Goal: Task Accomplishment & Management: Complete application form

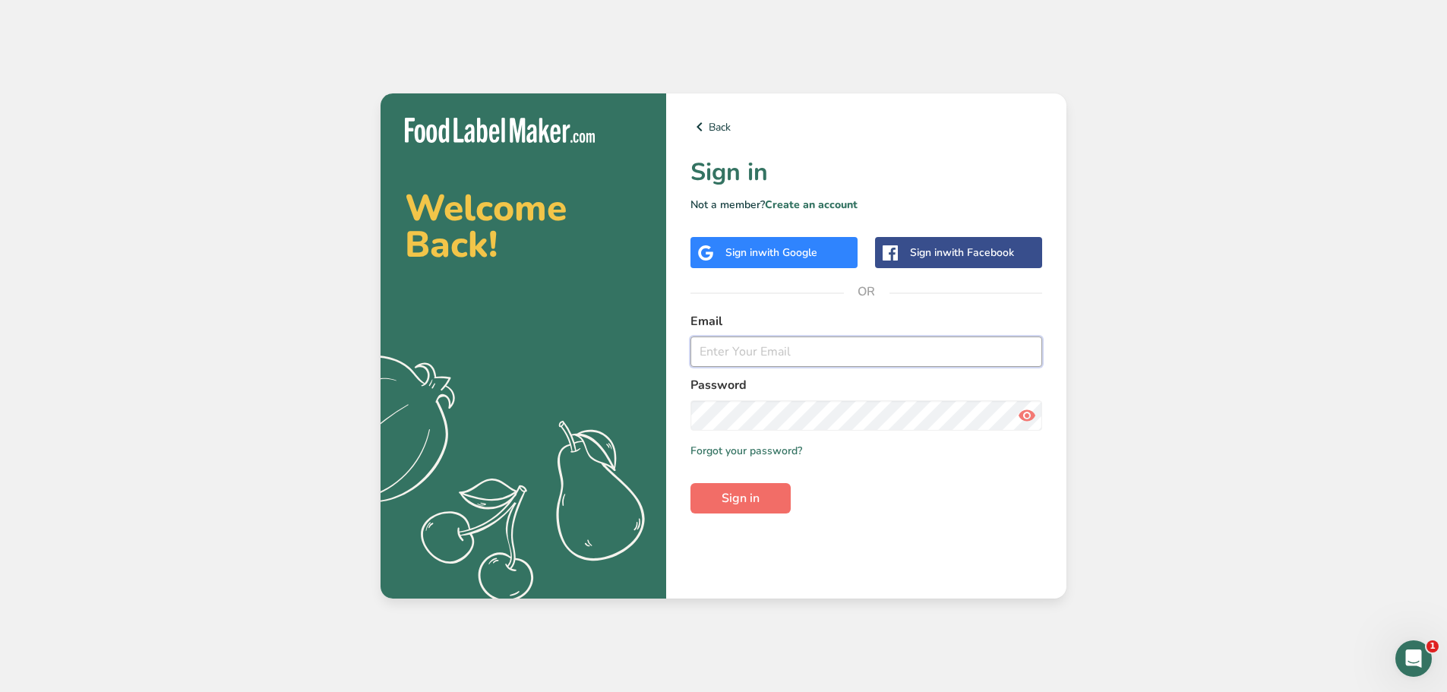
type input "[EMAIL_ADDRESS][DOMAIN_NAME]"
click at [756, 492] on span "Sign in" at bounding box center [741, 498] width 38 height 18
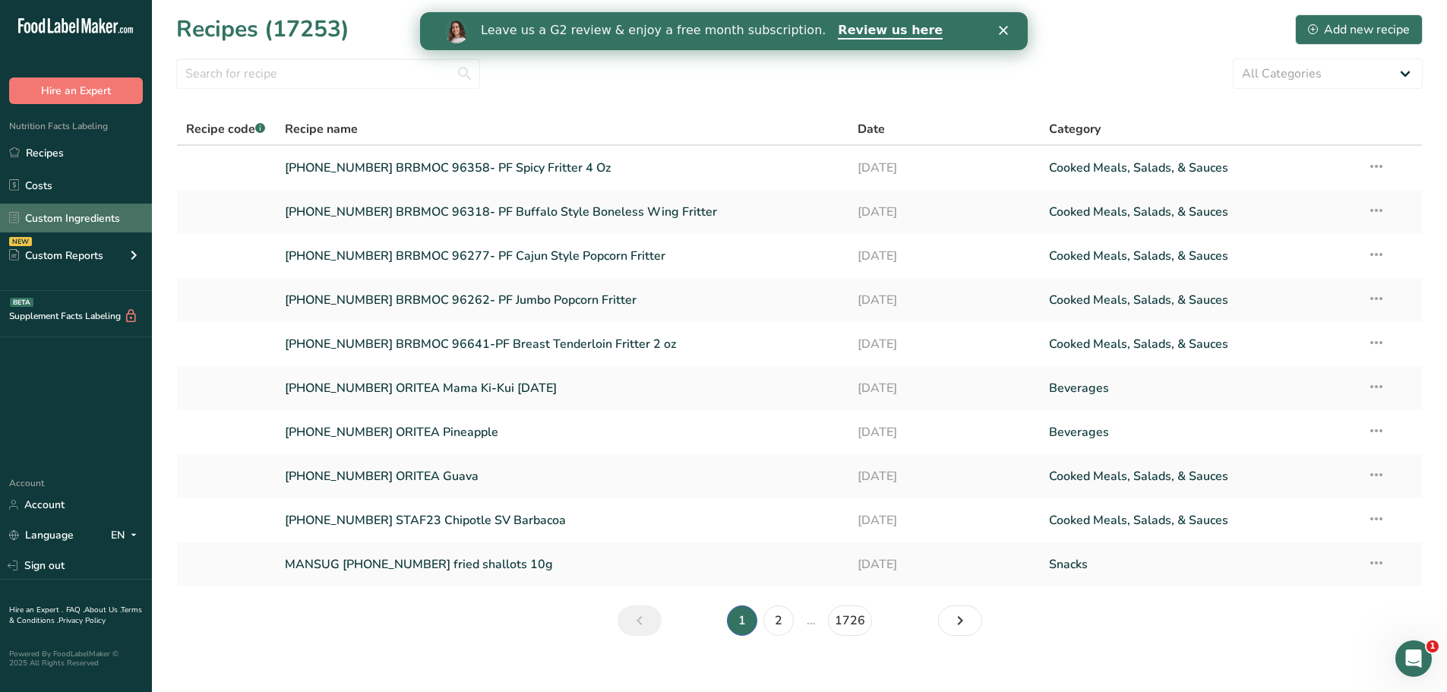
click at [59, 221] on link "Custom Ingredients" at bounding box center [76, 218] width 152 height 29
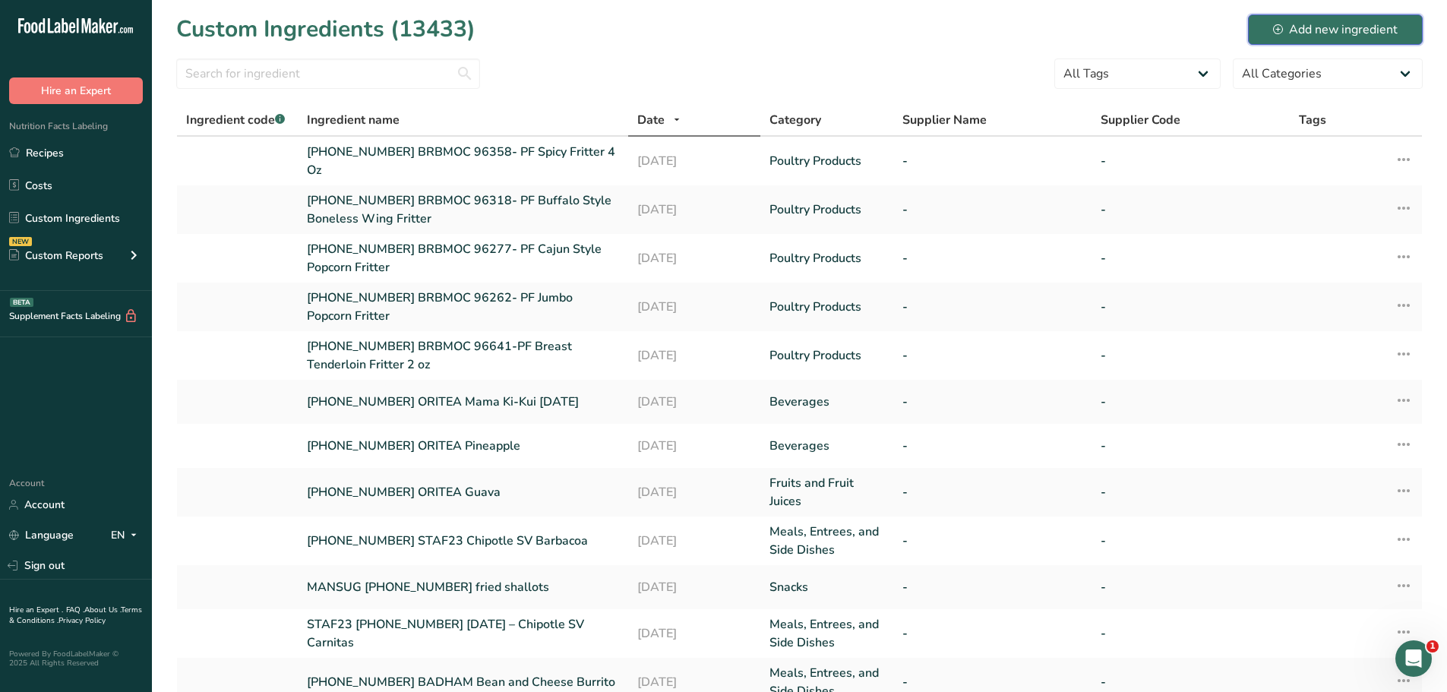
click at [1351, 29] on div "Add new ingredient" at bounding box center [1335, 30] width 125 height 18
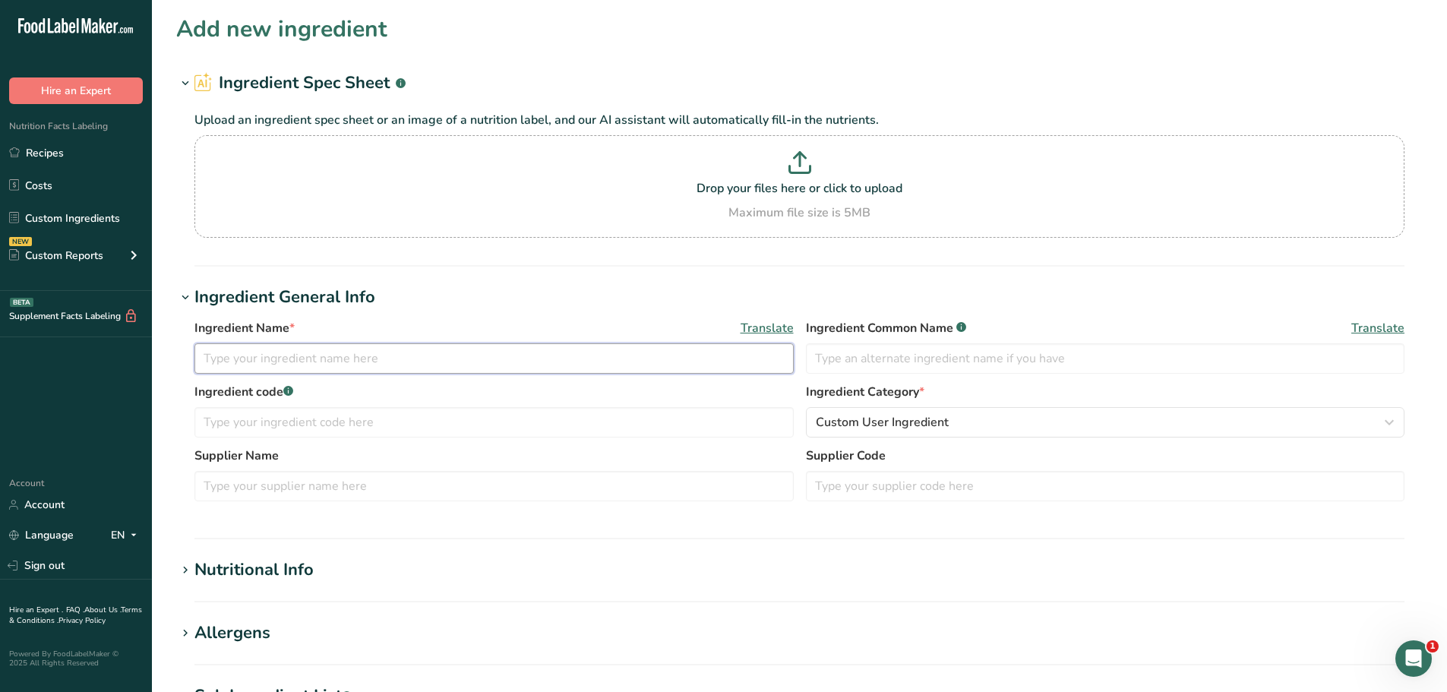
click at [437, 366] on input "text" at bounding box center [493, 358] width 599 height 30
click at [384, 359] on input "[PHONE_NUMBER] BRBMOC" at bounding box center [493, 358] width 599 height 30
paste input "96638- PF Filet Fritter 4oz"
type input "[PHONE_NUMBER] BRBMOC 96638- PF Filet Fritter 4oz"
click at [851, 429] on span "Custom User Ingredient" at bounding box center [882, 422] width 133 height 18
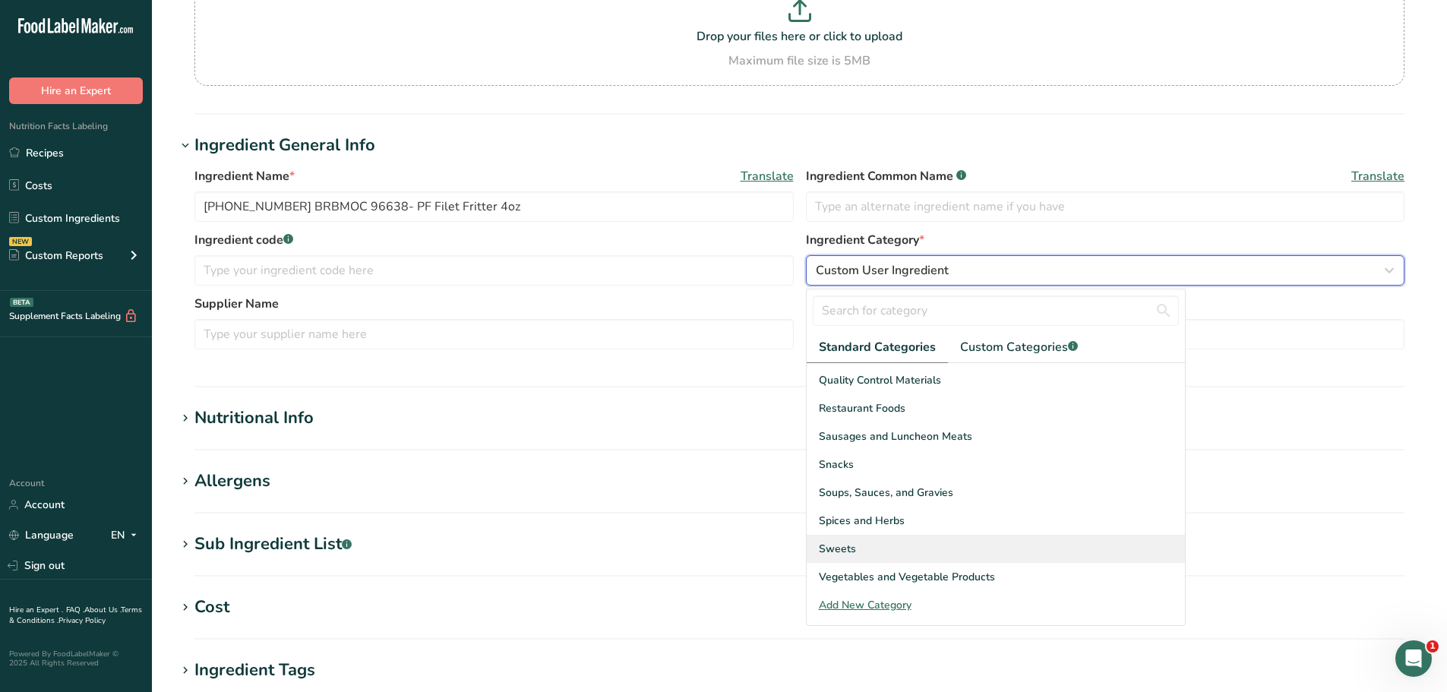
scroll to position [511, 0]
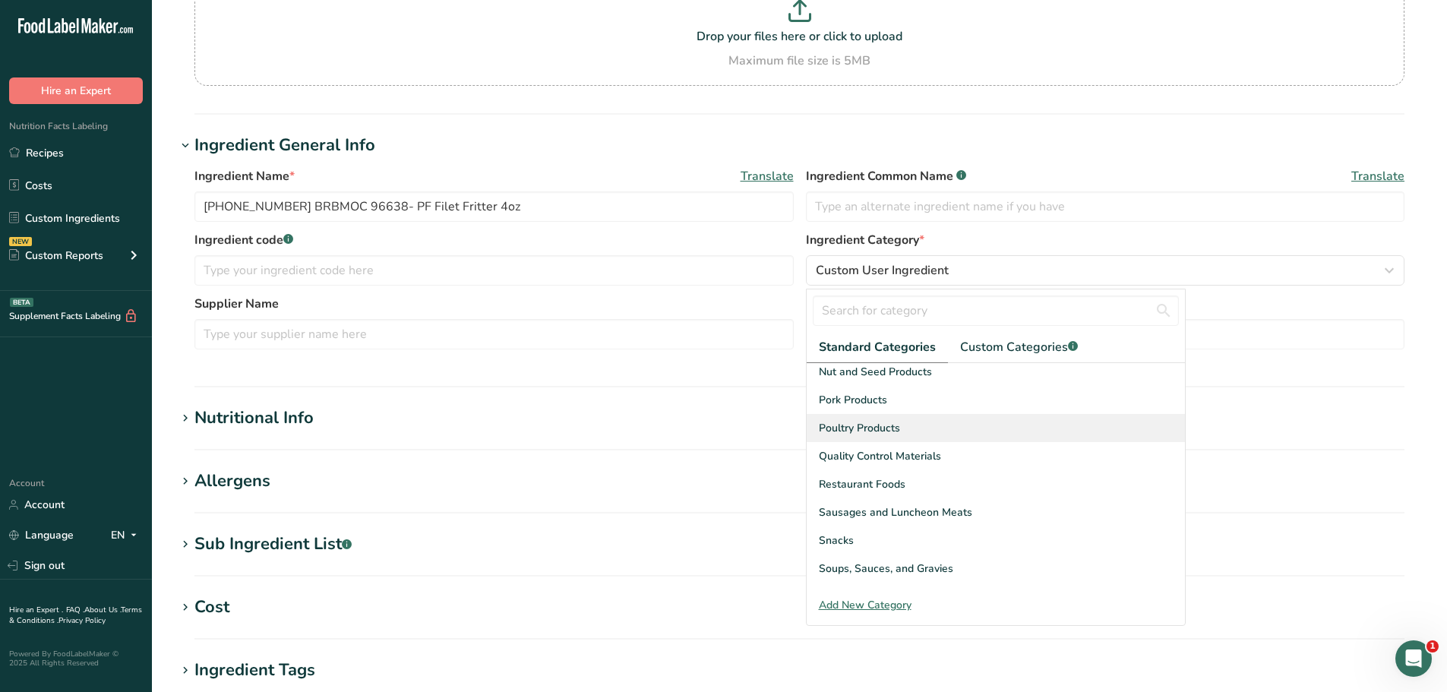
click at [855, 428] on span "Poultry Products" at bounding box center [859, 428] width 81 height 16
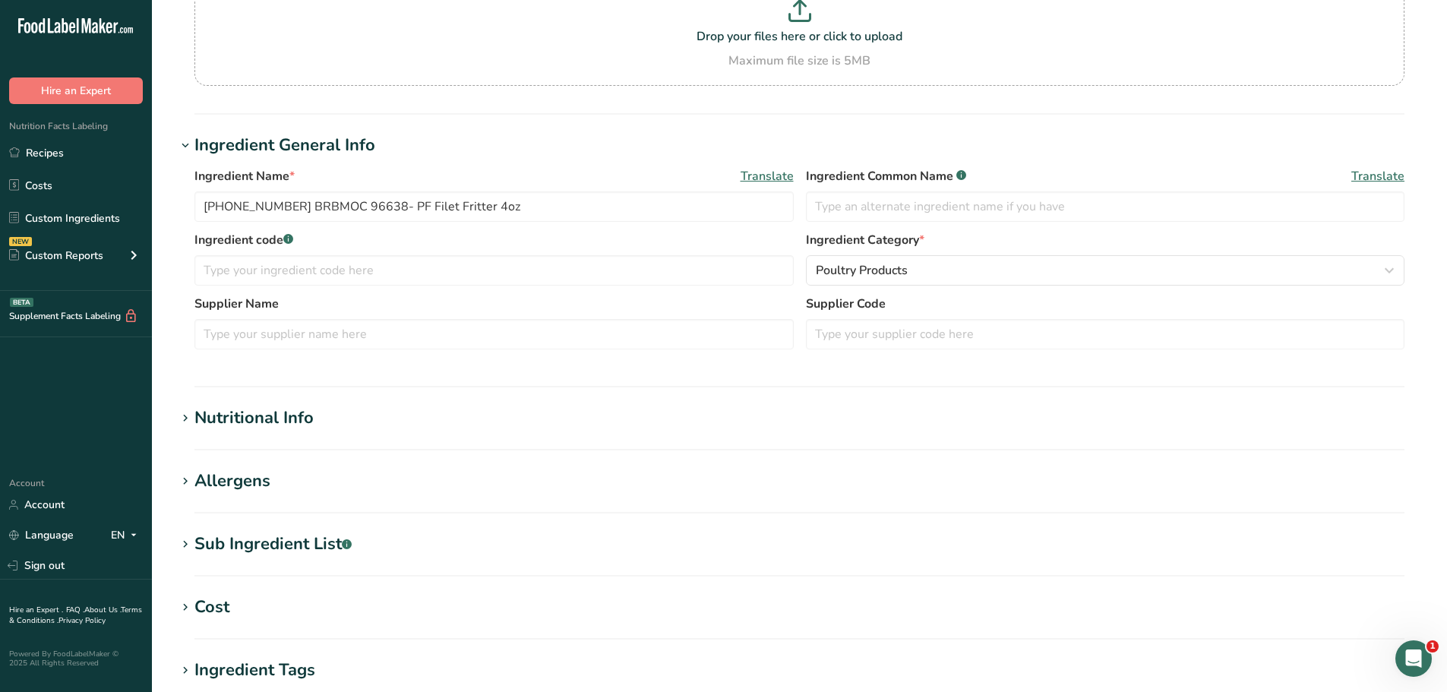
click at [251, 414] on div "Nutritional Info" at bounding box center [253, 418] width 119 height 25
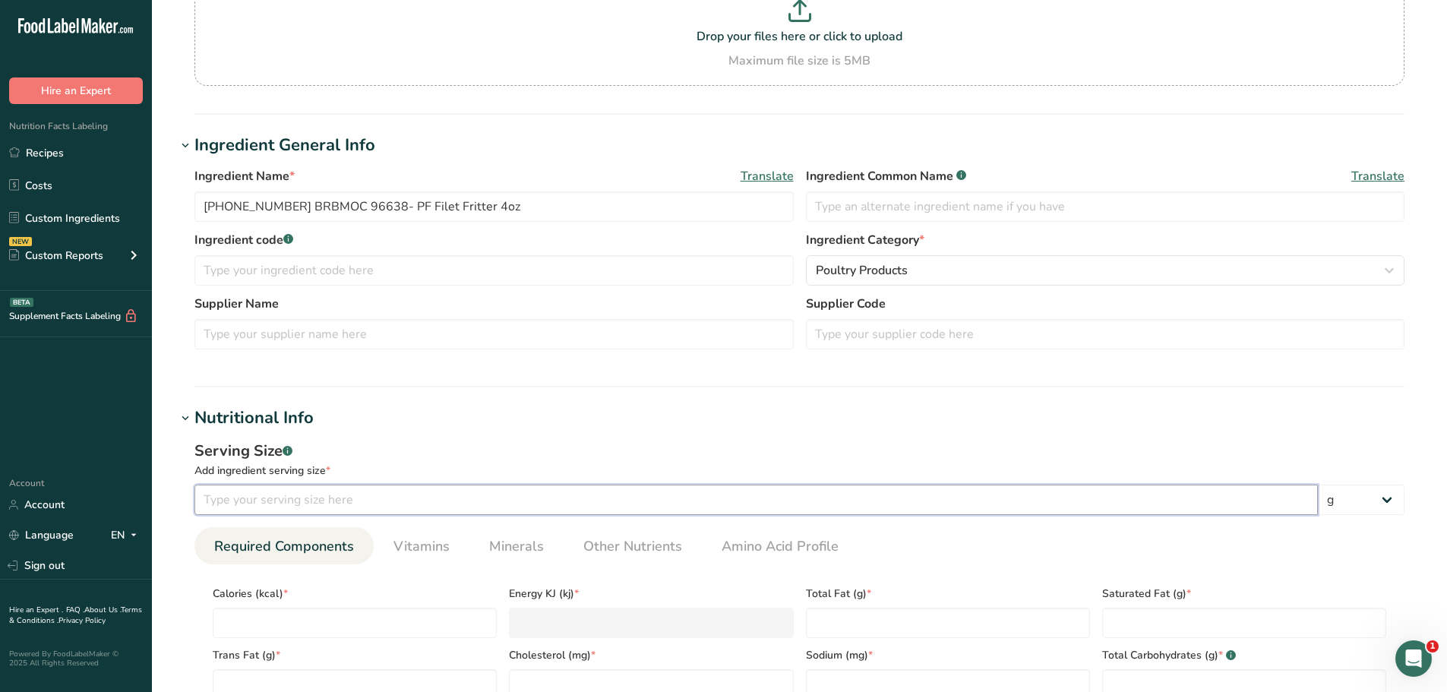
click at [234, 509] on input "number" at bounding box center [755, 500] width 1123 height 30
type input "100"
click at [365, 422] on h1 "Nutritional Info" at bounding box center [799, 418] width 1246 height 25
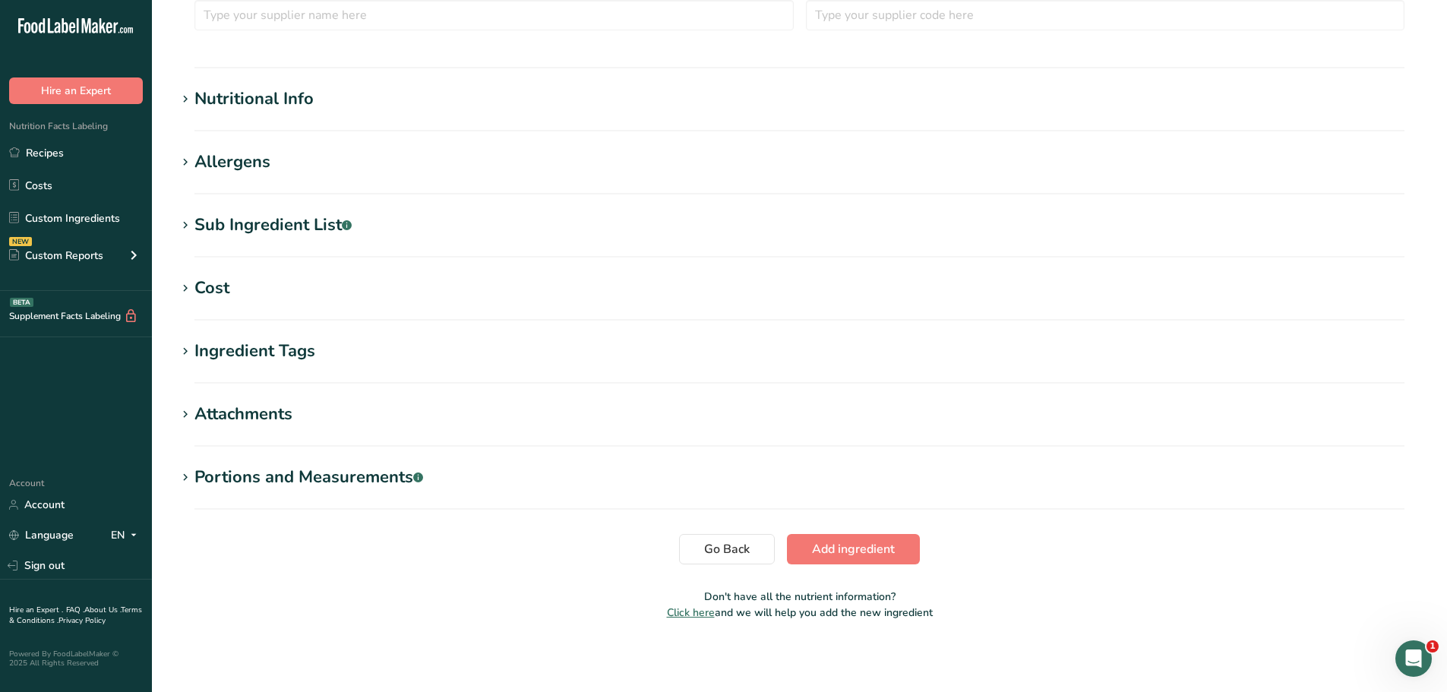
scroll to position [472, 0]
click at [291, 93] on div "Nutritional Info" at bounding box center [253, 97] width 119 height 25
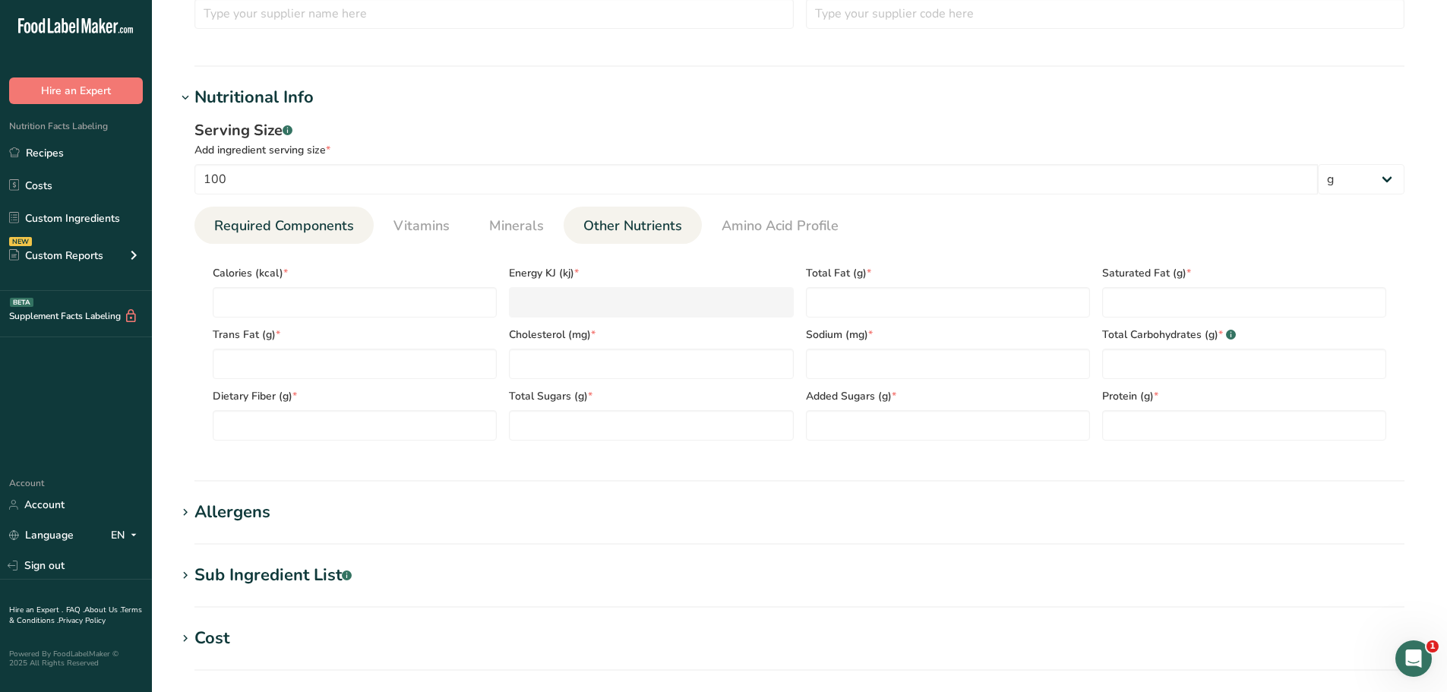
click at [655, 230] on span "Other Nutrients" at bounding box center [632, 226] width 99 height 21
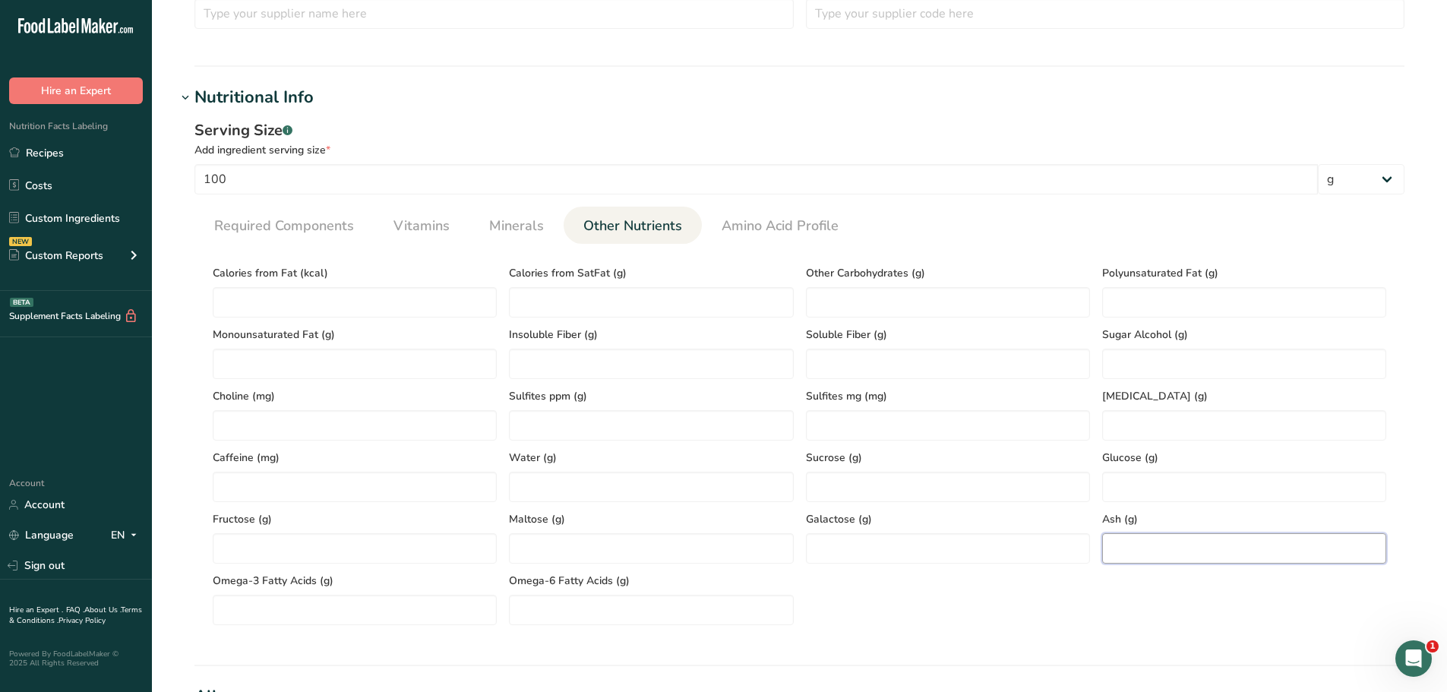
click at [1186, 554] on input "number" at bounding box center [1244, 548] width 284 height 30
paste input "2.6"
type input "2.6"
click at [279, 230] on span "Required Components" at bounding box center [284, 226] width 140 height 21
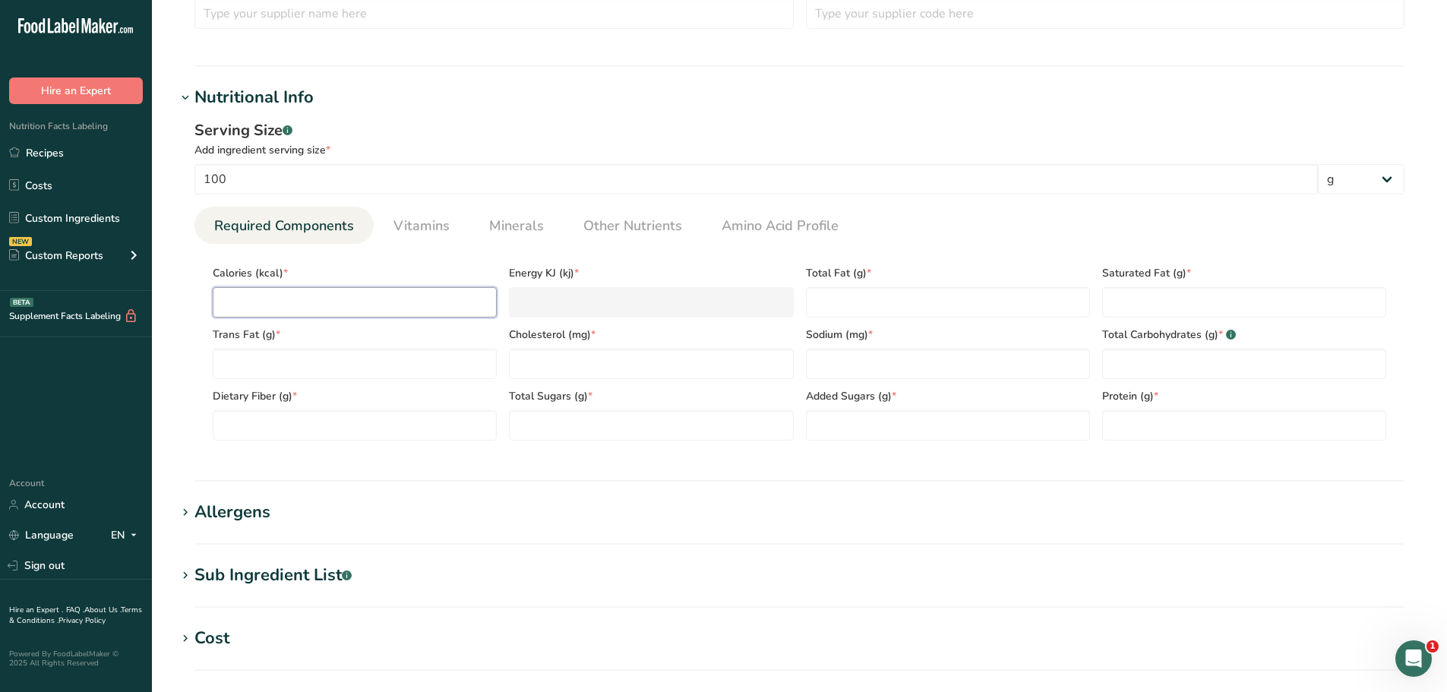
click at [232, 305] on input "number" at bounding box center [355, 302] width 284 height 30
paste input "172.36"
type input "172.36"
type KJ "721.2"
type input "172.36"
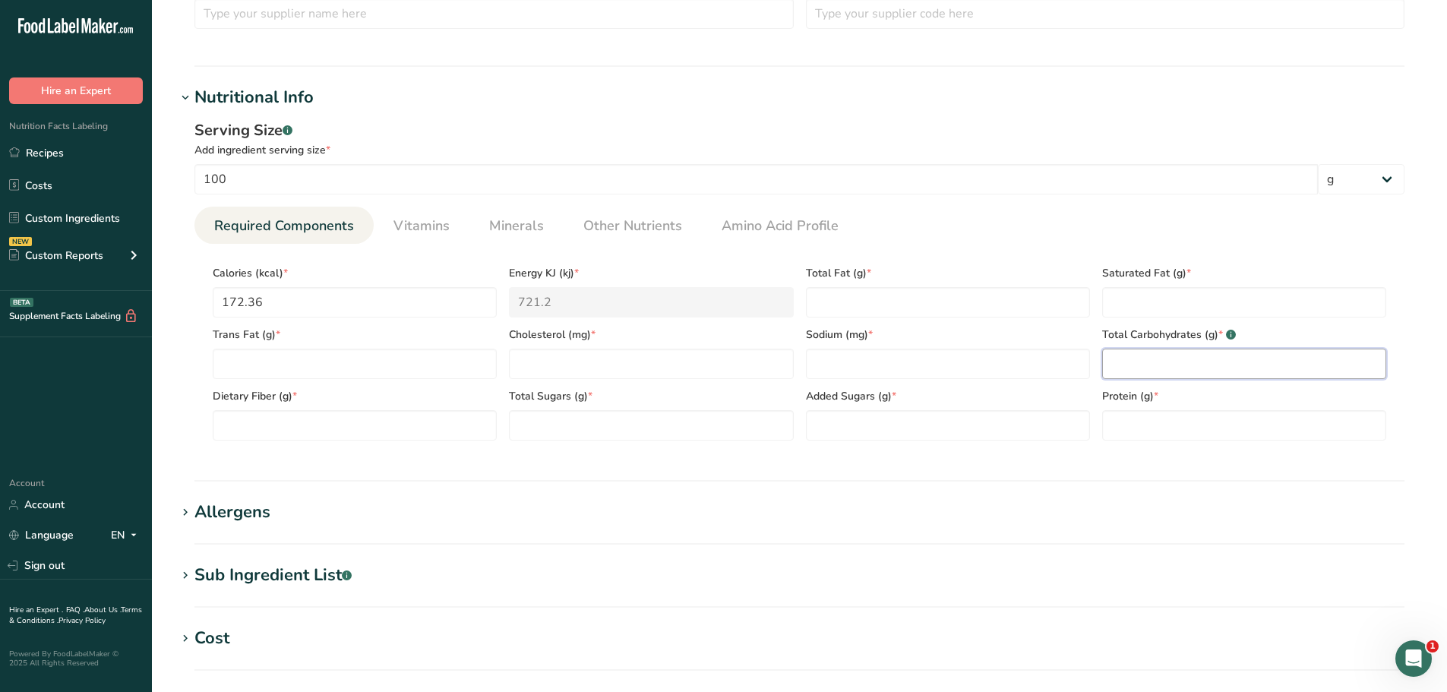
click at [1170, 368] on Carbohydrates "number" at bounding box center [1244, 364] width 284 height 30
paste Carbohydrates "14.65"
type Carbohydrates "14.65"
click at [640, 369] on input "number" at bounding box center [651, 364] width 284 height 30
paste input "40.25"
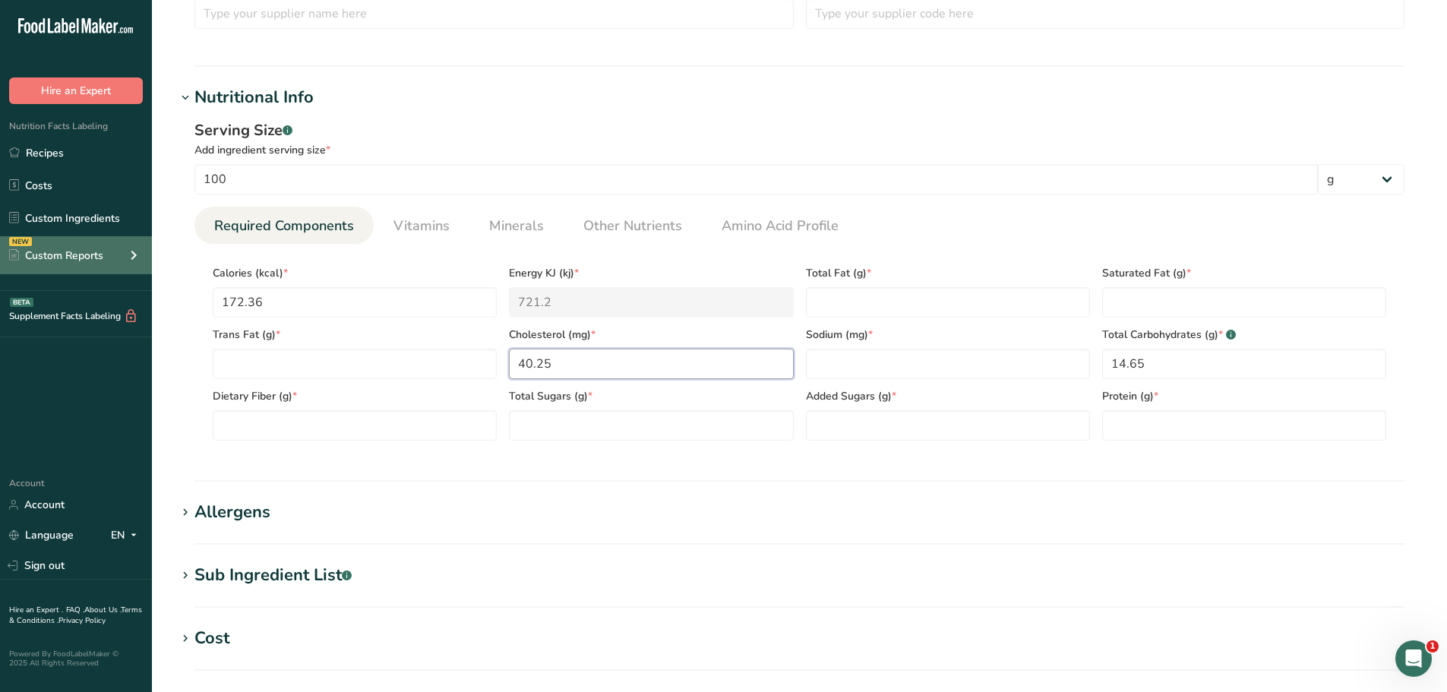
type input "40.25"
click at [304, 427] on Fiber "number" at bounding box center [355, 425] width 284 height 30
paste Fiber "1.89"
type Fiber "1.89"
click at [649, 228] on span "Other Nutrients" at bounding box center [632, 226] width 99 height 21
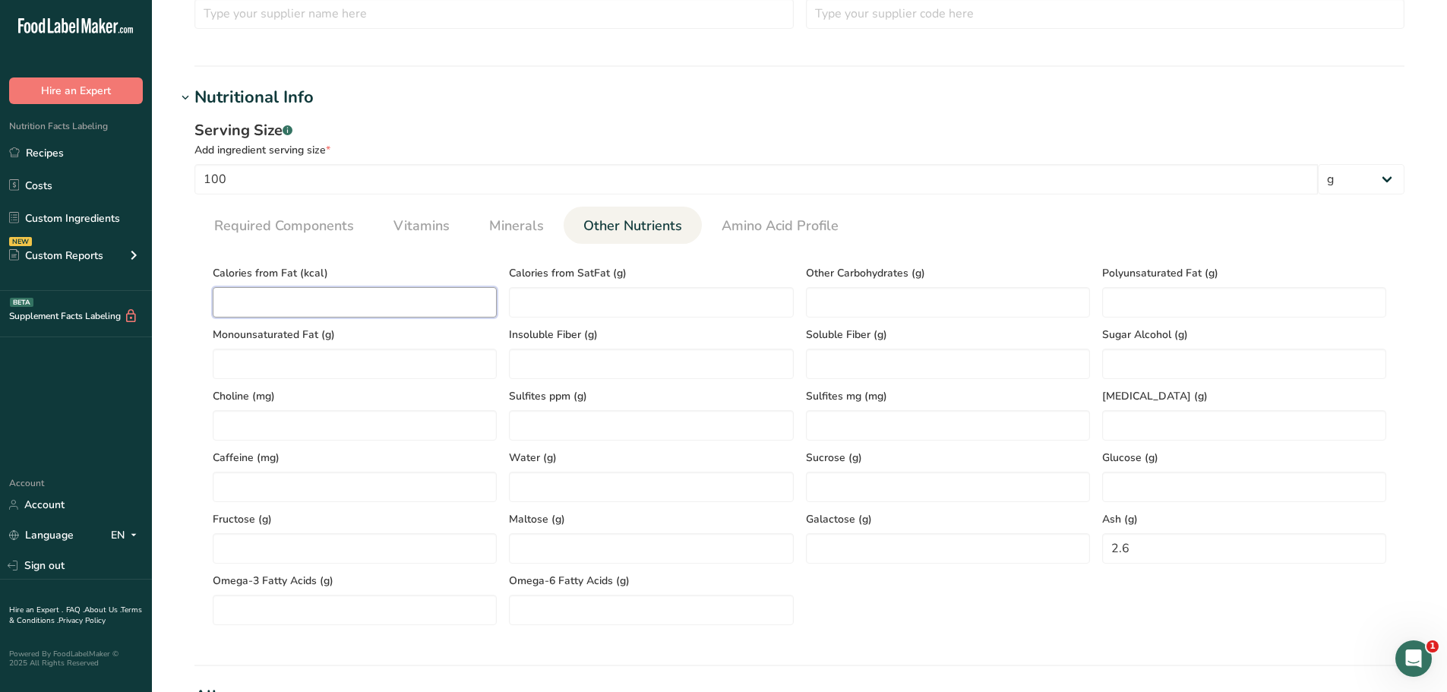
click at [351, 300] on Fat "number" at bounding box center [355, 302] width 284 height 30
paste Fat "50.94"
type Fat "50.94"
drag, startPoint x: 320, startPoint y: 225, endPoint x: 535, endPoint y: 266, distance: 218.8
click at [320, 224] on span "Required Components" at bounding box center [284, 226] width 140 height 21
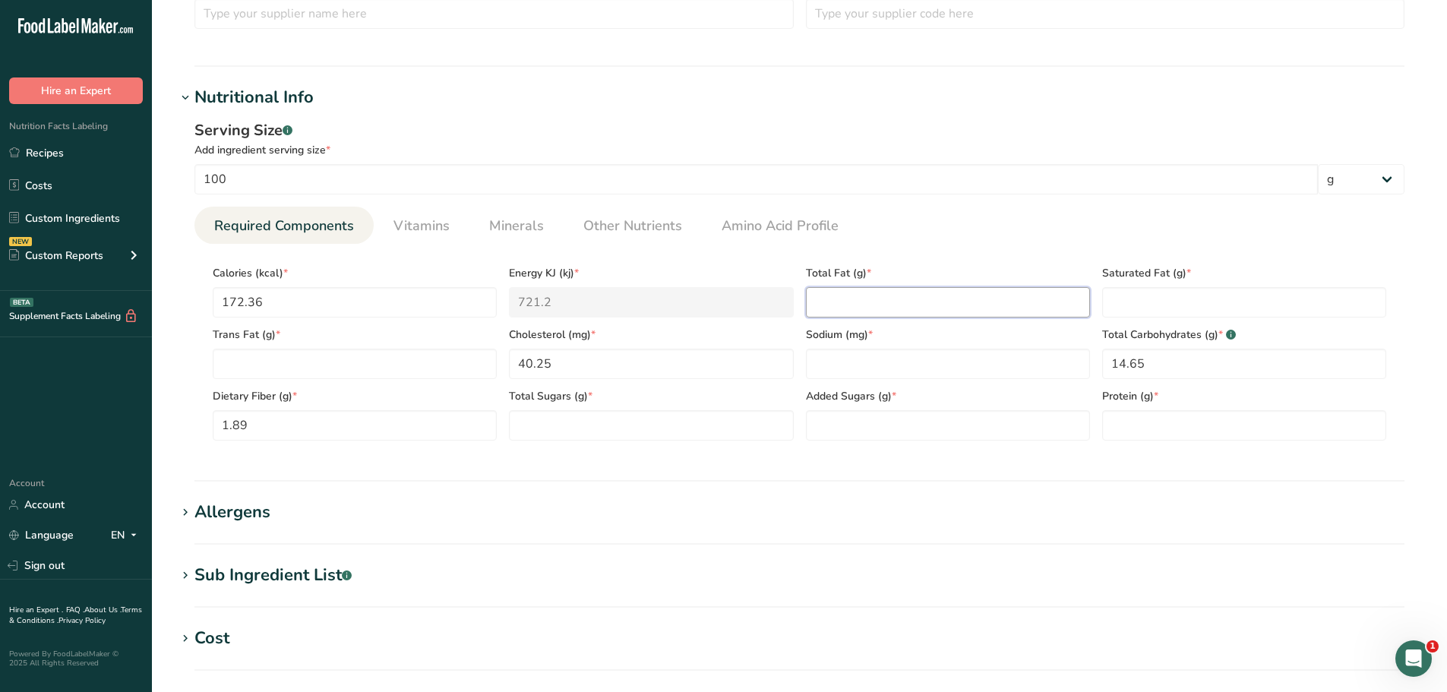
click at [837, 295] on Fat "number" at bounding box center [948, 302] width 284 height 30
paste Fat "5.66"
type Fat "5.66"
drag, startPoint x: 530, startPoint y: 229, endPoint x: 540, endPoint y: 232, distance: 10.1
click at [530, 229] on span "Minerals" at bounding box center [516, 226] width 55 height 21
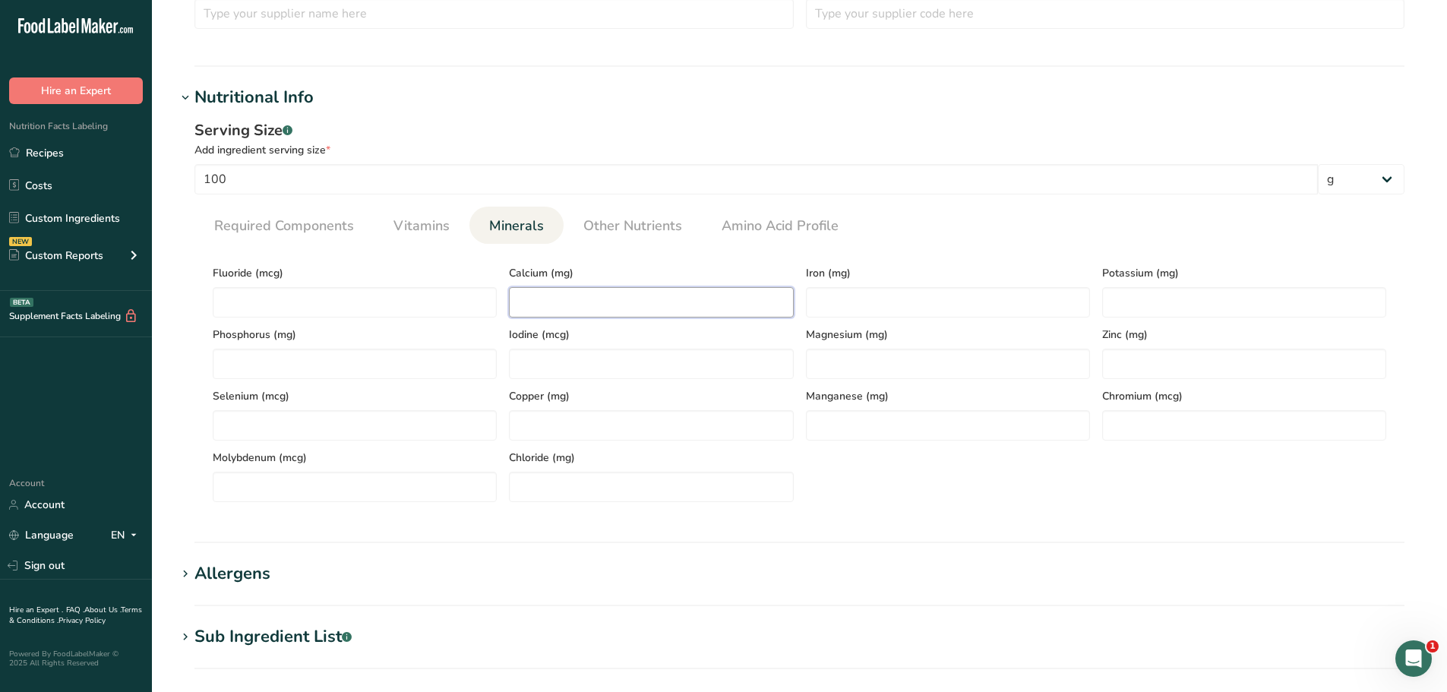
click at [554, 292] on input "number" at bounding box center [651, 302] width 284 height 30
paste input "7.13"
type input "7.13"
click at [842, 292] on input "number" at bounding box center [948, 302] width 284 height 30
paste input "1.02"
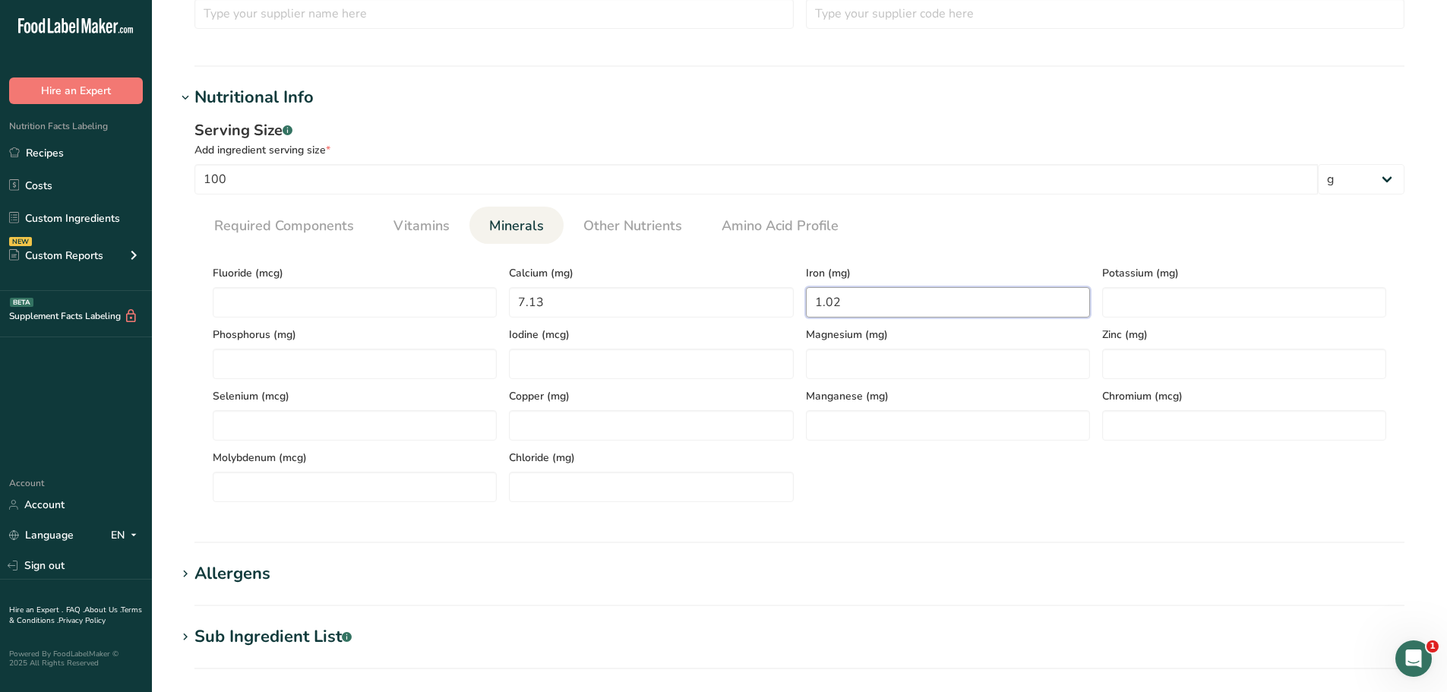
type input "1.02"
click at [1129, 303] on input "number" at bounding box center [1244, 302] width 284 height 30
paste input "254.79"
type input "254.79"
click at [287, 231] on span "Required Components" at bounding box center [284, 226] width 140 height 21
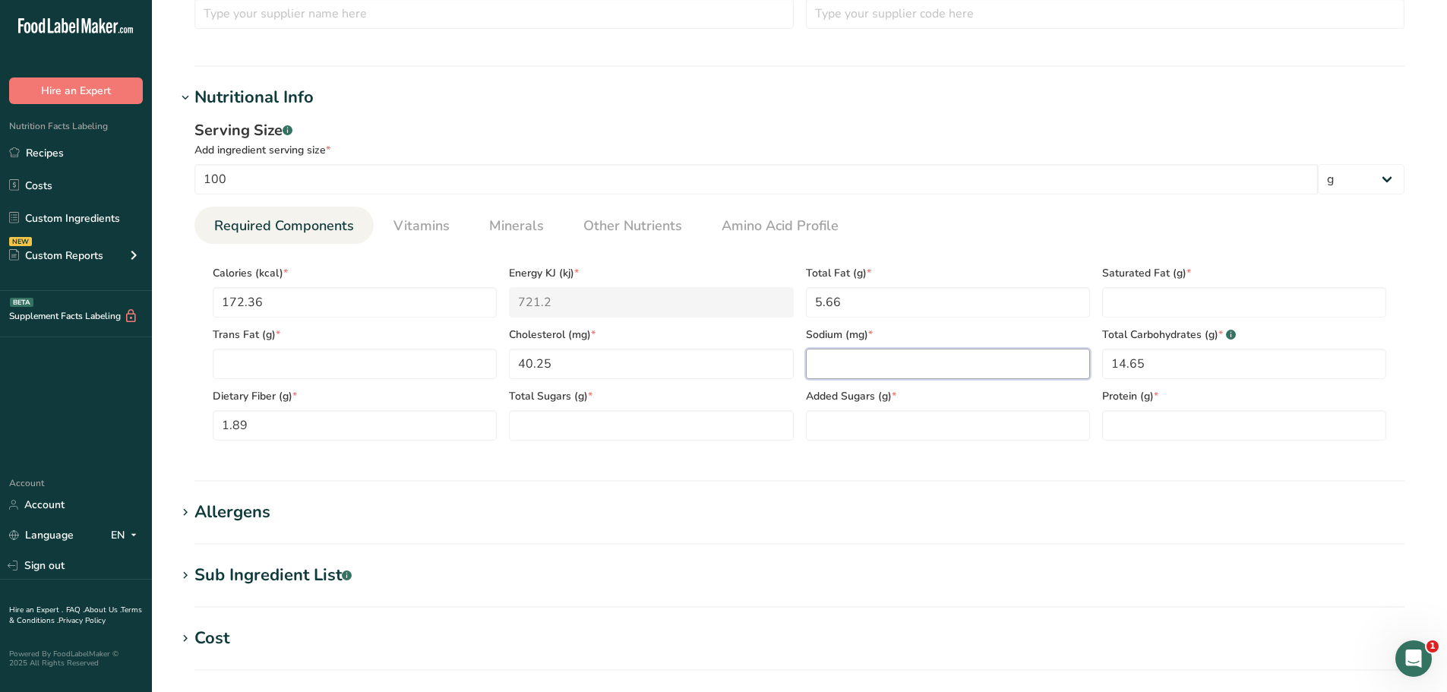
click at [873, 365] on input "number" at bounding box center [948, 364] width 284 height 30
paste input "831.06"
type input "831.06"
click at [613, 227] on span "Other Nutrients" at bounding box center [632, 226] width 99 height 21
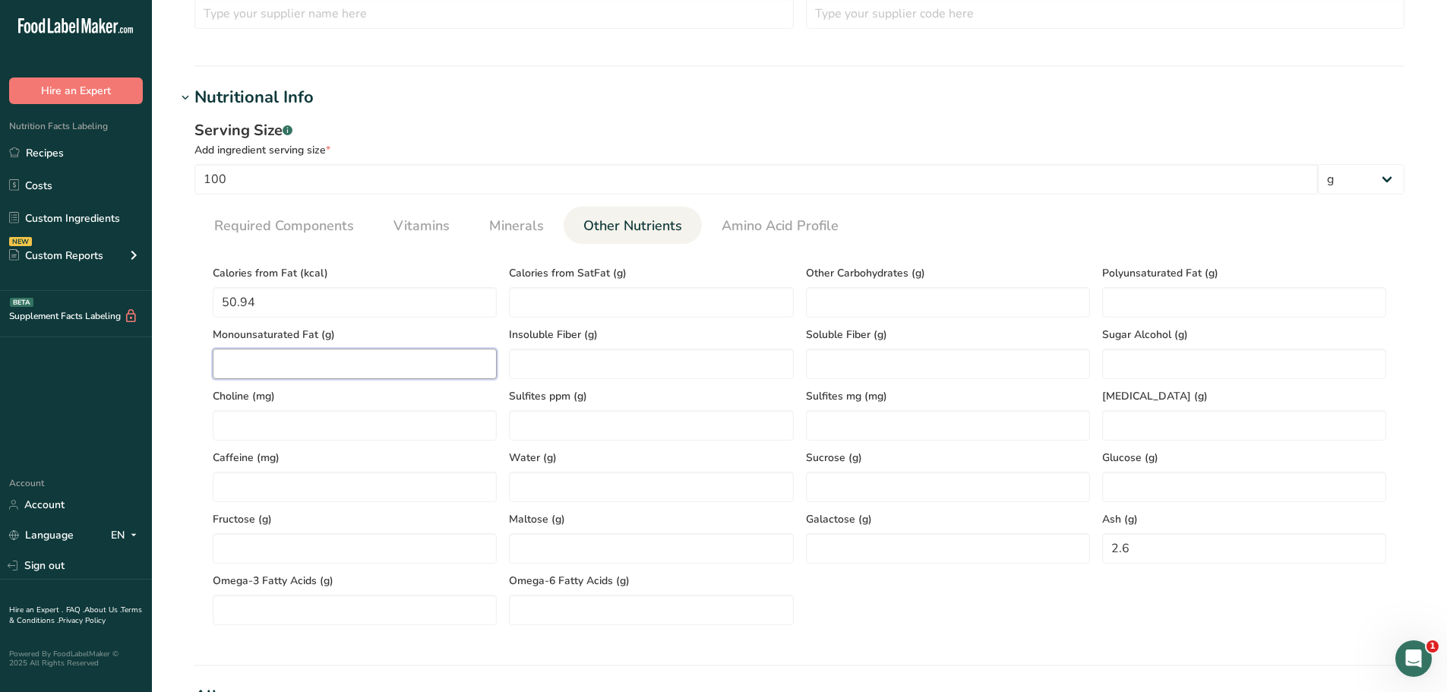
click at [322, 364] on Fat "number" at bounding box center [355, 364] width 284 height 30
paste Fat "1.47"
type Fat "1.47"
click at [1123, 293] on Fat "number" at bounding box center [1244, 302] width 284 height 30
paste Fat "3.07"
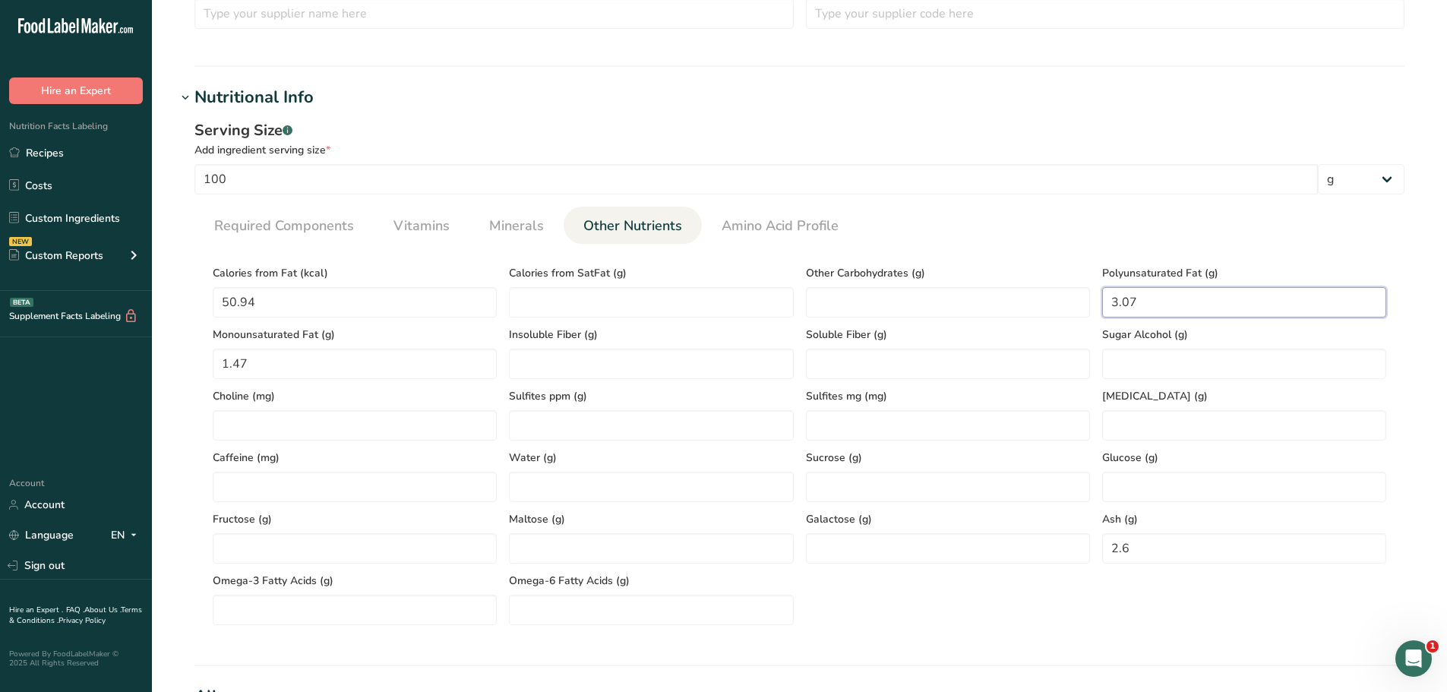
type Fat "3.07"
click at [345, 223] on span "Required Components" at bounding box center [284, 226] width 140 height 21
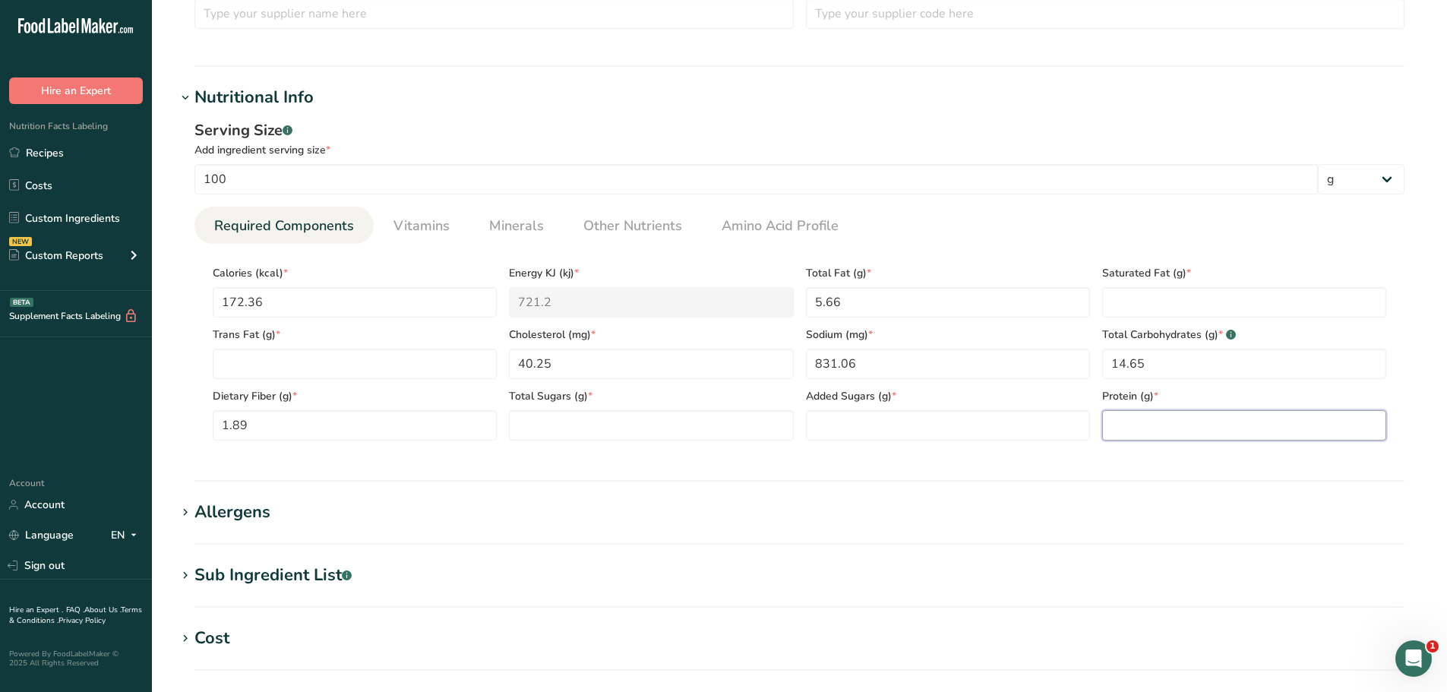
click at [1141, 422] on input "number" at bounding box center [1244, 425] width 284 height 30
paste input "15.7"
type input "15.7"
click at [1162, 302] on Fat "number" at bounding box center [1244, 302] width 284 height 30
paste Fat "1.12"
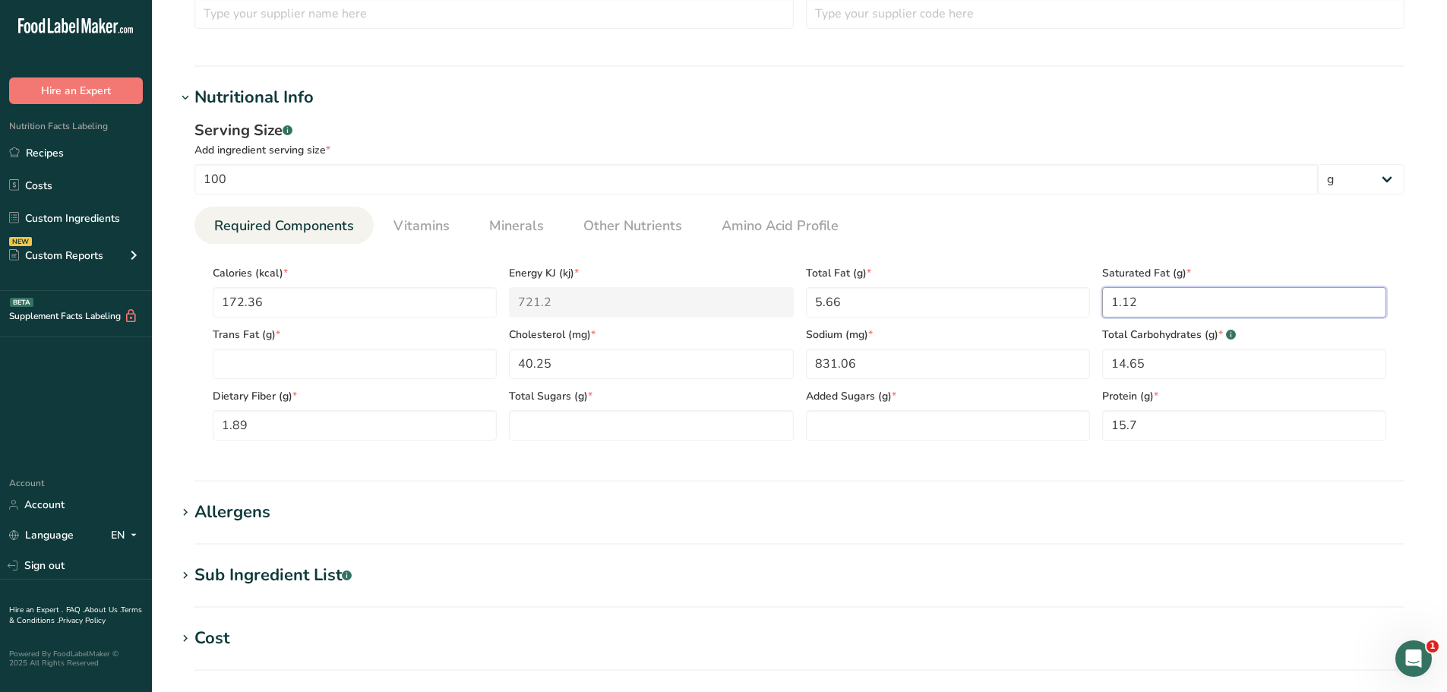
type Fat "1.12"
click at [625, 423] on Sugars "number" at bounding box center [651, 425] width 284 height 30
paste Sugars "1.47"
type Sugars "1.47"
click at [846, 421] on Sugars "number" at bounding box center [948, 425] width 284 height 30
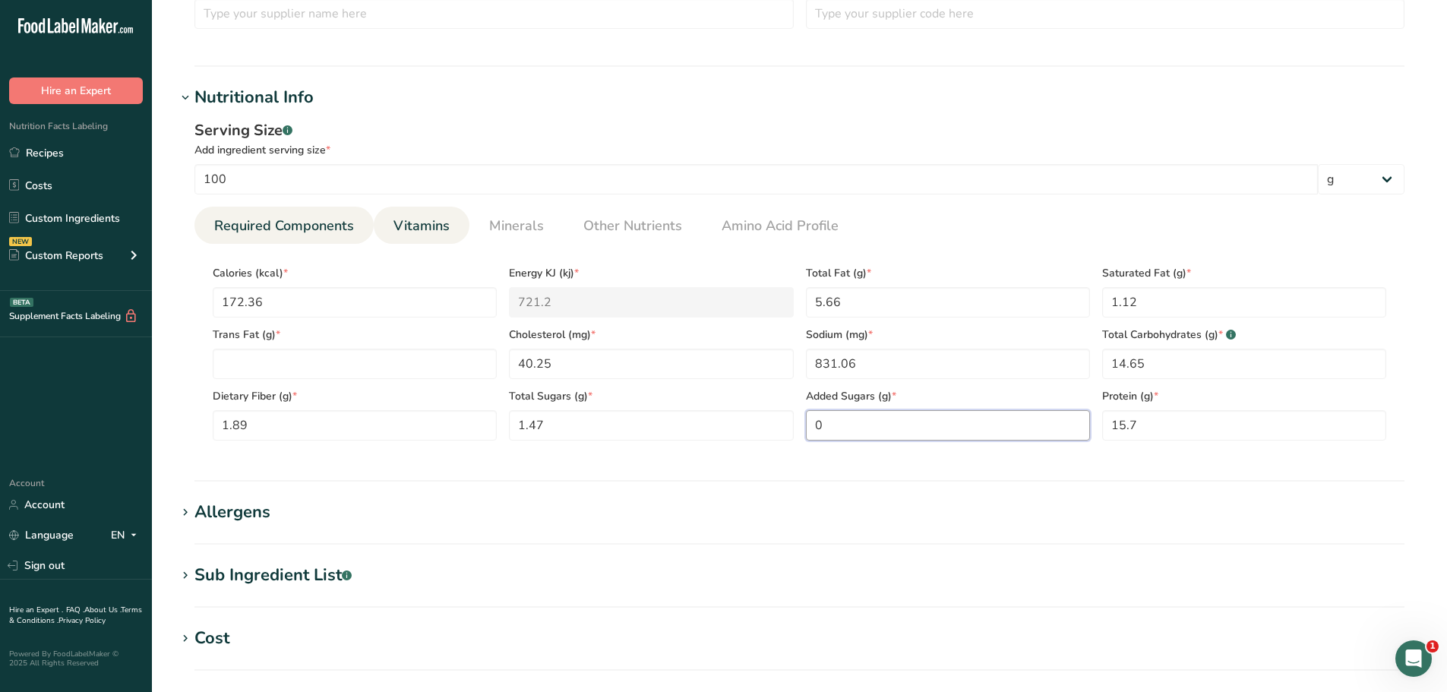
type Sugars "0"
click at [420, 227] on span "Vitamins" at bounding box center [421, 226] width 56 height 21
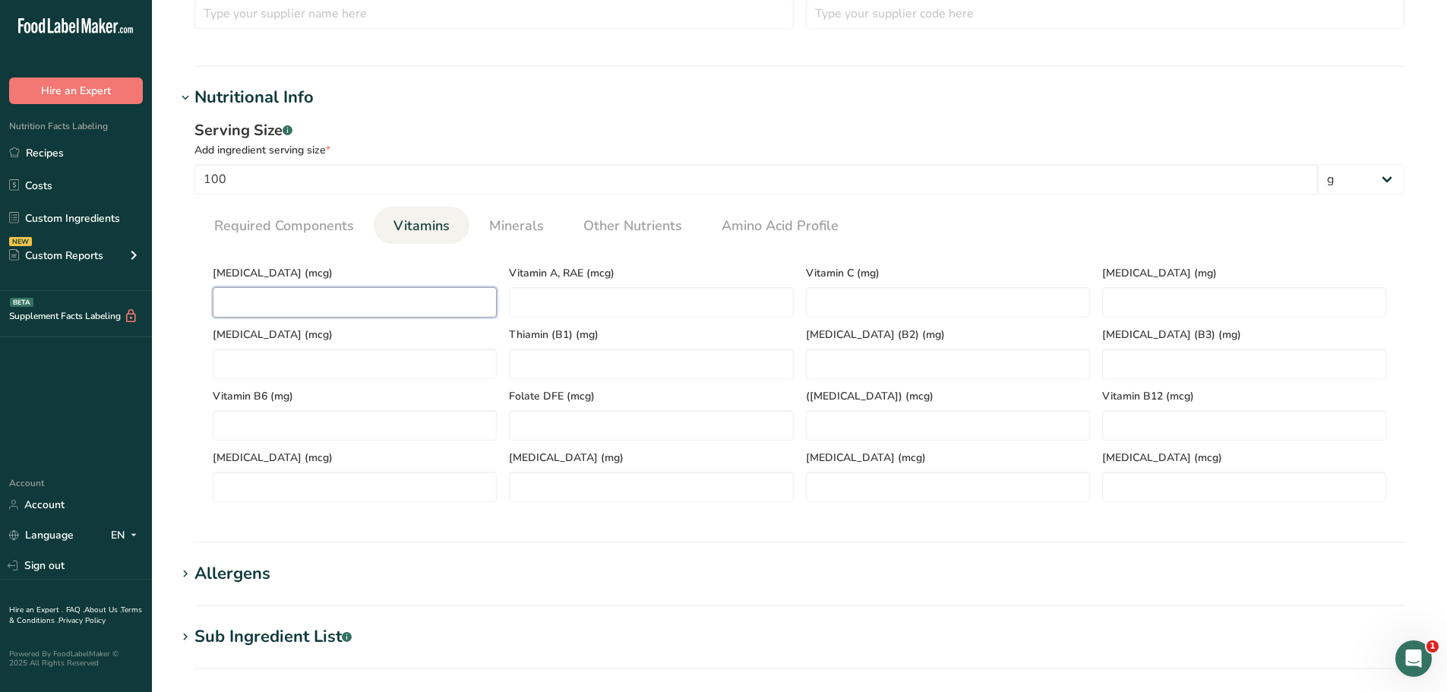
click at [324, 290] on D "number" at bounding box center [355, 302] width 284 height 30
type D "0"
click at [267, 223] on span "Required Components" at bounding box center [284, 226] width 140 height 21
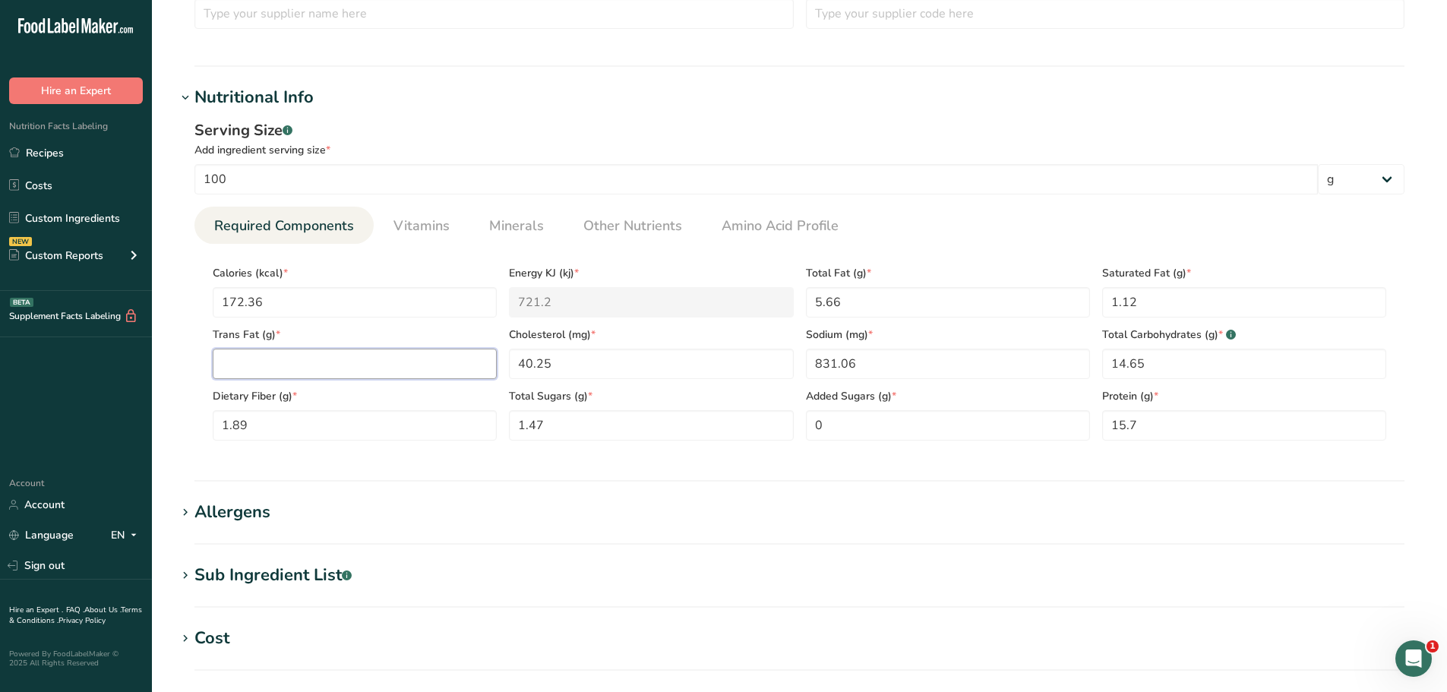
click at [269, 364] on Fat "number" at bounding box center [355, 364] width 284 height 30
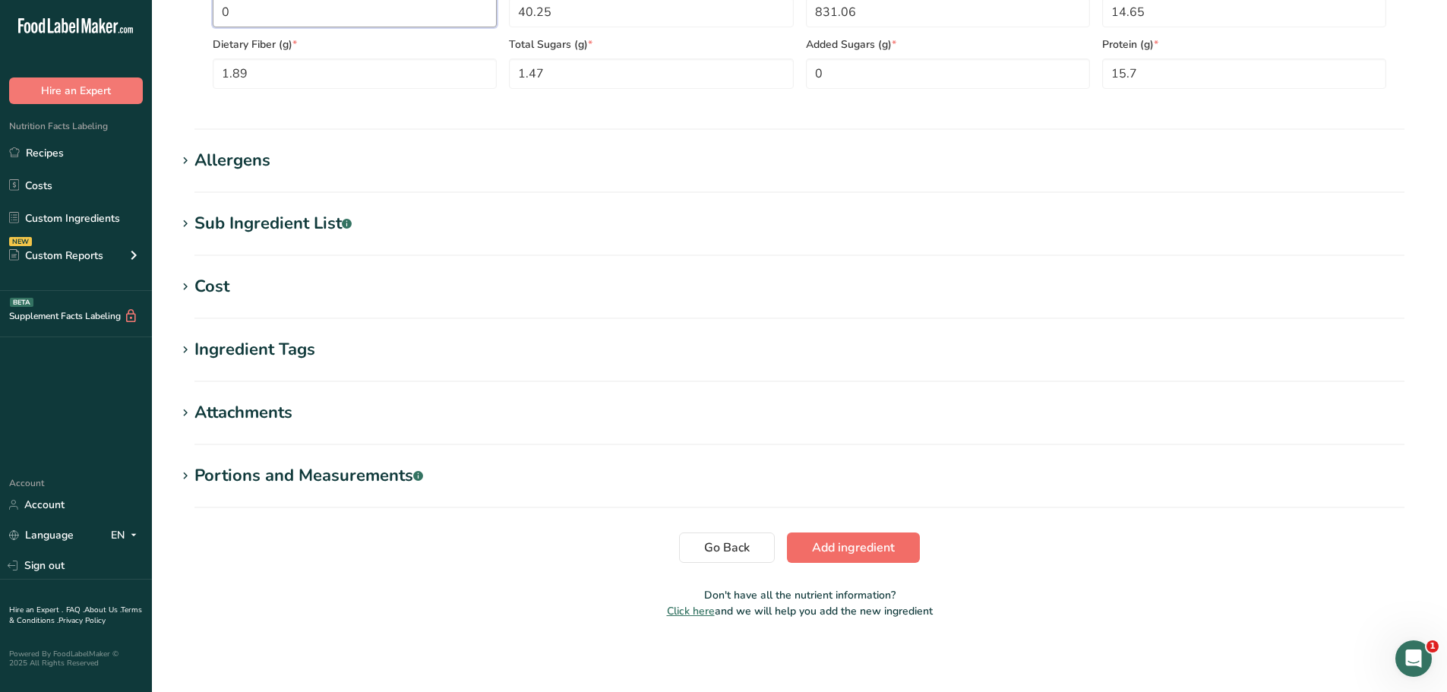
type Fat "0"
click at [845, 559] on button "Add ingredient" at bounding box center [853, 547] width 133 height 30
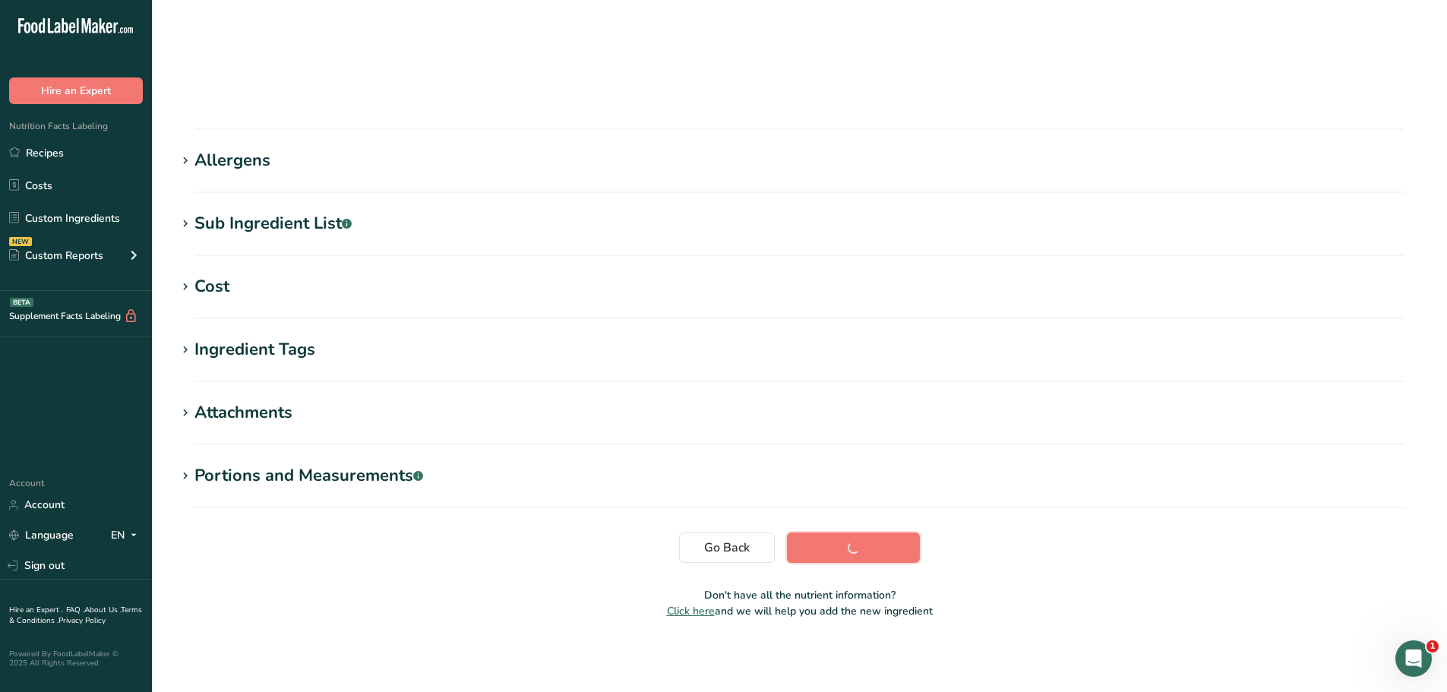
scroll to position [112, 0]
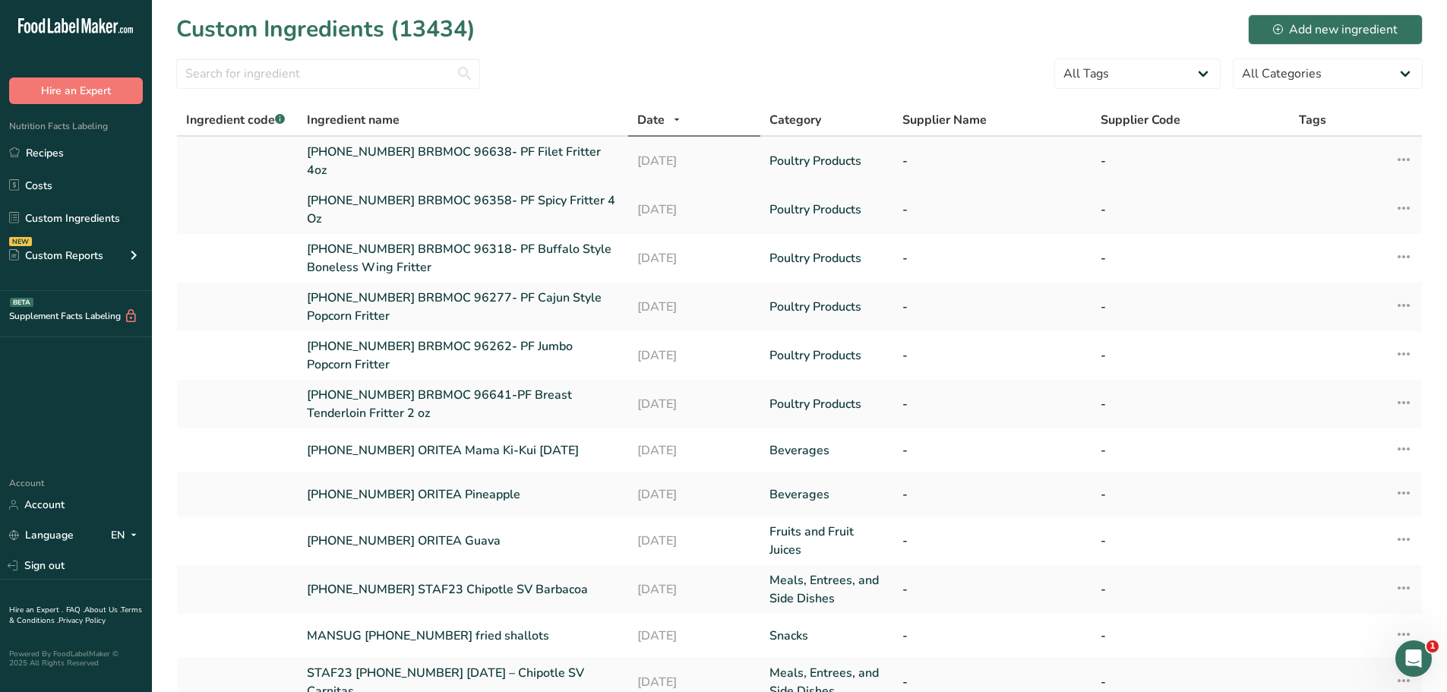
click at [557, 150] on link "[PHONE_NUMBER] BRBMOC 96638- PF Filet Fritter 4oz" at bounding box center [463, 161] width 312 height 36
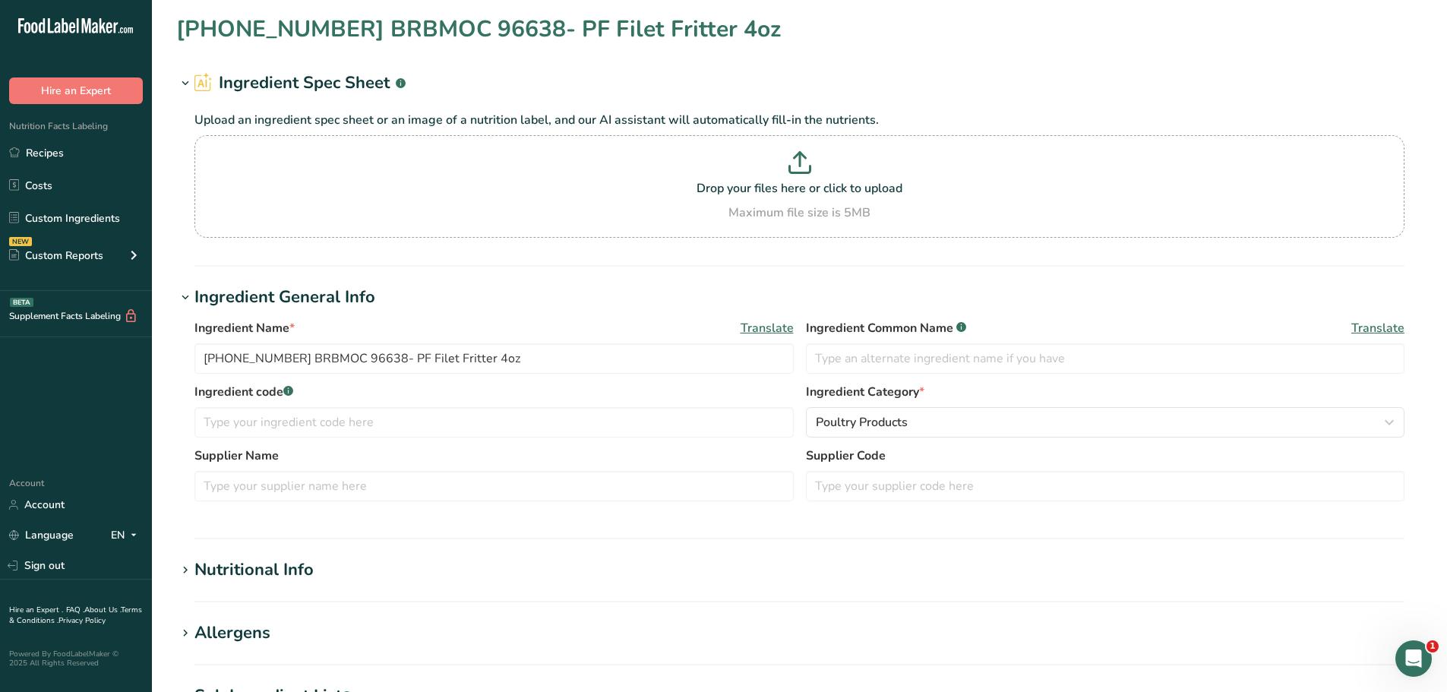
type input "[PHONE_NUMBER] BRBMOC 96638- PF Filet Fritter 4oz"
drag, startPoint x: 502, startPoint y: 367, endPoint x: 187, endPoint y: 332, distance: 317.1
click at [187, 332] on div "Ingredient Name * Translate [PHONE_NUMBER] BRBMOC 96638- PF Filet Fritter 4oz I…" at bounding box center [799, 415] width 1246 height 210
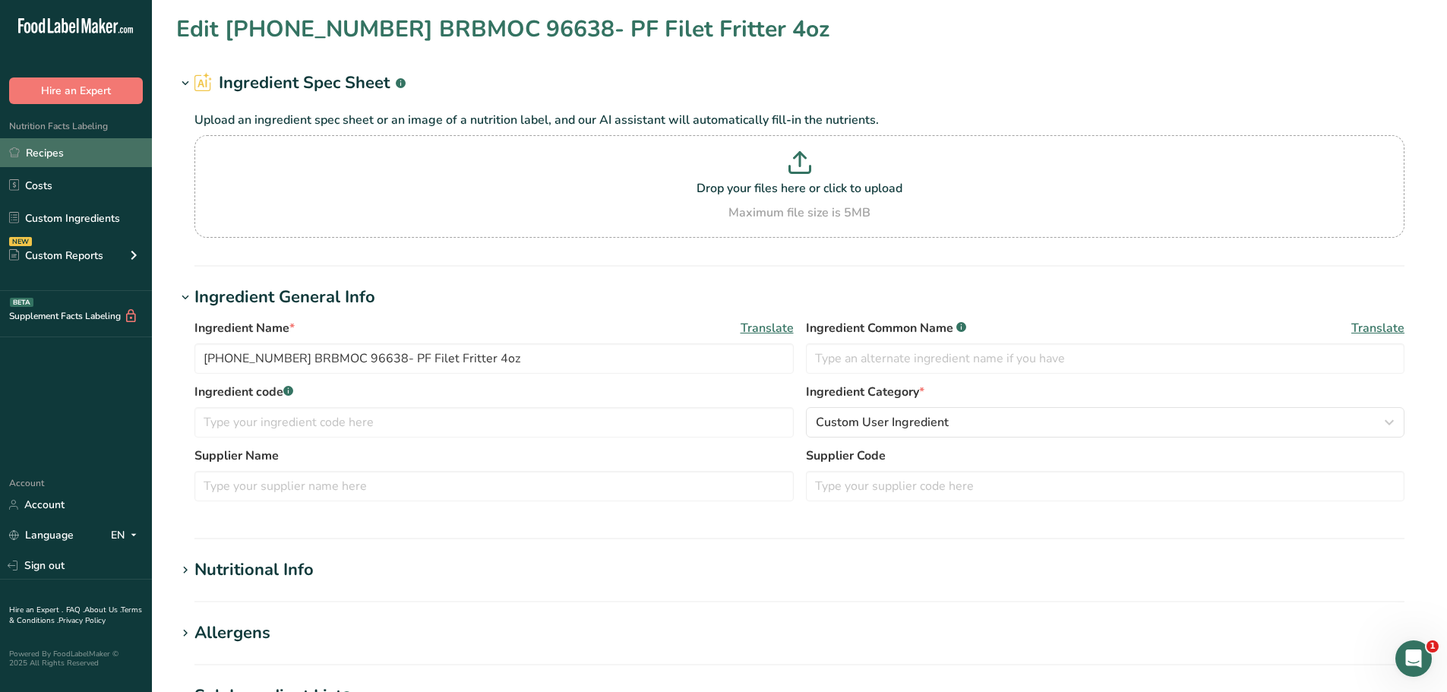
click at [68, 148] on link "Recipes" at bounding box center [76, 152] width 152 height 29
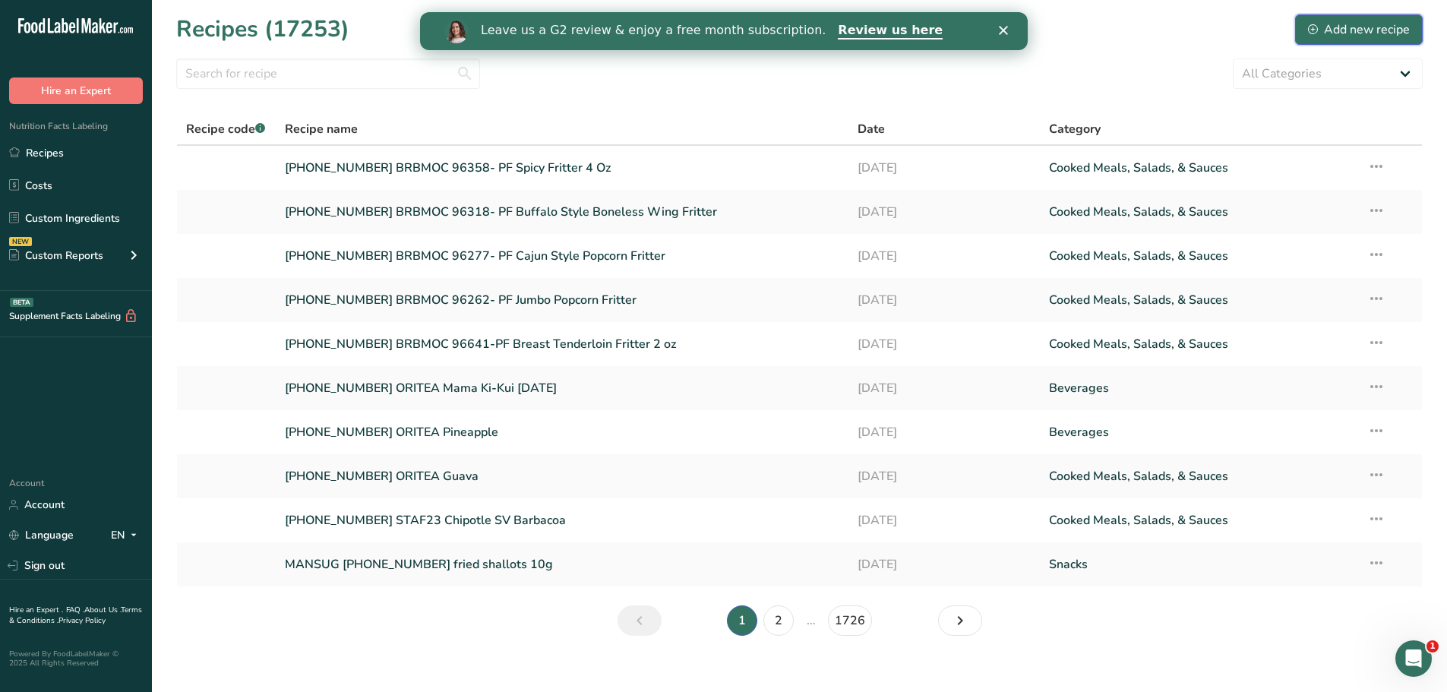
click at [1378, 21] on div "Add new recipe" at bounding box center [1359, 30] width 102 height 18
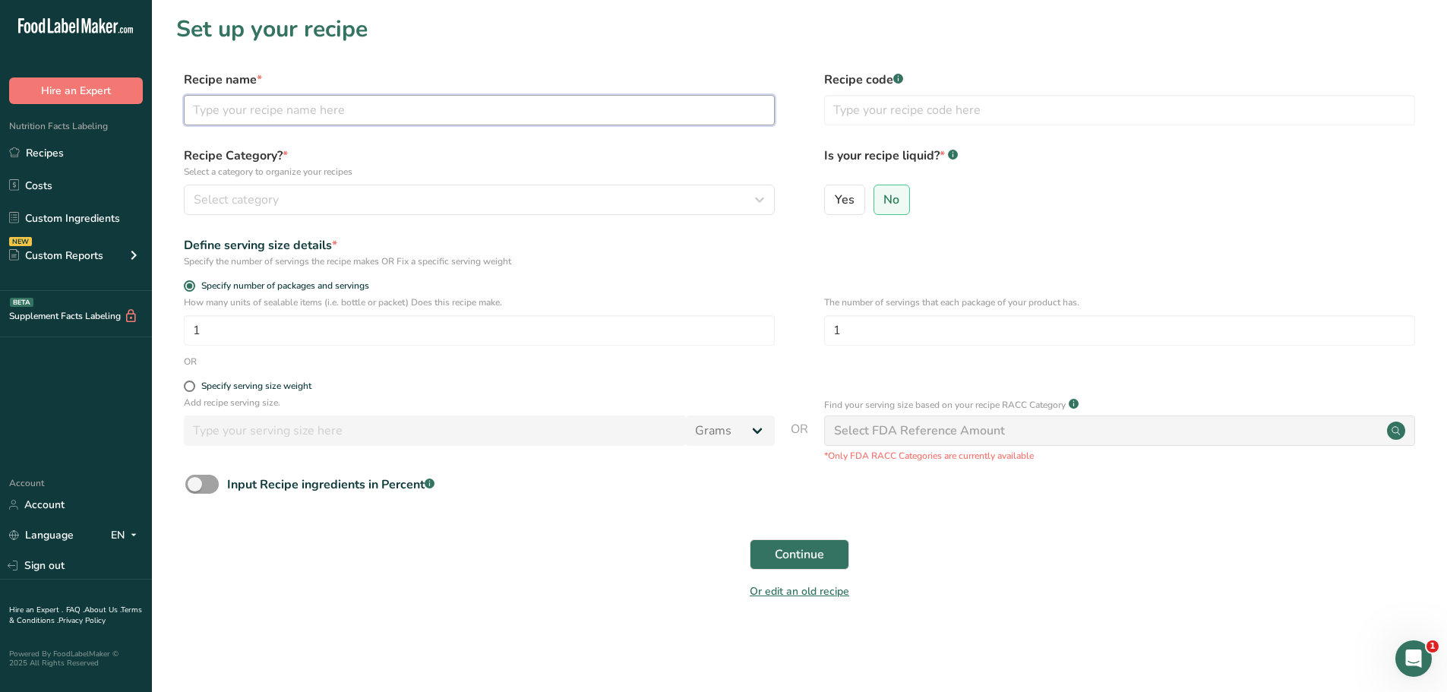
click at [409, 116] on input "text" at bounding box center [479, 110] width 591 height 30
paste input "[PHONE_NUMBER] BRBMOC 96638- PF Filet Fritter 4oz"
type input "[PHONE_NUMBER] BRBMOC 96638- PF Filet Fritter 4oz"
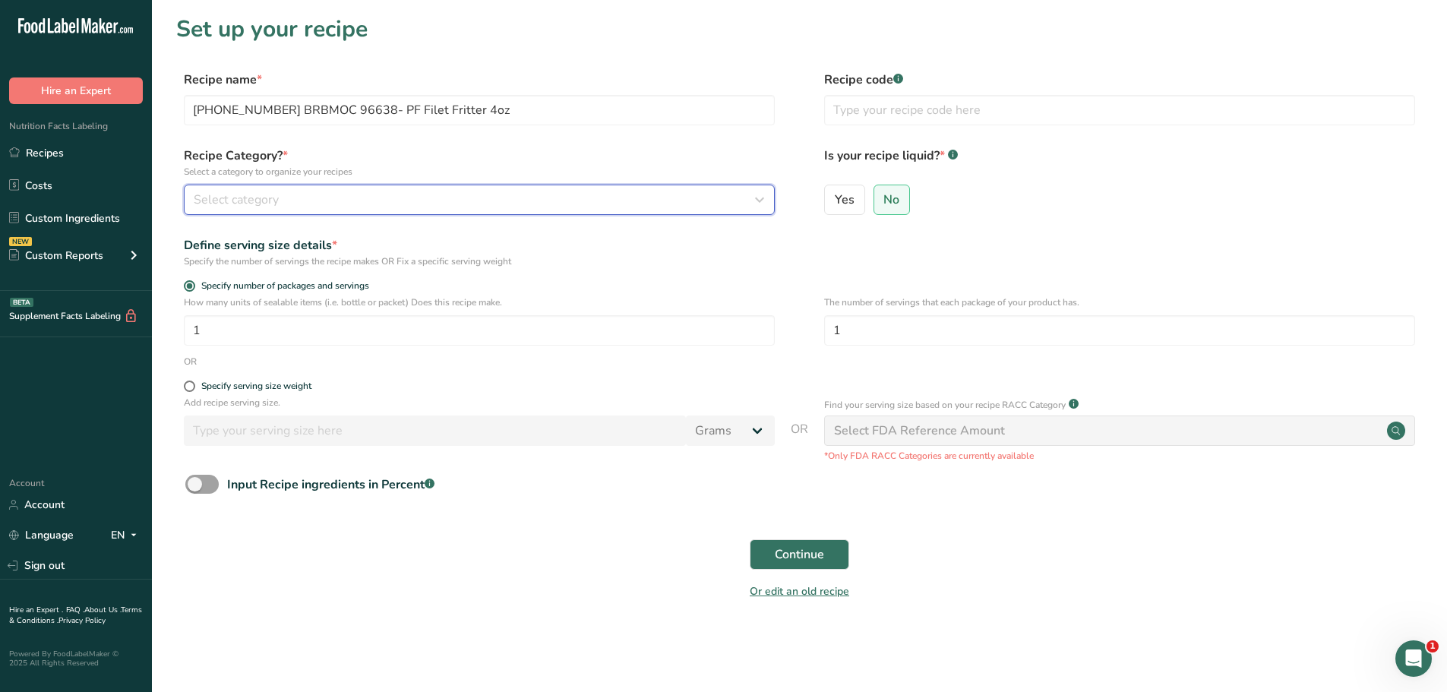
click at [415, 204] on div "Select category" at bounding box center [475, 200] width 562 height 18
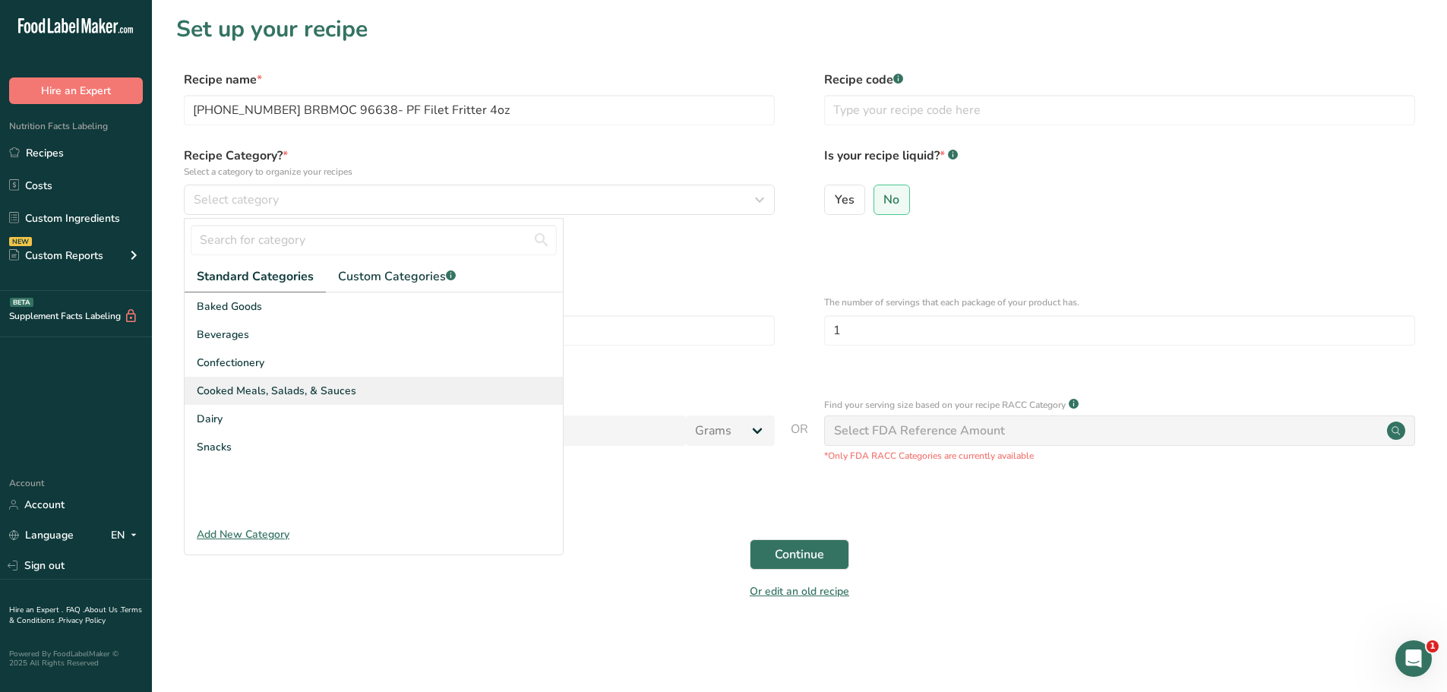
click at [283, 393] on span "Cooked Meals, Salads, & Sauces" at bounding box center [277, 391] width 160 height 16
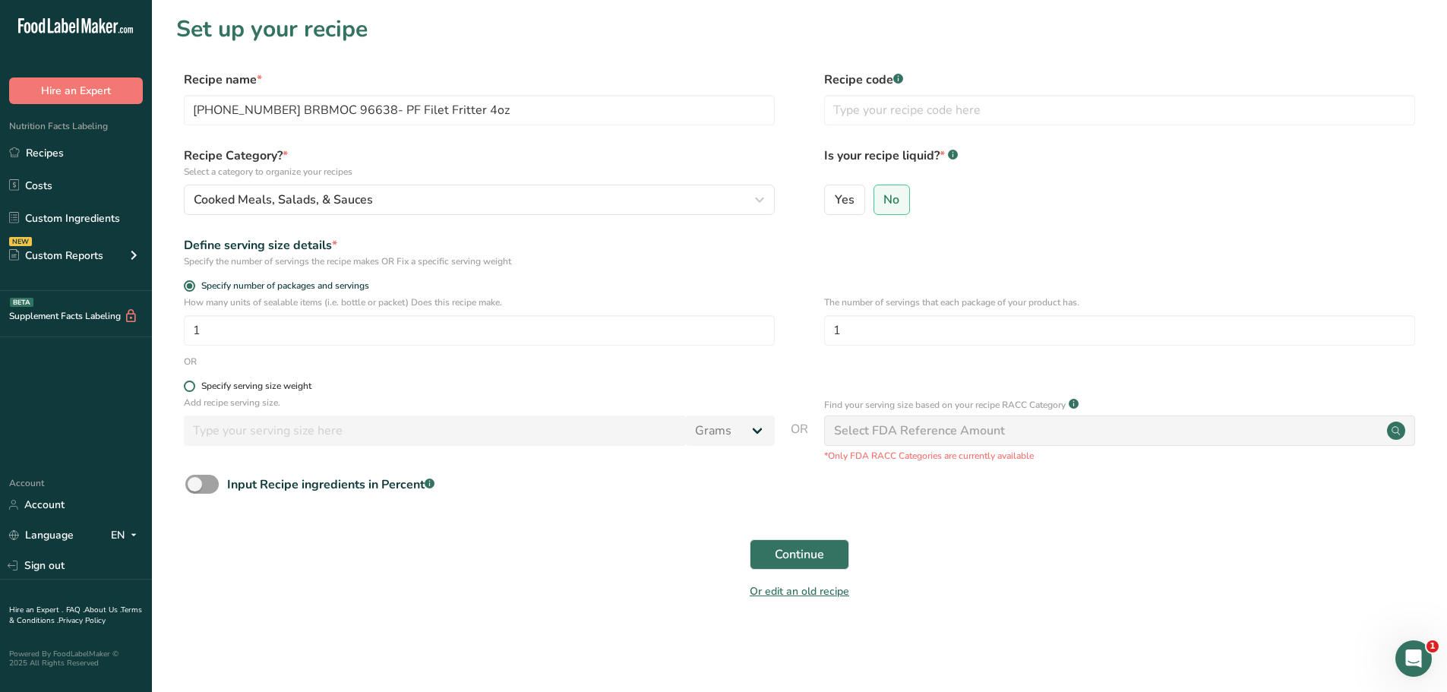
click at [191, 386] on span at bounding box center [189, 386] width 11 height 11
click at [191, 386] on input "Specify serving size weight" at bounding box center [189, 386] width 10 height 10
radio input "true"
radio input "false"
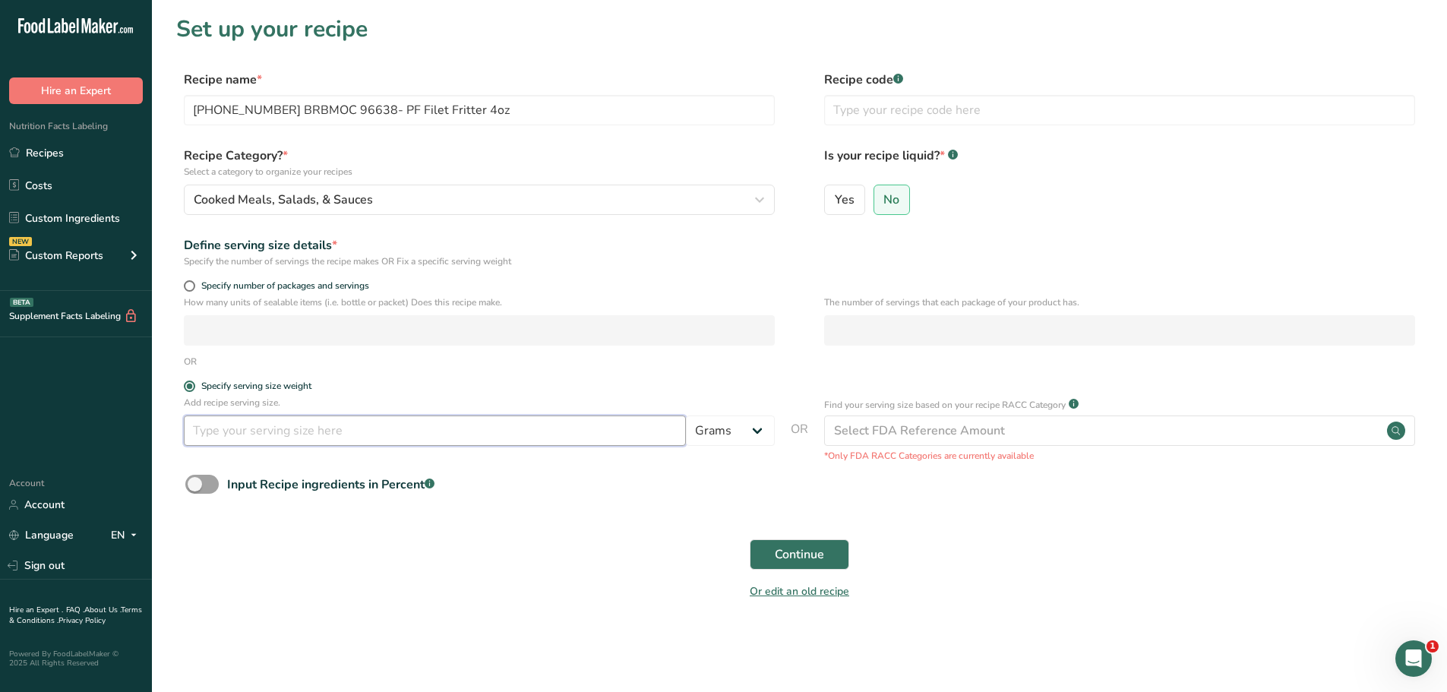
click at [240, 435] on input "number" at bounding box center [435, 430] width 502 height 30
type input "100"
click at [831, 556] on button "Continue" at bounding box center [799, 554] width 99 height 30
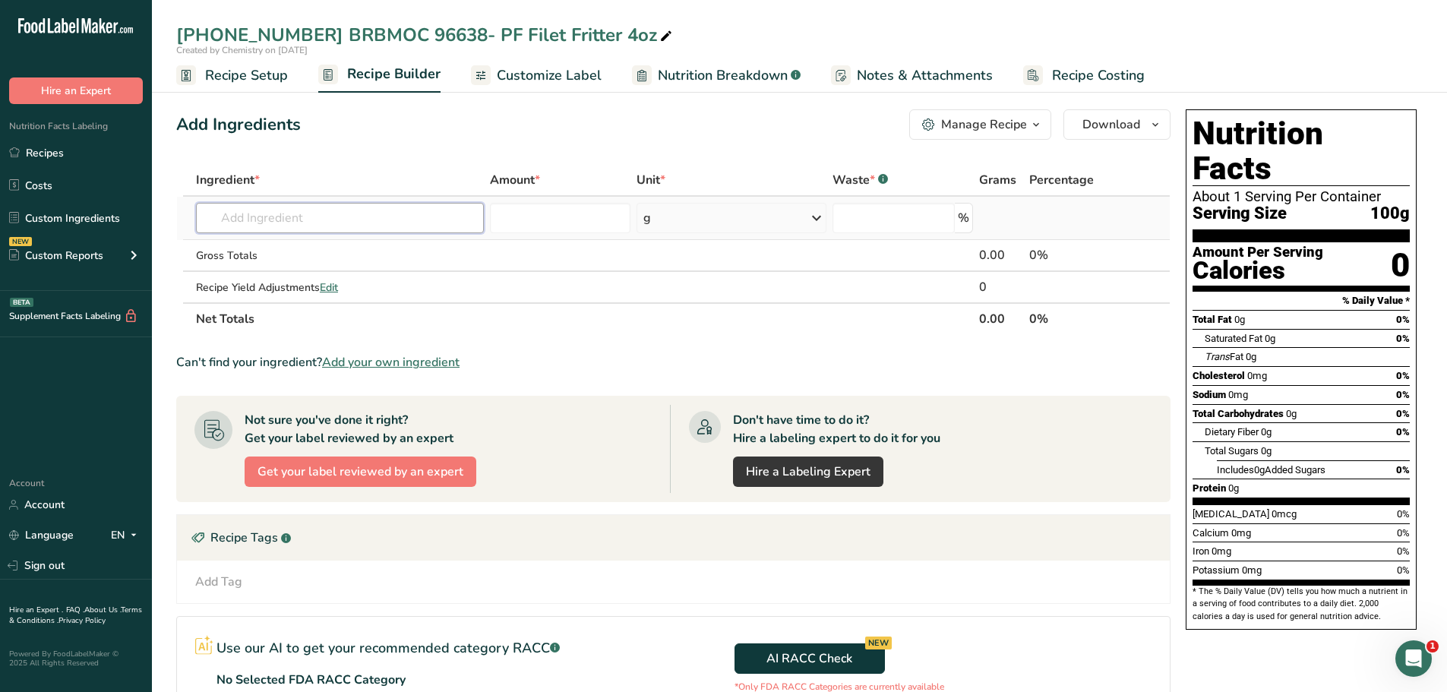
click at [251, 214] on input "text" at bounding box center [340, 218] width 288 height 30
paste input "[PHONE_NUMBER] BRBMOC 96638- PF Filet Fritter 4oz"
type input "[PHONE_NUMBER] BRBMOC 96638- PF Filet Fritter 4oz"
click at [543, 213] on input "number" at bounding box center [560, 218] width 141 height 30
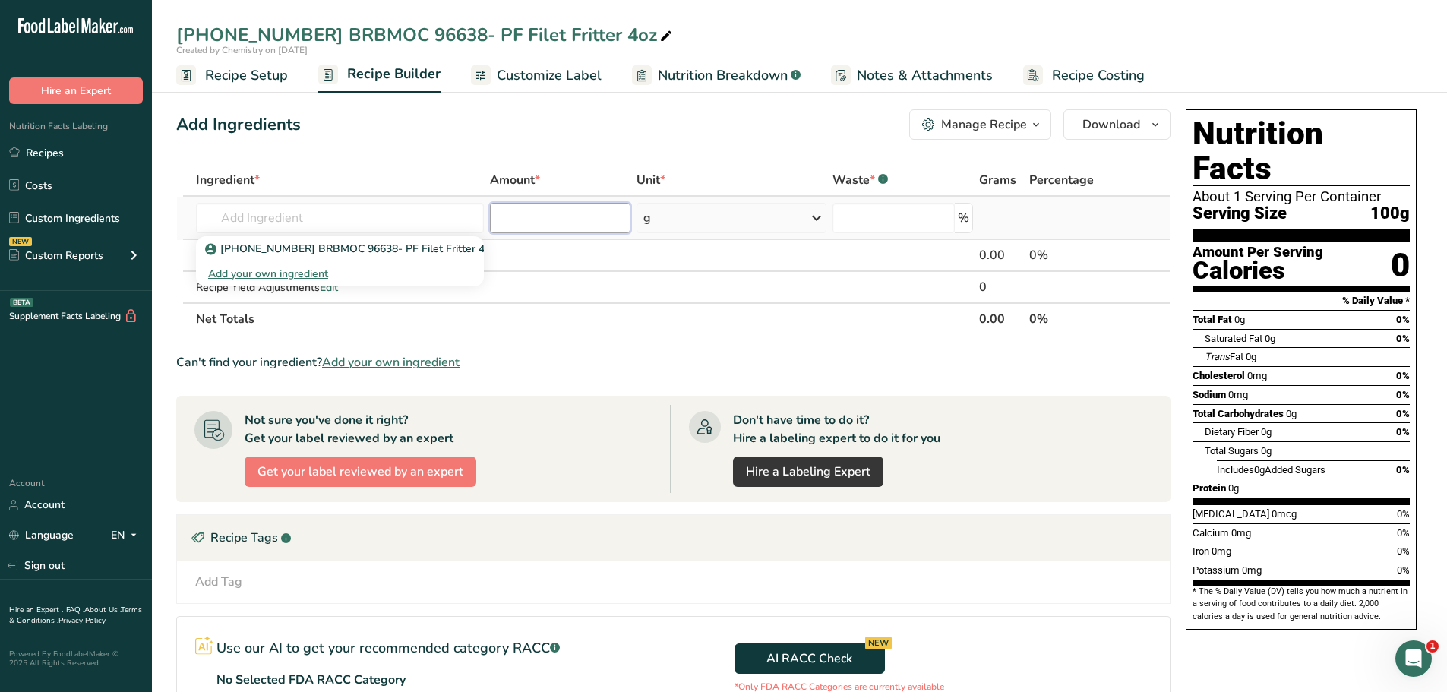
scroll to position [0, 0]
click at [298, 226] on input "text" at bounding box center [340, 218] width 288 height 30
paste input "[PHONE_NUMBER] BRBMOC 96638- PF Filet Fritter 4oz"
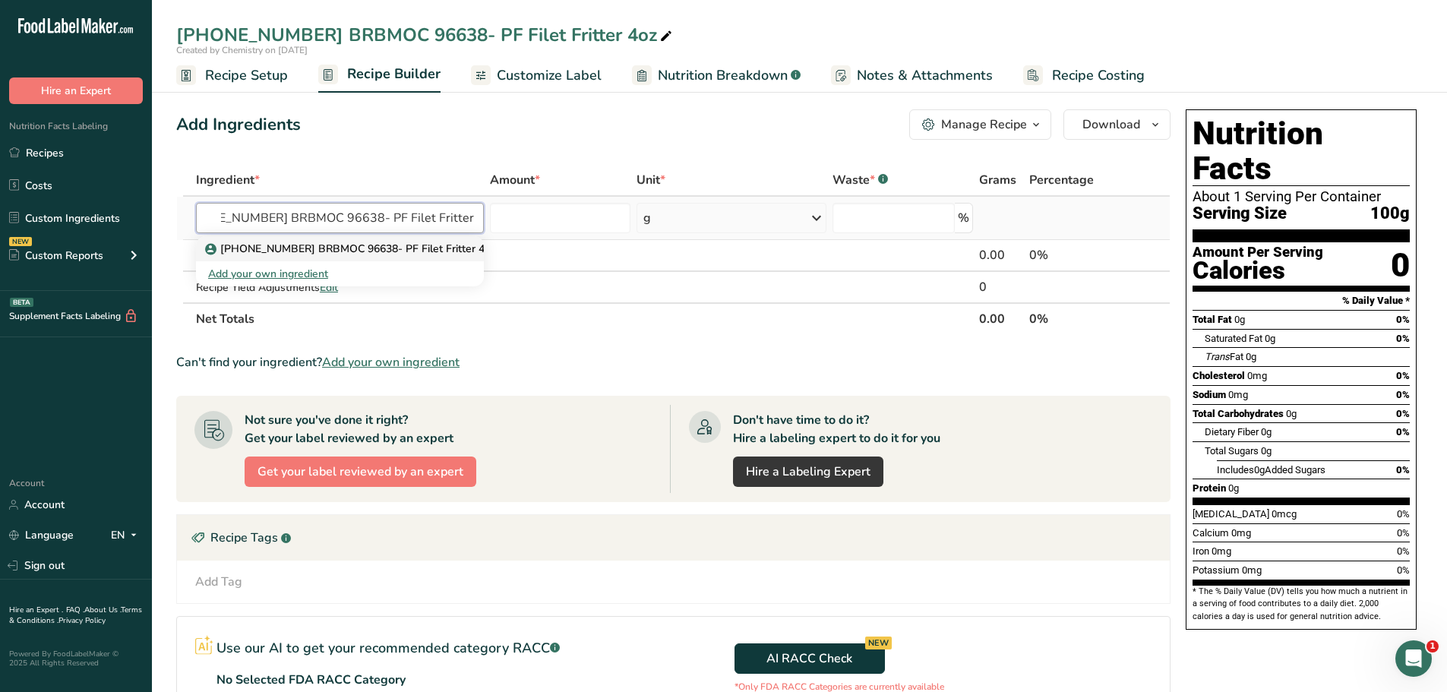
type input "[PHONE_NUMBER] BRBMOC 96638- PF Filet Fritter 4oz"
click at [328, 254] on p "[PHONE_NUMBER] BRBMOC 96638- PF Filet Fritter 4oz" at bounding box center [352, 249] width 288 height 16
type input "[PHONE_NUMBER] BRBMOC 96638- PF Filet Fritter 4oz"
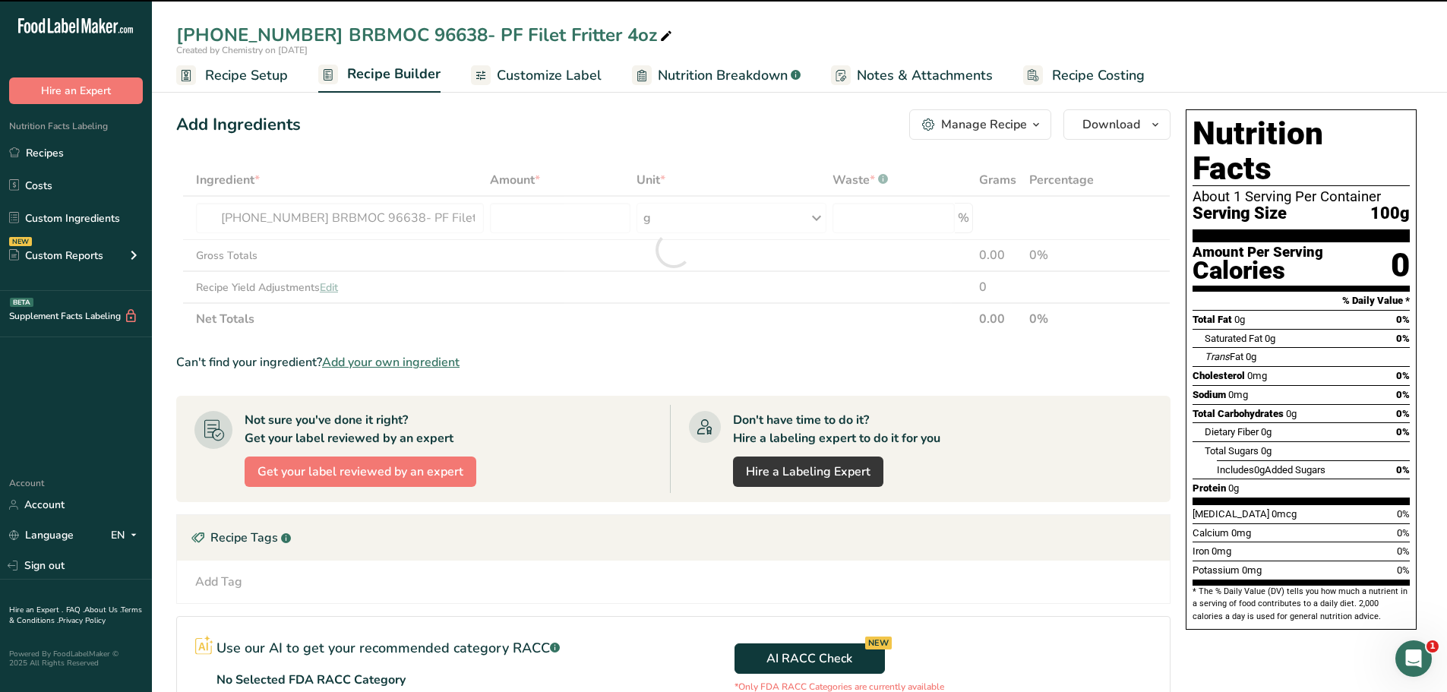
type input "0"
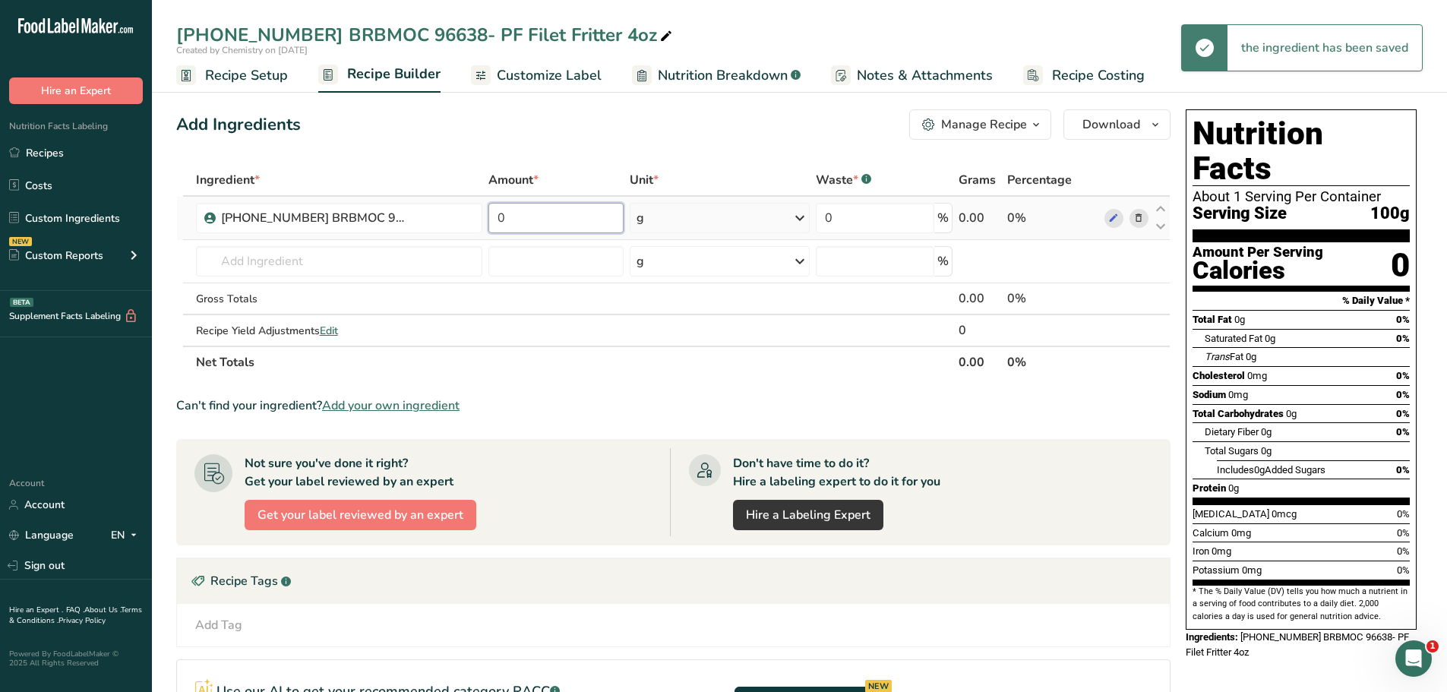
click at [554, 220] on input "0" at bounding box center [556, 218] width 136 height 30
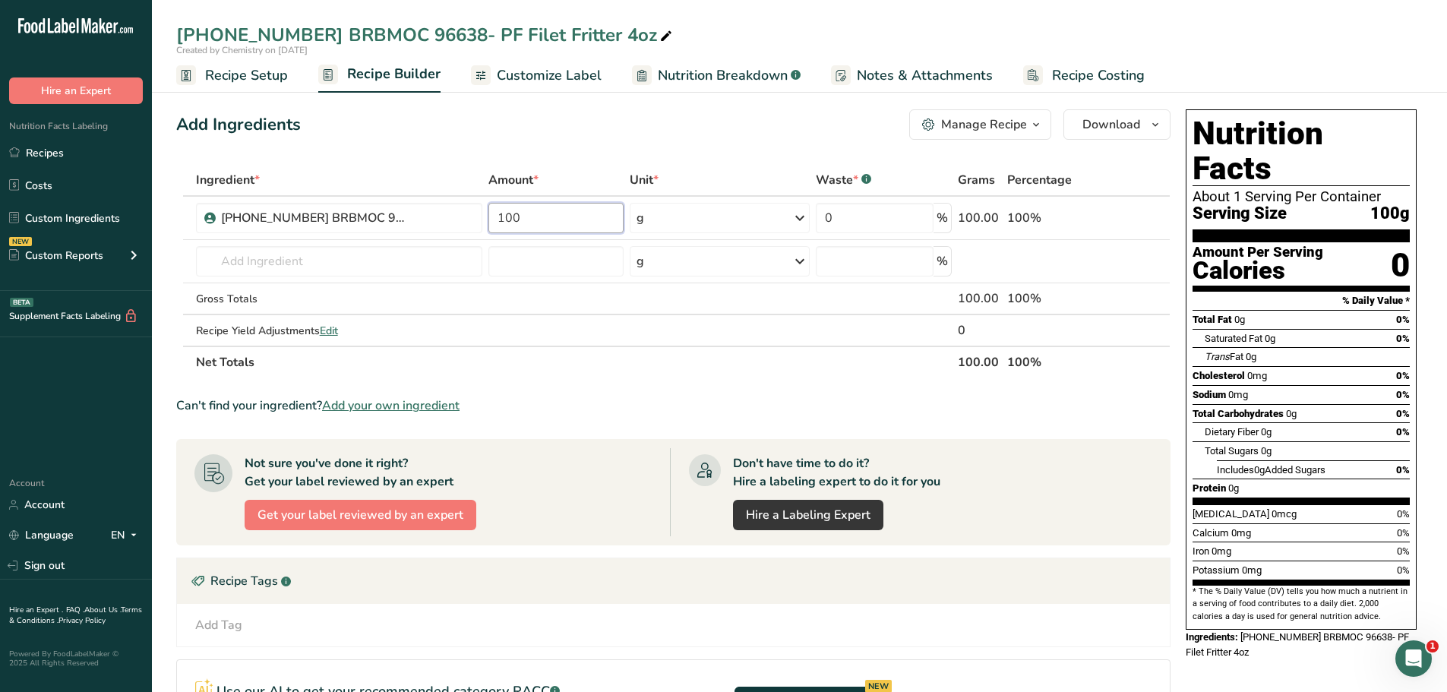
type input "100"
click at [671, 131] on div "Add Ingredients Manage Recipe Delete Recipe Duplicate Recipe Scale Recipe Save …" at bounding box center [673, 124] width 994 height 30
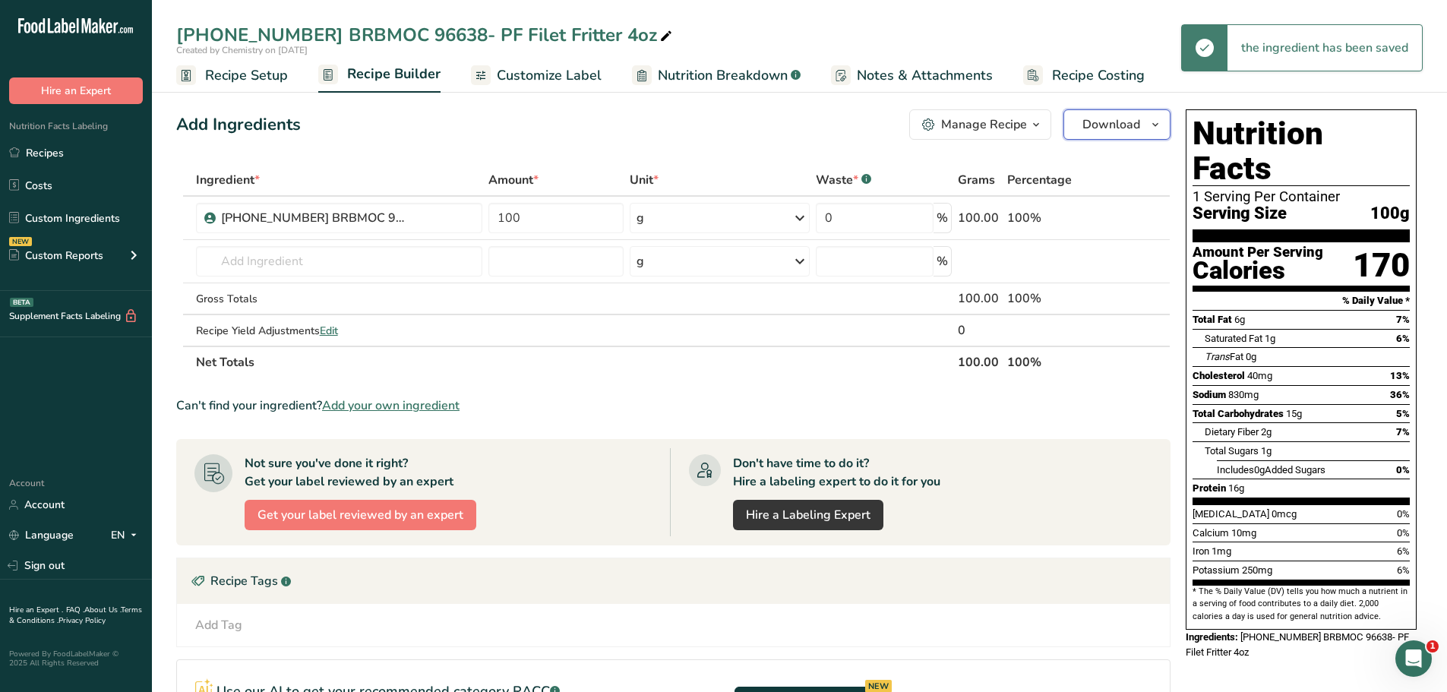
click at [1158, 126] on icon "button" at bounding box center [1155, 124] width 12 height 19
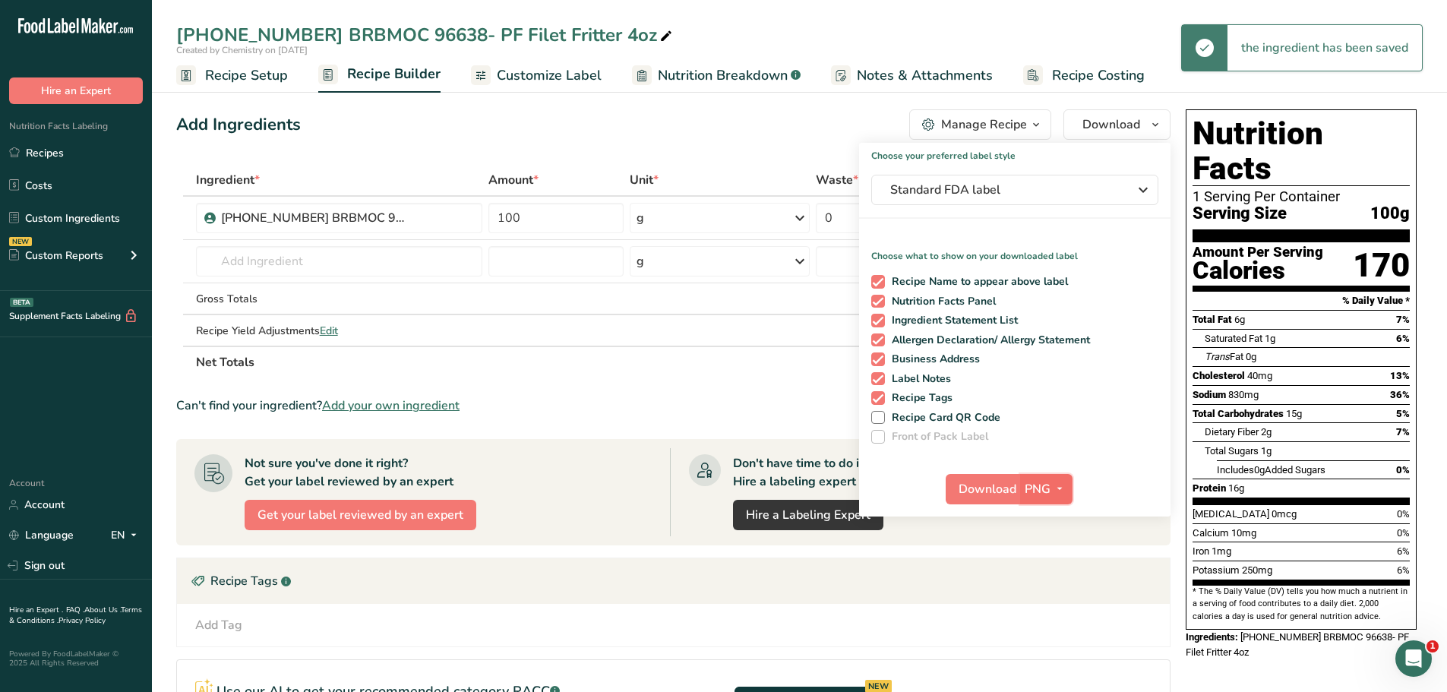
click at [1057, 484] on icon "button" at bounding box center [1059, 488] width 12 height 19
click at [1056, 589] on link "PDF" at bounding box center [1048, 595] width 49 height 25
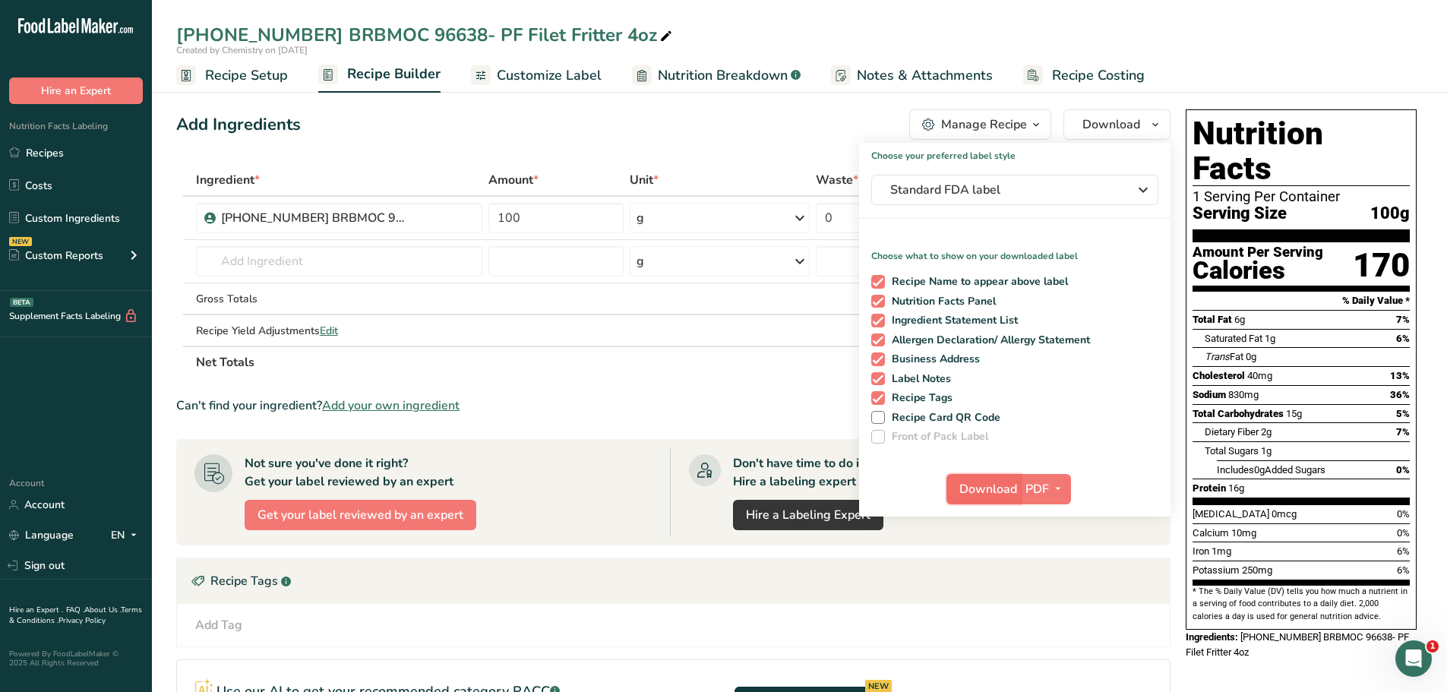
click at [1011, 493] on span "Download" at bounding box center [988, 489] width 58 height 18
click at [230, 77] on span "Recipe Setup" at bounding box center [246, 75] width 83 height 21
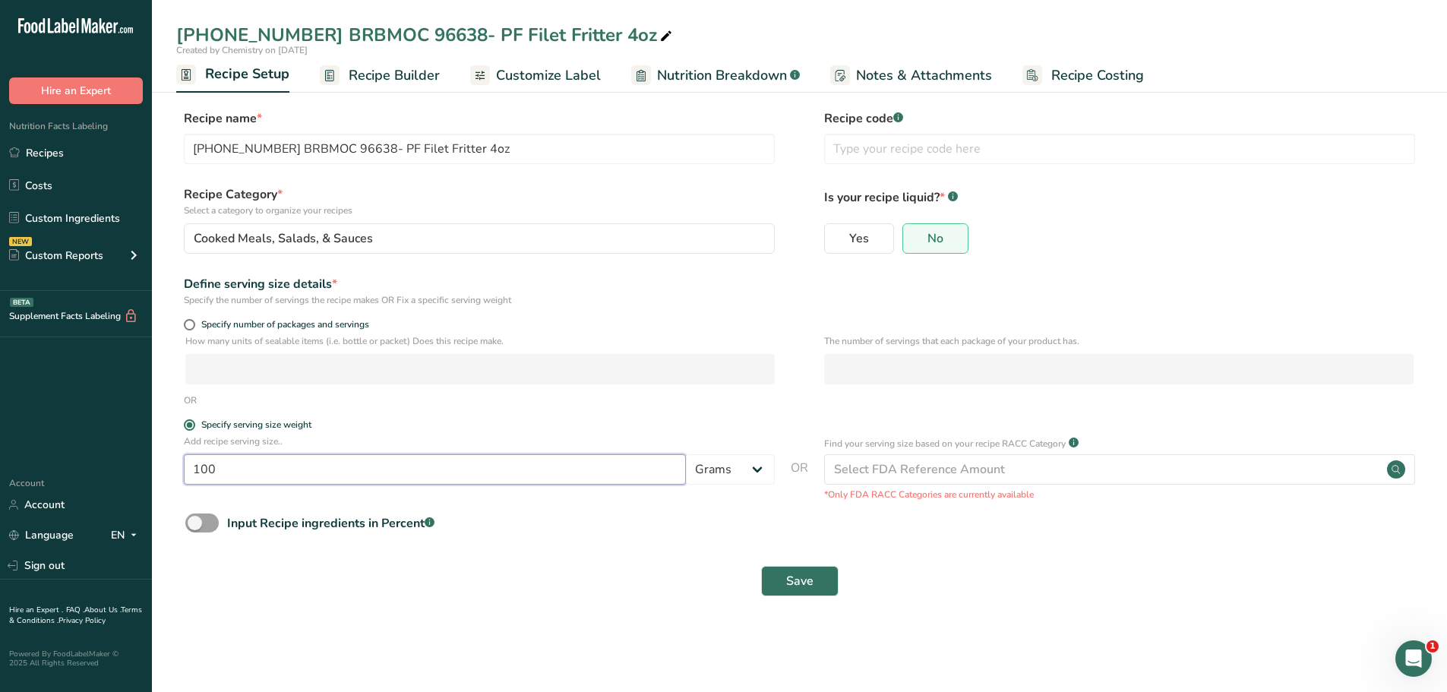
drag, startPoint x: 227, startPoint y: 475, endPoint x: 147, endPoint y: 488, distance: 80.9
click at [147, 488] on div ".a-20{fill:#fff;} Hire an Expert Nutrition Facts Labeling Recipes Costs Custom …" at bounding box center [723, 346] width 1447 height 692
type input "4"
click at [760, 470] on select "Grams kg mg mcg lb oz l mL fl oz tbsp tsp cup qt gallon" at bounding box center [730, 469] width 89 height 30
select select "5"
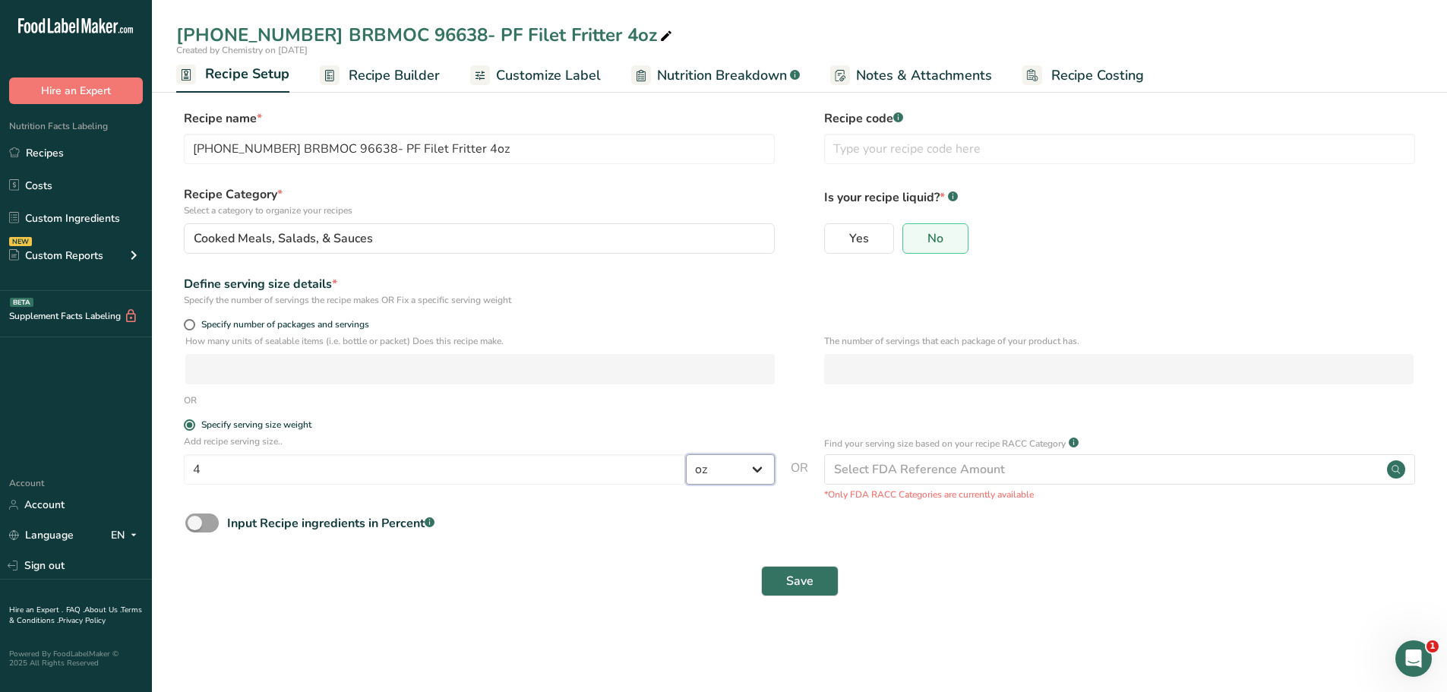
click at [686, 454] on select "Grams kg mg mcg lb oz l mL fl oz tbsp tsp cup qt gallon" at bounding box center [730, 469] width 89 height 30
click at [792, 576] on span "Save" at bounding box center [799, 581] width 27 height 18
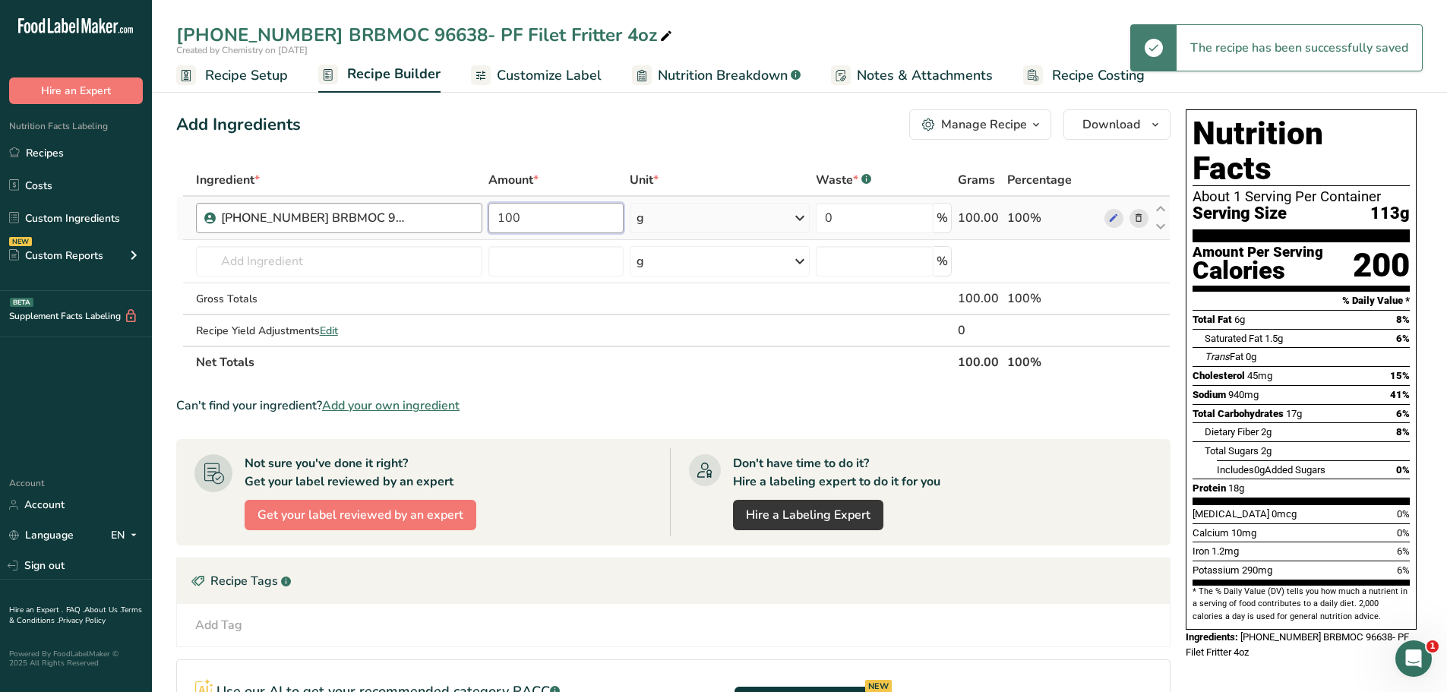
drag, startPoint x: 522, startPoint y: 215, endPoint x: 420, endPoint y: 222, distance: 102.0
click at [420, 222] on tr "[PHONE_NUMBER] BRBMOC 96638- PF Filet Fritter 4oz 100 g Weight Units g kg mg Se…" at bounding box center [673, 218] width 993 height 43
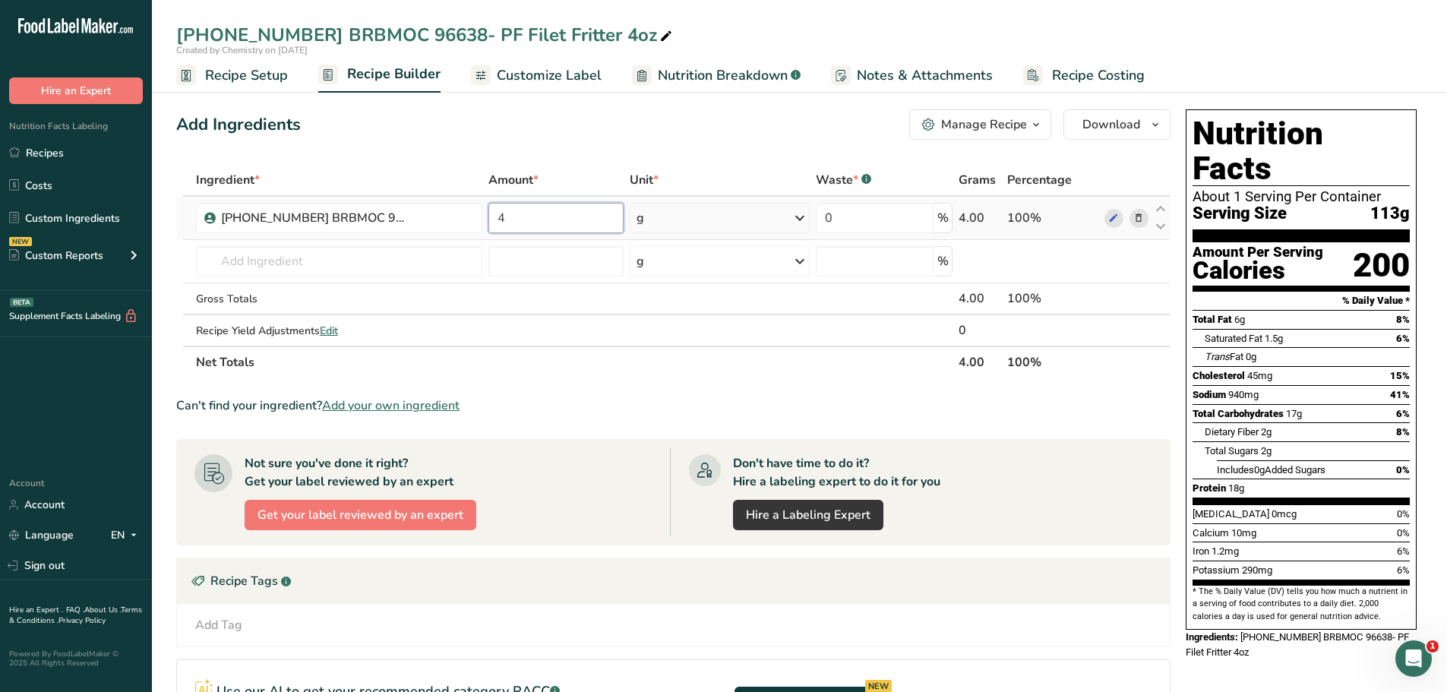
type input "4"
click at [802, 214] on div "Ingredient * Amount * Unit * Waste * .a-a{fill:#347362;}.b-a{fill:#fff;} Grams …" at bounding box center [673, 271] width 994 height 214
click at [801, 213] on icon at bounding box center [800, 217] width 18 height 27
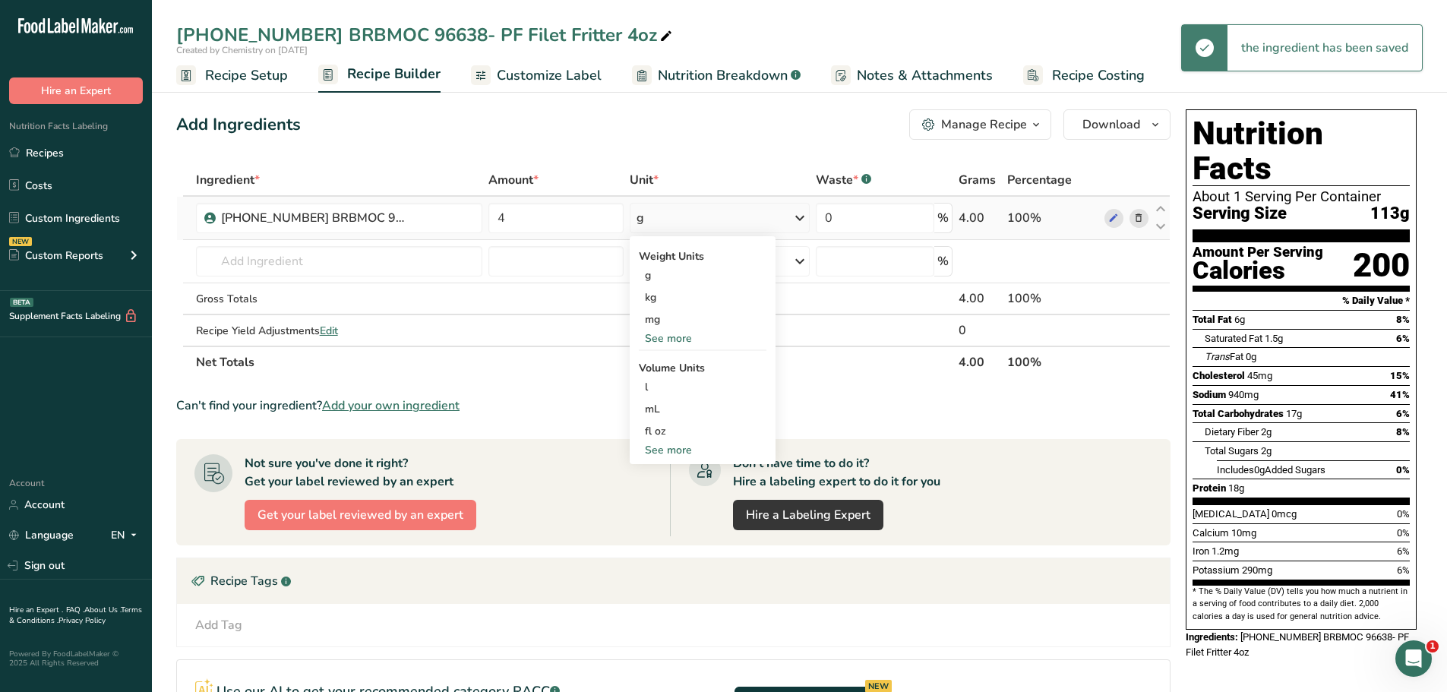
click at [679, 340] on div "See more" at bounding box center [703, 338] width 128 height 16
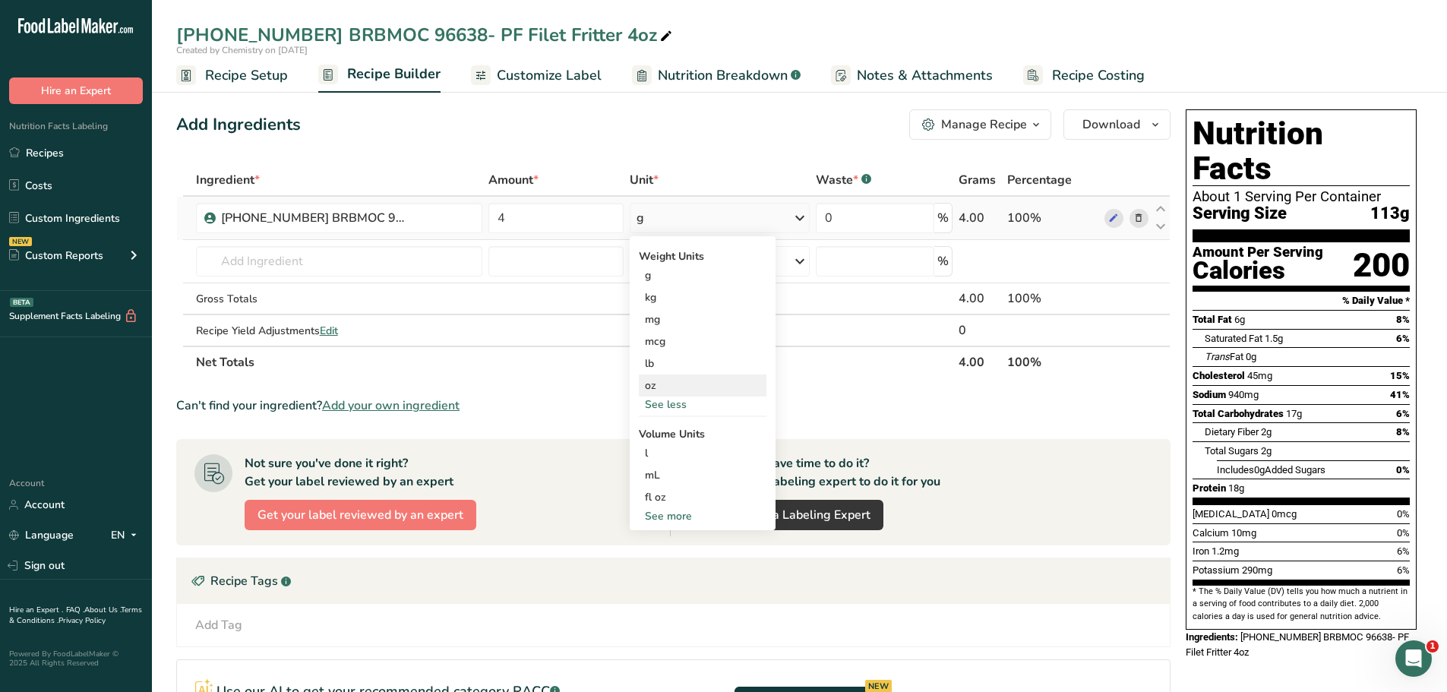
click at [650, 387] on div "oz" at bounding box center [703, 385] width 128 height 22
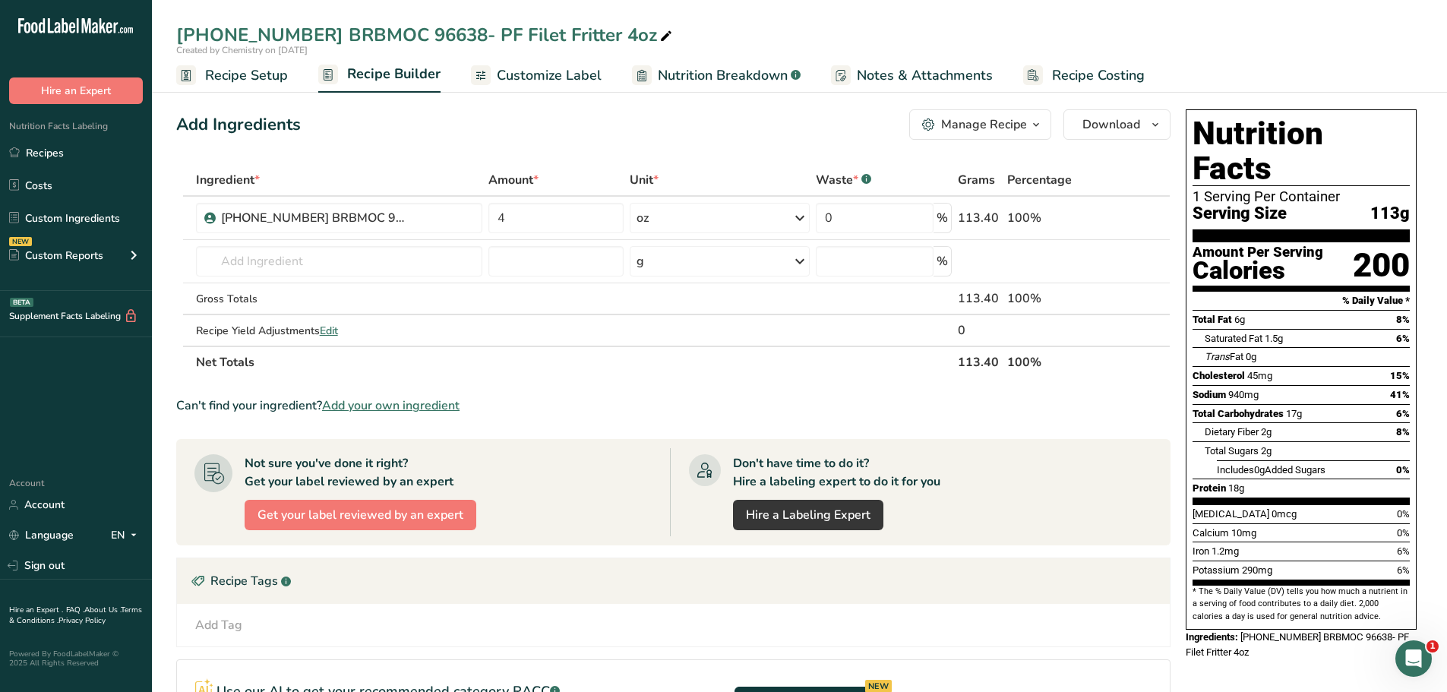
click at [537, 69] on span "Customize Label" at bounding box center [549, 75] width 105 height 21
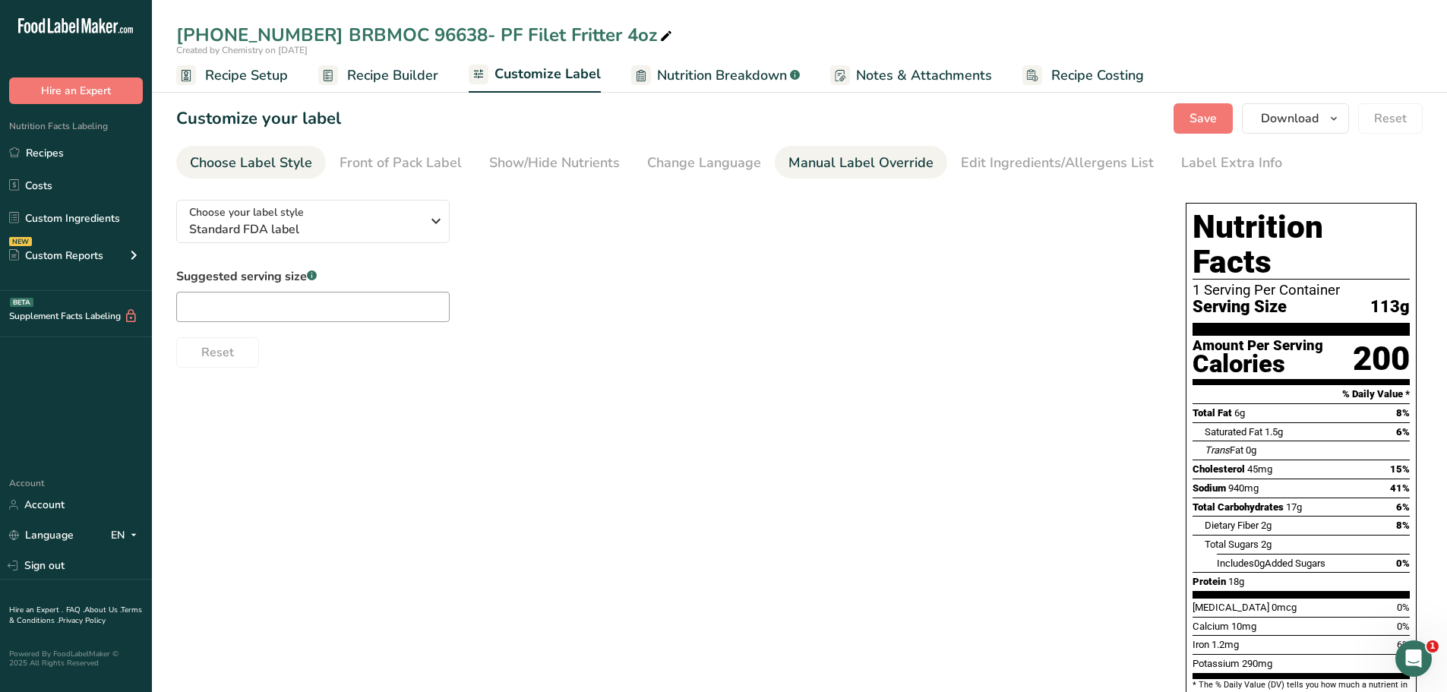
click at [860, 165] on div "Manual Label Override" at bounding box center [860, 163] width 145 height 21
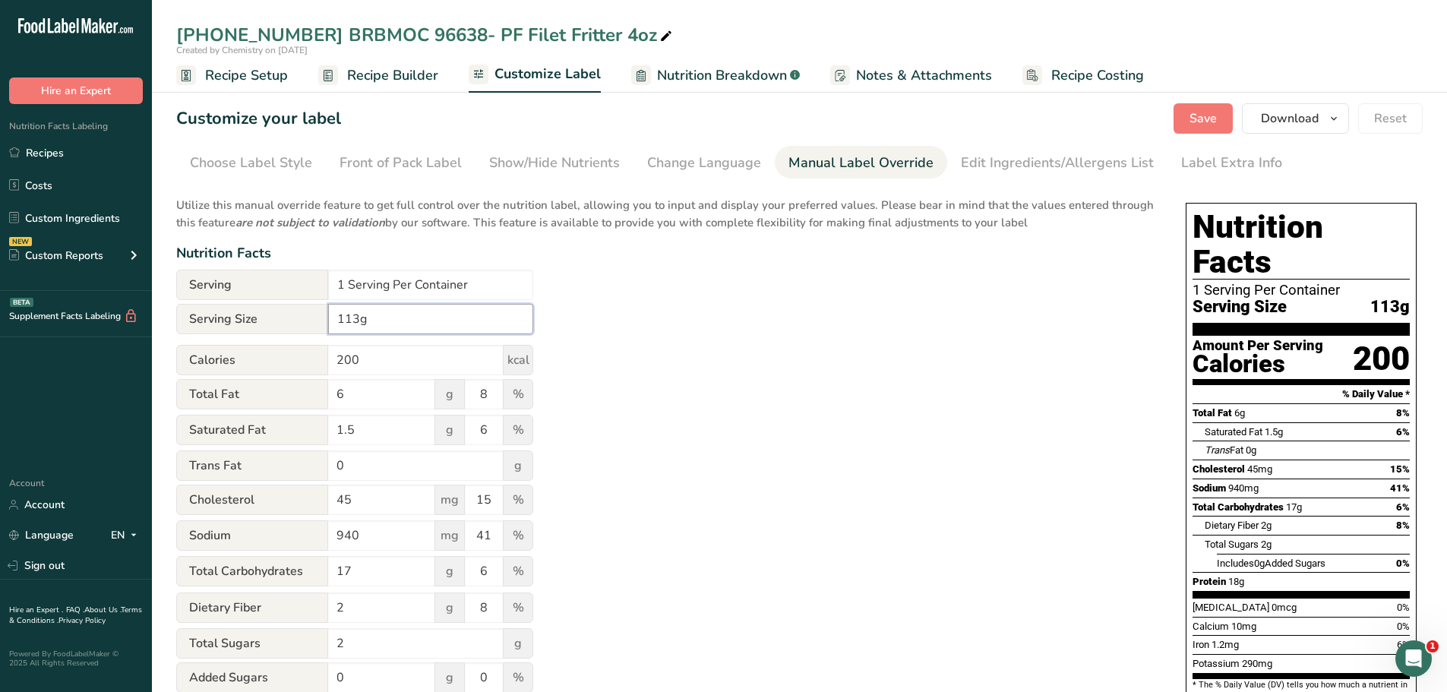
drag, startPoint x: 387, startPoint y: 318, endPoint x: 246, endPoint y: 308, distance: 140.9
click at [246, 308] on div "Serving Size 113g" at bounding box center [354, 319] width 357 height 30
type input "4 oz"
click at [344, 290] on input "1 Serving Per Container" at bounding box center [430, 285] width 205 height 30
type input "About 40 Servings Per Container"
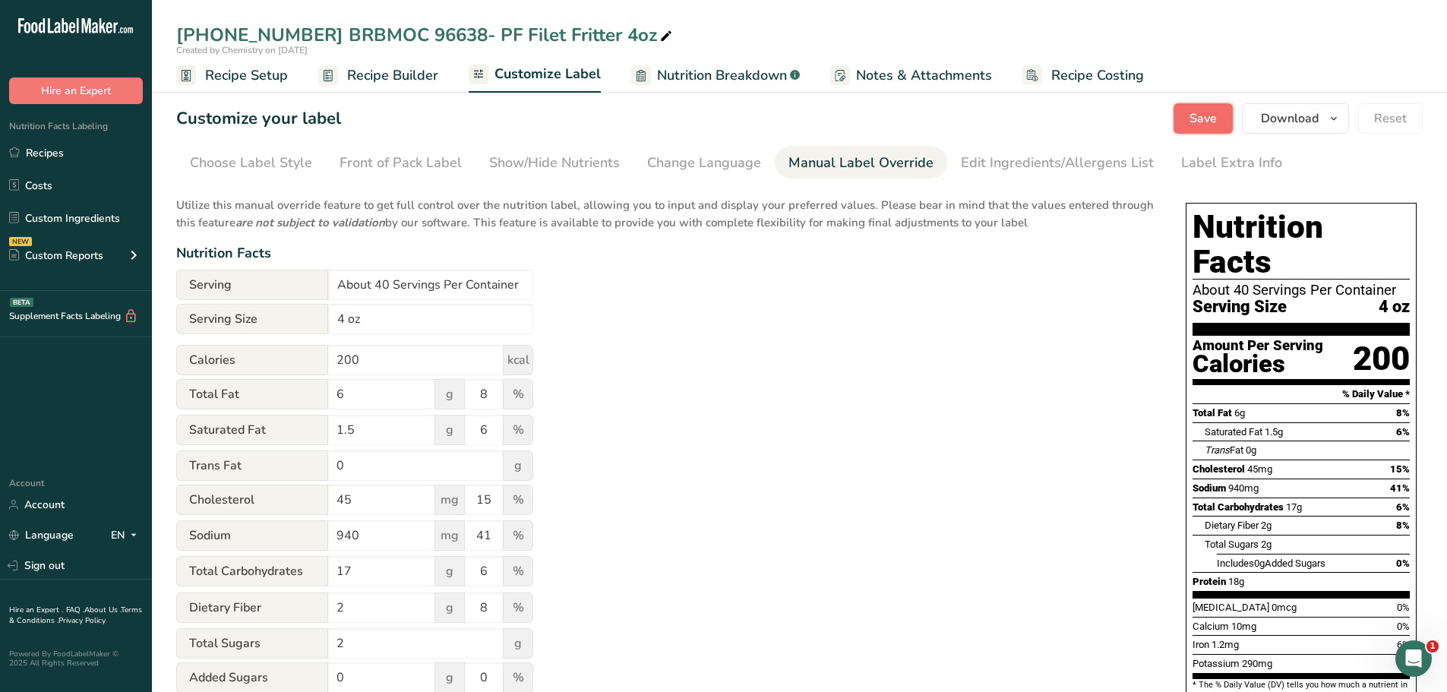
click at [1187, 125] on button "Save" at bounding box center [1202, 118] width 59 height 30
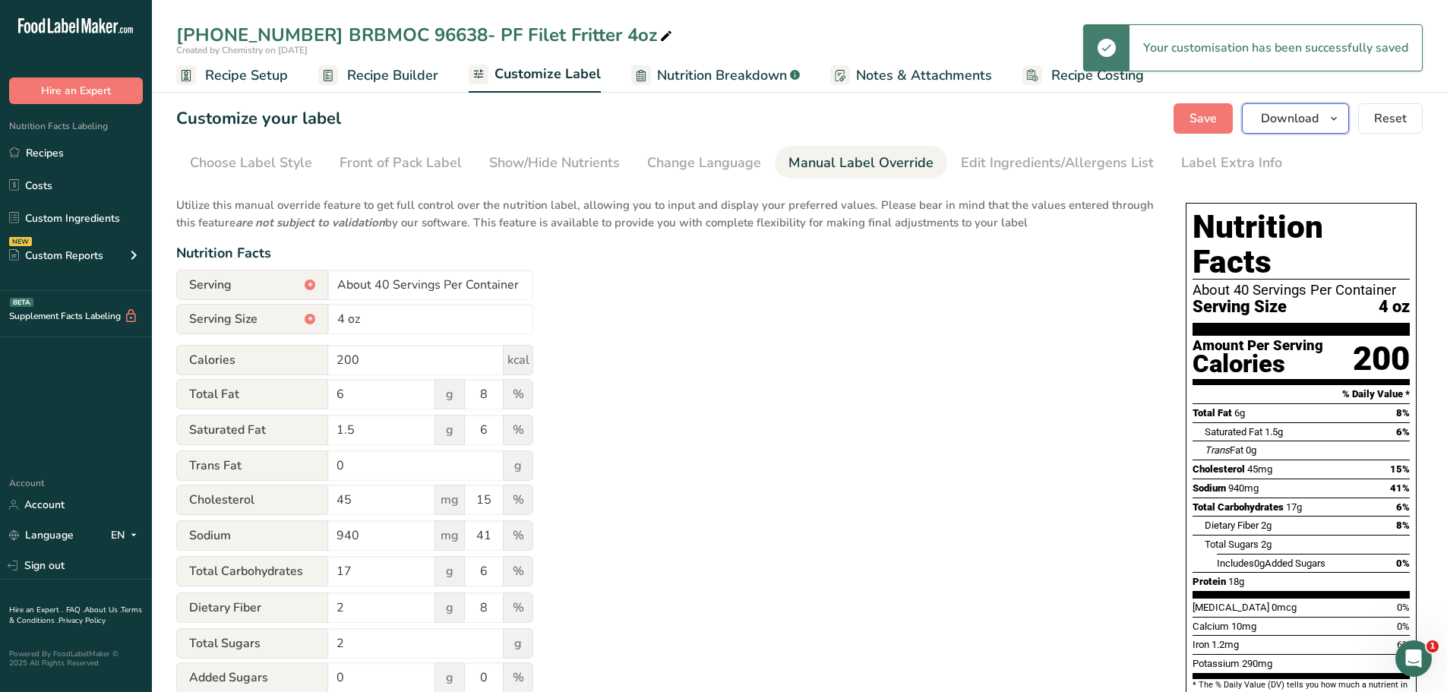
click at [1337, 122] on icon "button" at bounding box center [1334, 118] width 12 height 19
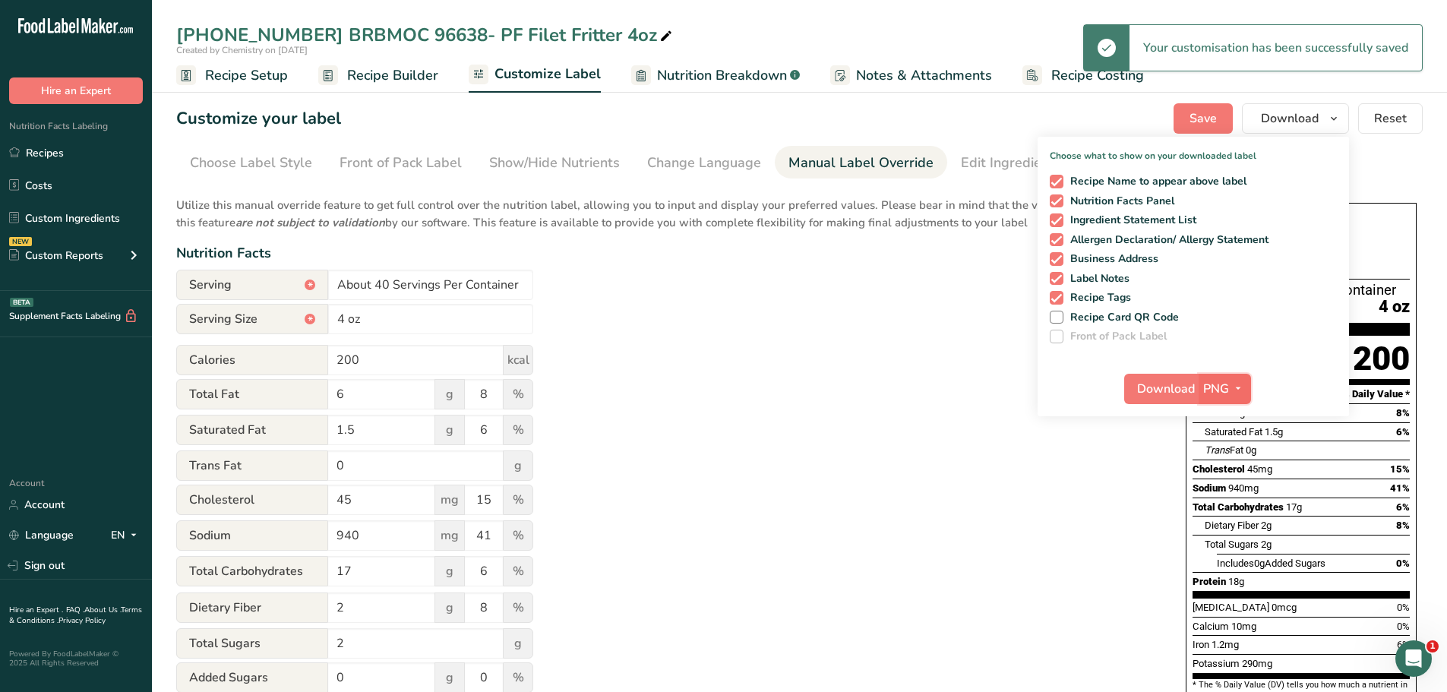
click at [1243, 391] on icon "button" at bounding box center [1238, 388] width 12 height 19
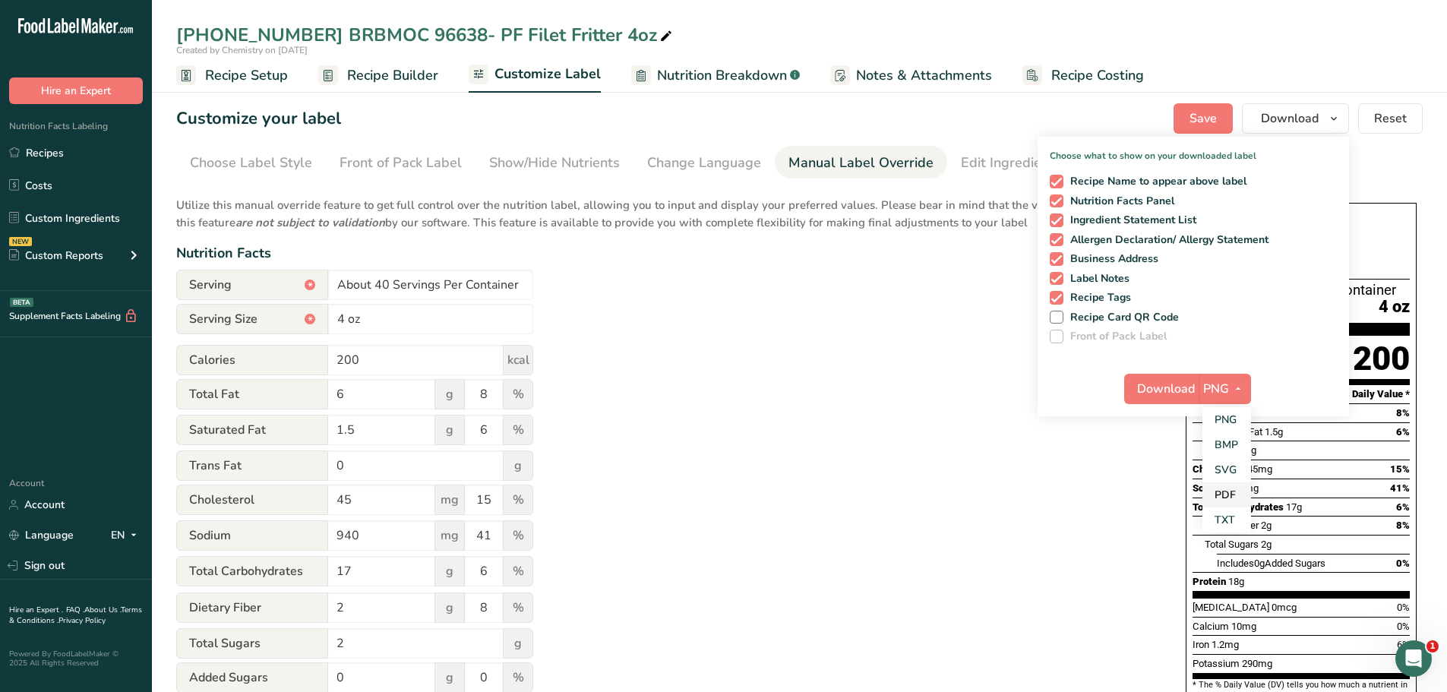
click at [1236, 492] on link "PDF" at bounding box center [1226, 494] width 49 height 25
click at [1175, 387] on span "Download" at bounding box center [1167, 389] width 58 height 18
click at [62, 155] on link "Recipes" at bounding box center [76, 152] width 152 height 29
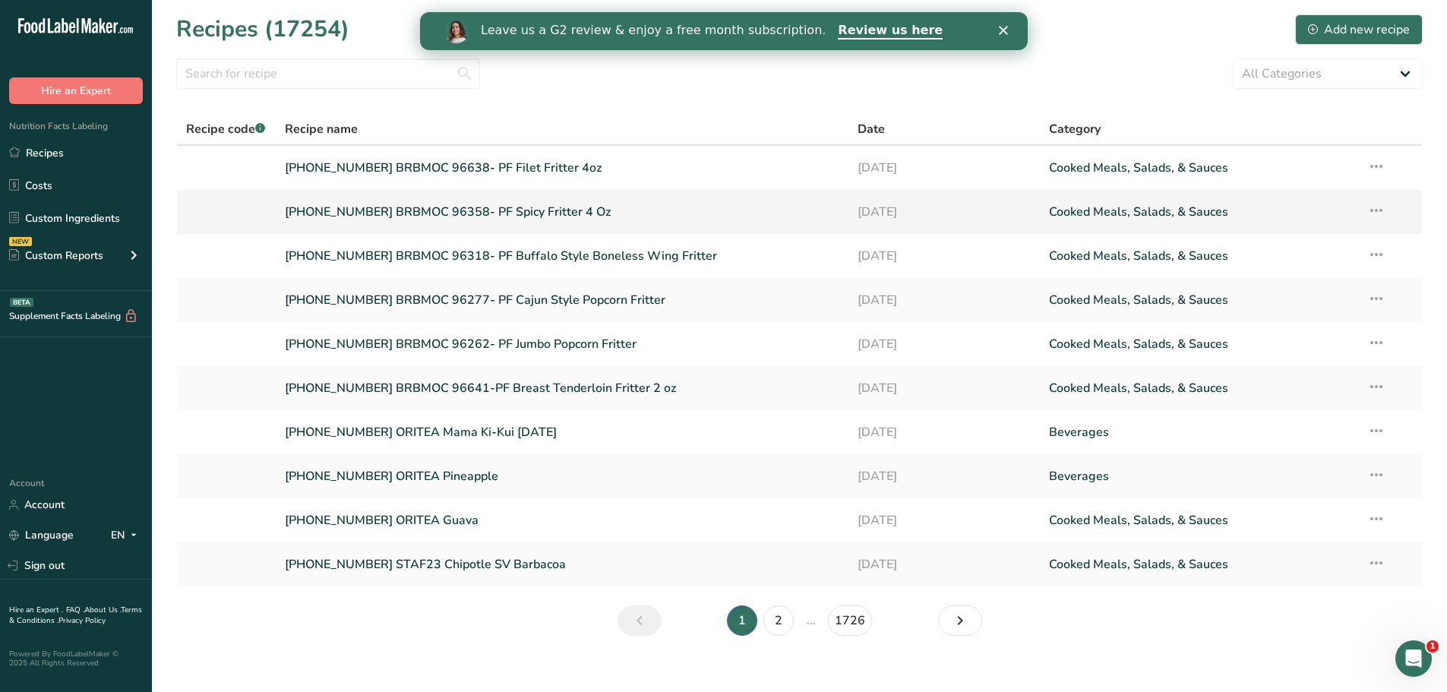
click at [520, 217] on link "[PHONE_NUMBER] BRBMOC 96358- PF Spicy Fritter 4 Oz" at bounding box center [562, 212] width 555 height 32
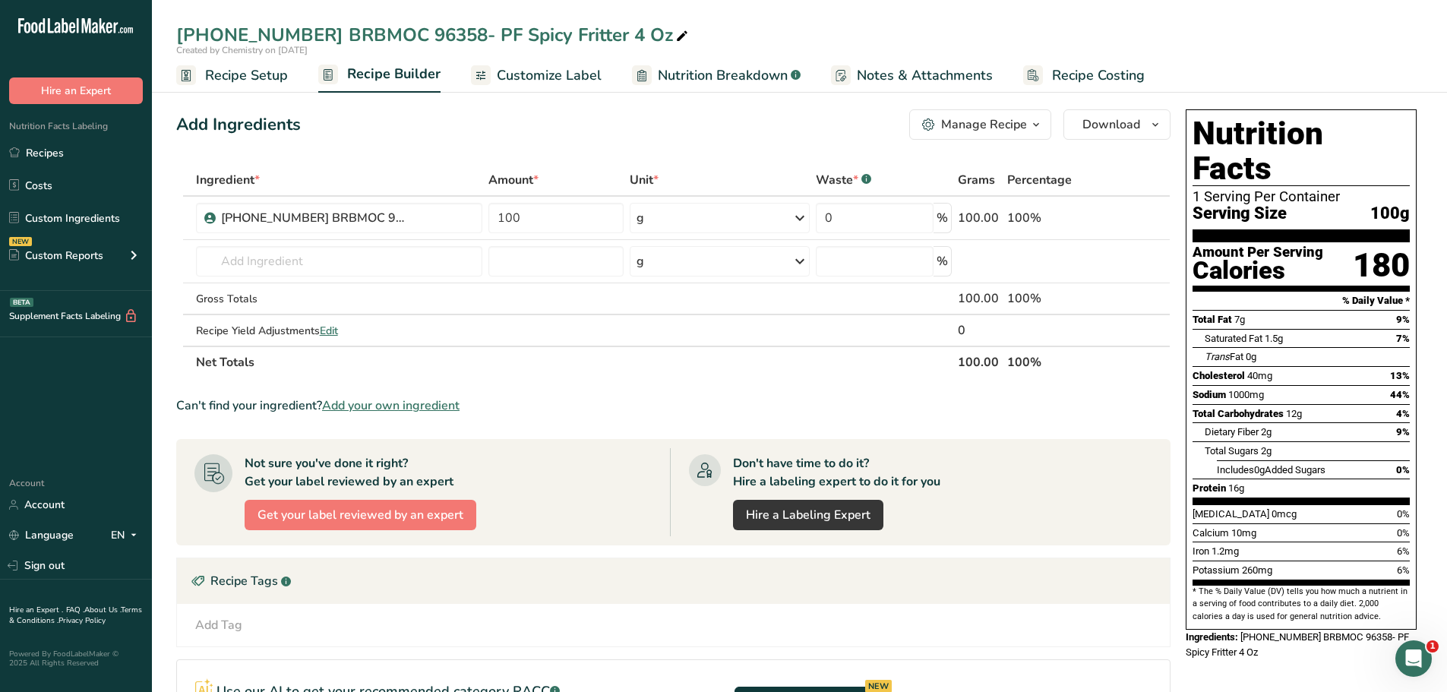
click at [265, 77] on span "Recipe Setup" at bounding box center [246, 75] width 83 height 21
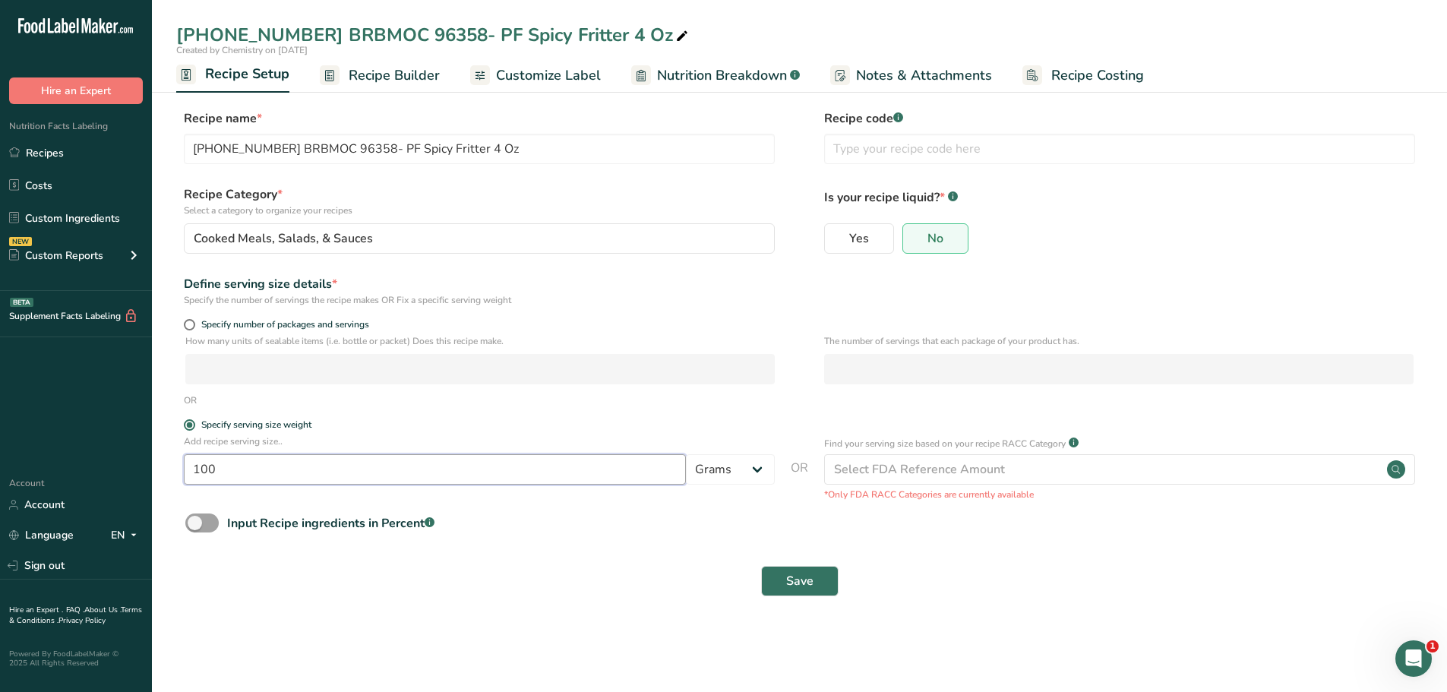
drag, startPoint x: 250, startPoint y: 468, endPoint x: 87, endPoint y: 469, distance: 163.3
click at [98, 469] on div ".a-20{fill:#fff;} Hire an Expert Nutrition Facts Labeling Recipes Costs Custom …" at bounding box center [723, 346] width 1447 height 692
type input "4"
click at [761, 470] on select "Grams kg mg mcg lb oz l mL fl oz tbsp tsp cup qt gallon" at bounding box center [730, 469] width 89 height 30
click at [761, 469] on select "Grams kg mg mcg lb oz l mL fl oz tbsp tsp cup qt gallon" at bounding box center [730, 469] width 89 height 30
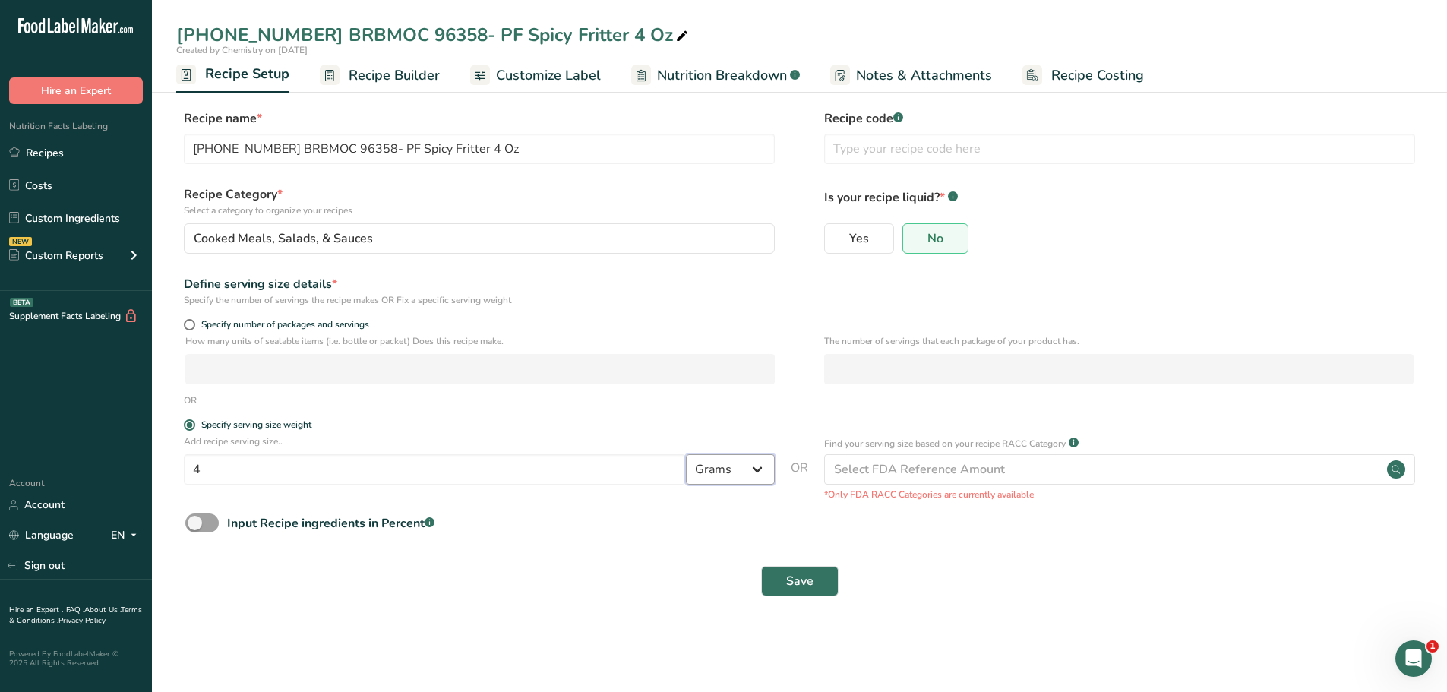
click at [754, 469] on select "Grams kg mg mcg lb oz l mL fl oz tbsp tsp cup qt gallon" at bounding box center [730, 469] width 89 height 30
select select "5"
click at [686, 454] on select "Grams kg mg mcg lb oz l mL fl oz tbsp tsp cup qt gallon" at bounding box center [730, 469] width 89 height 30
click at [815, 584] on button "Save" at bounding box center [799, 581] width 77 height 30
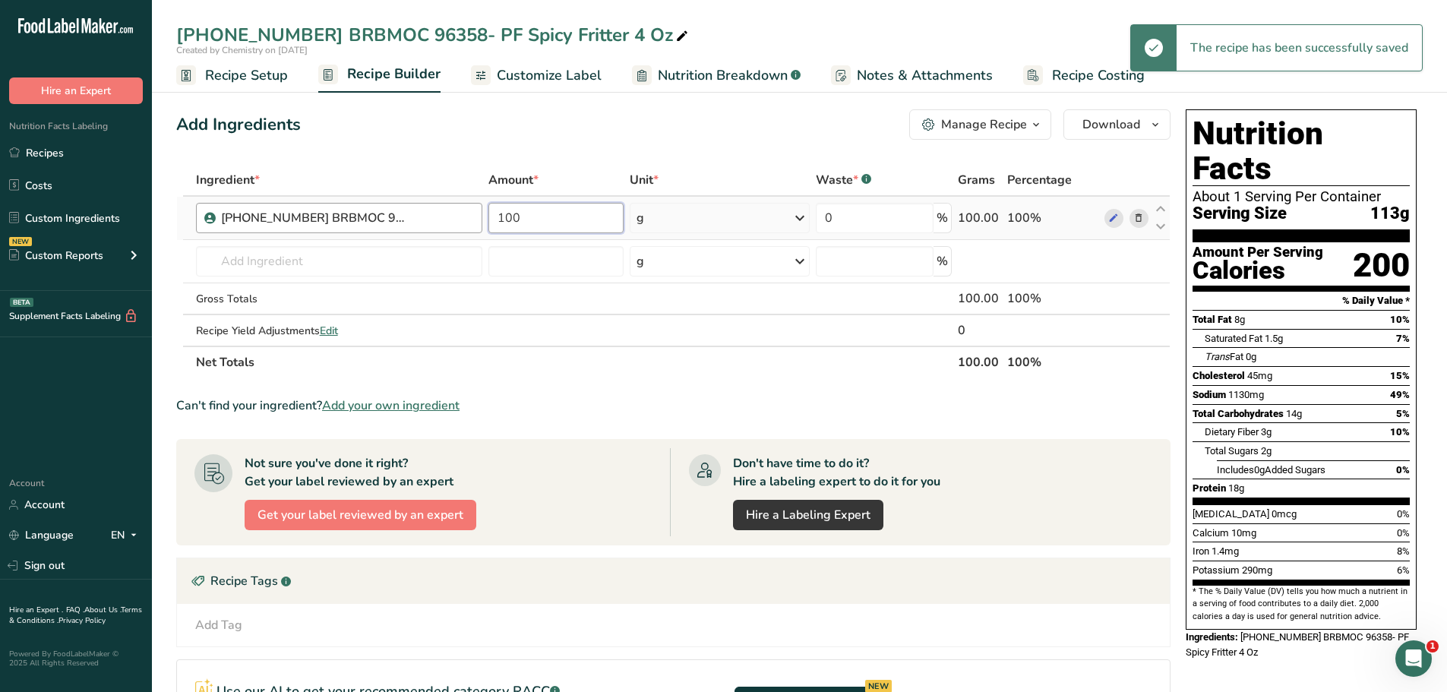
drag, startPoint x: 551, startPoint y: 215, endPoint x: 419, endPoint y: 212, distance: 132.2
click at [419, 212] on tr "[PHONE_NUMBER] BRBMOC 96358- PF Spicy Fritter 4 Oz 100 g Weight Units g kg mg S…" at bounding box center [673, 218] width 993 height 43
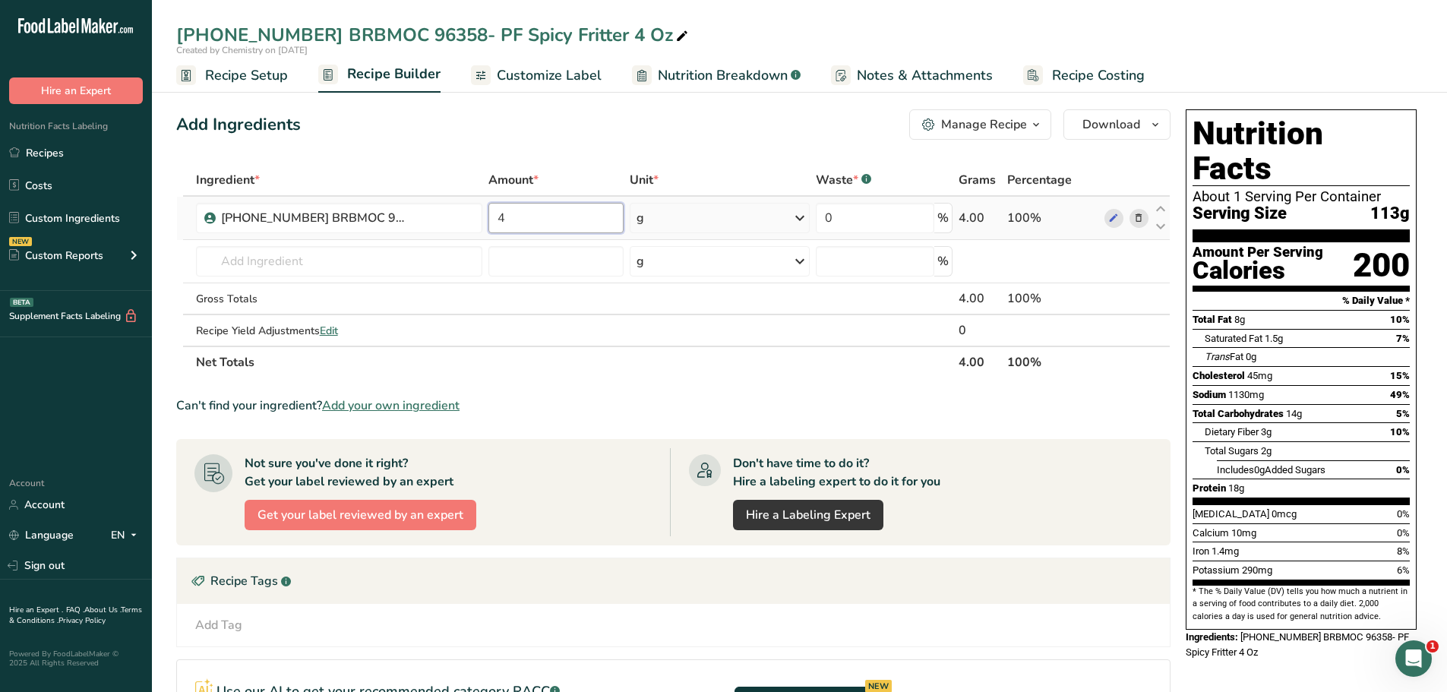
type input "4"
click at [805, 211] on div "Ingredient * Amount * Unit * Waste * .a-a{fill:#347362;}.b-a{fill:#fff;} Grams …" at bounding box center [673, 271] width 994 height 214
click at [801, 216] on icon at bounding box center [800, 217] width 18 height 27
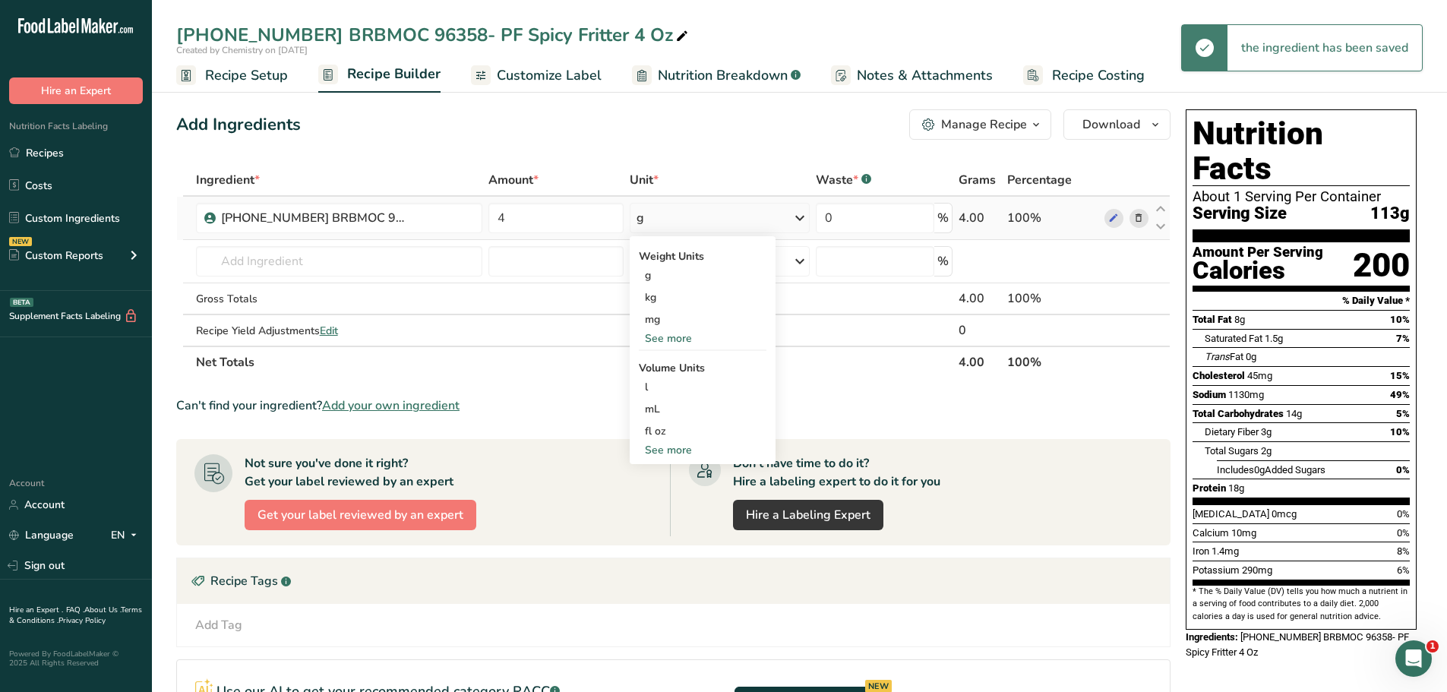
click at [678, 342] on div "See more" at bounding box center [703, 338] width 128 height 16
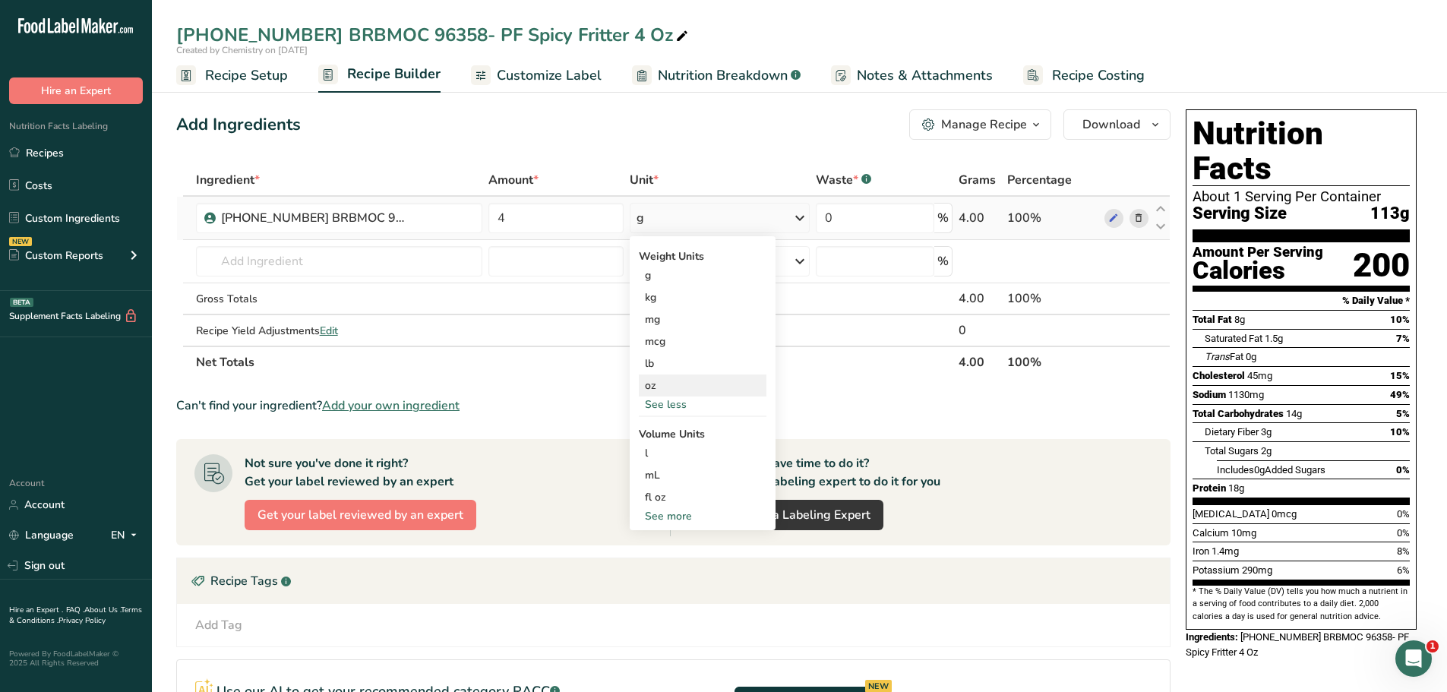
click at [663, 393] on div "oz" at bounding box center [703, 385] width 128 height 22
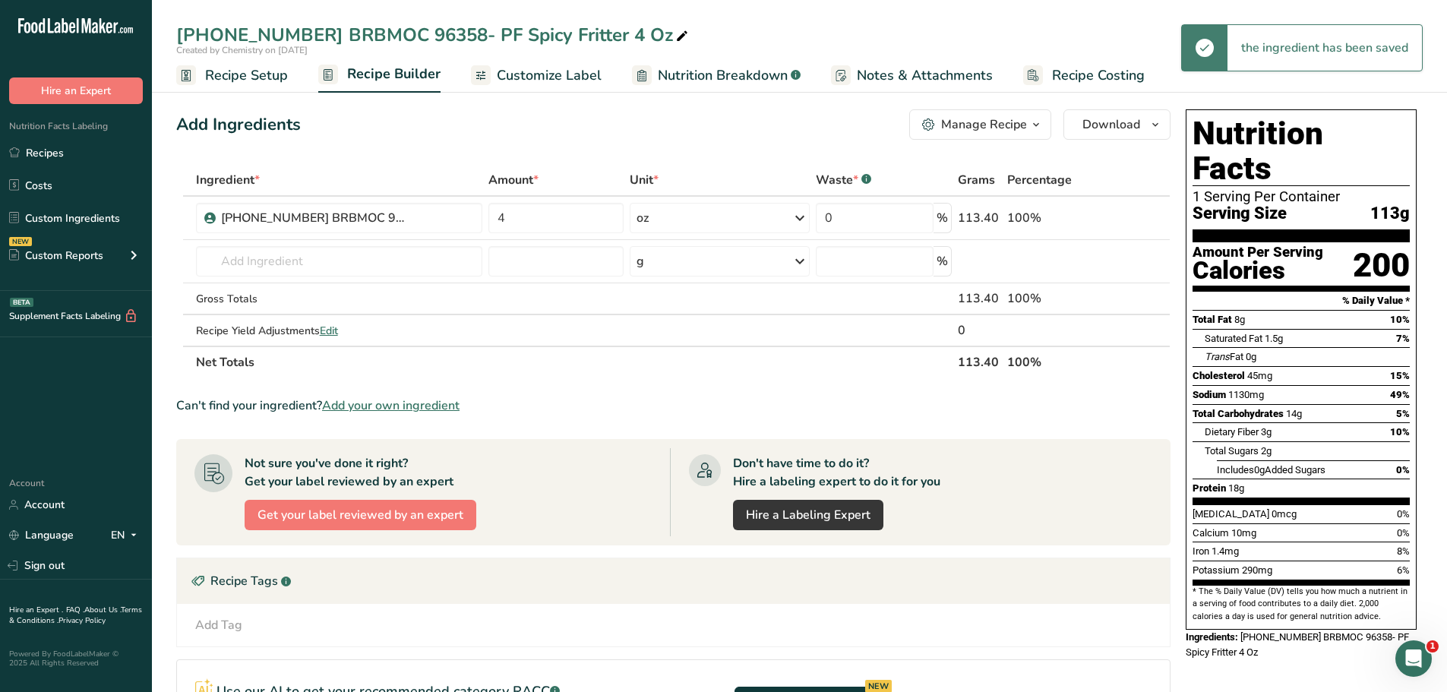
click at [536, 81] on span "Customize Label" at bounding box center [549, 75] width 105 height 21
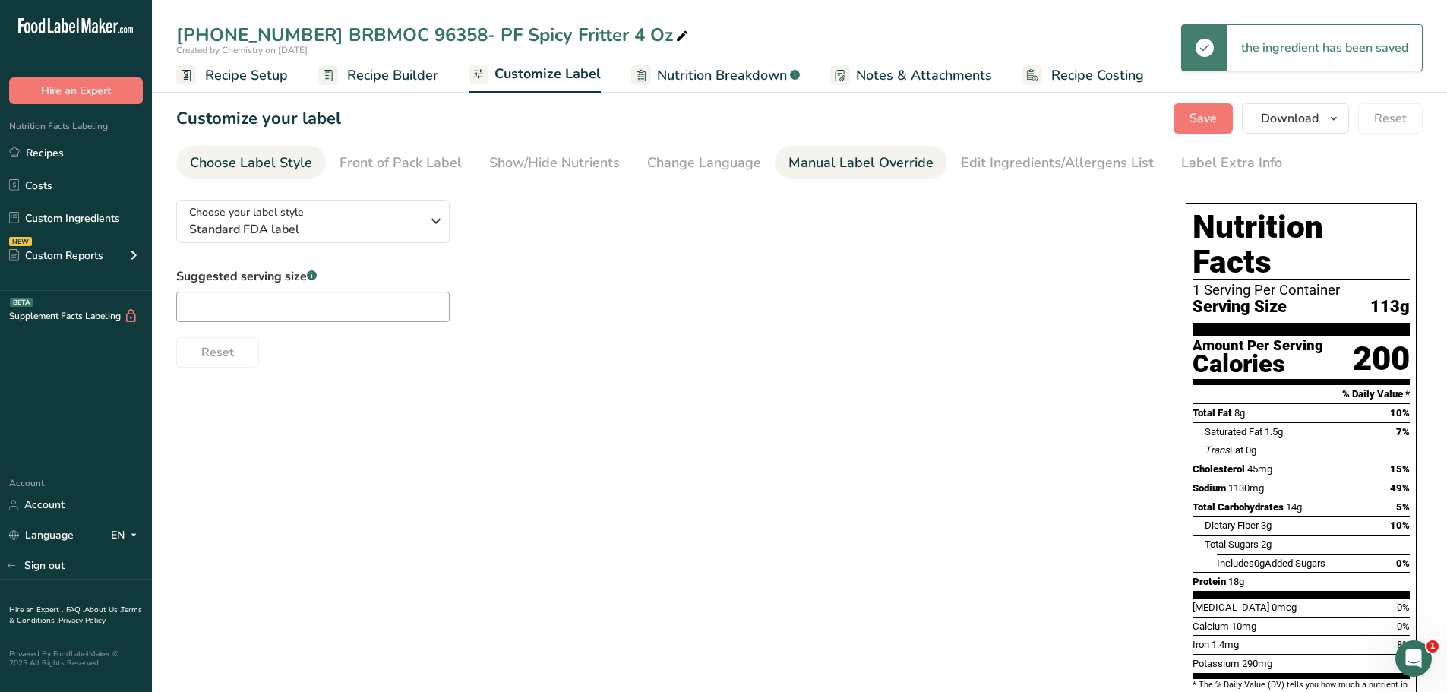
click at [903, 167] on div "Manual Label Override" at bounding box center [860, 163] width 145 height 21
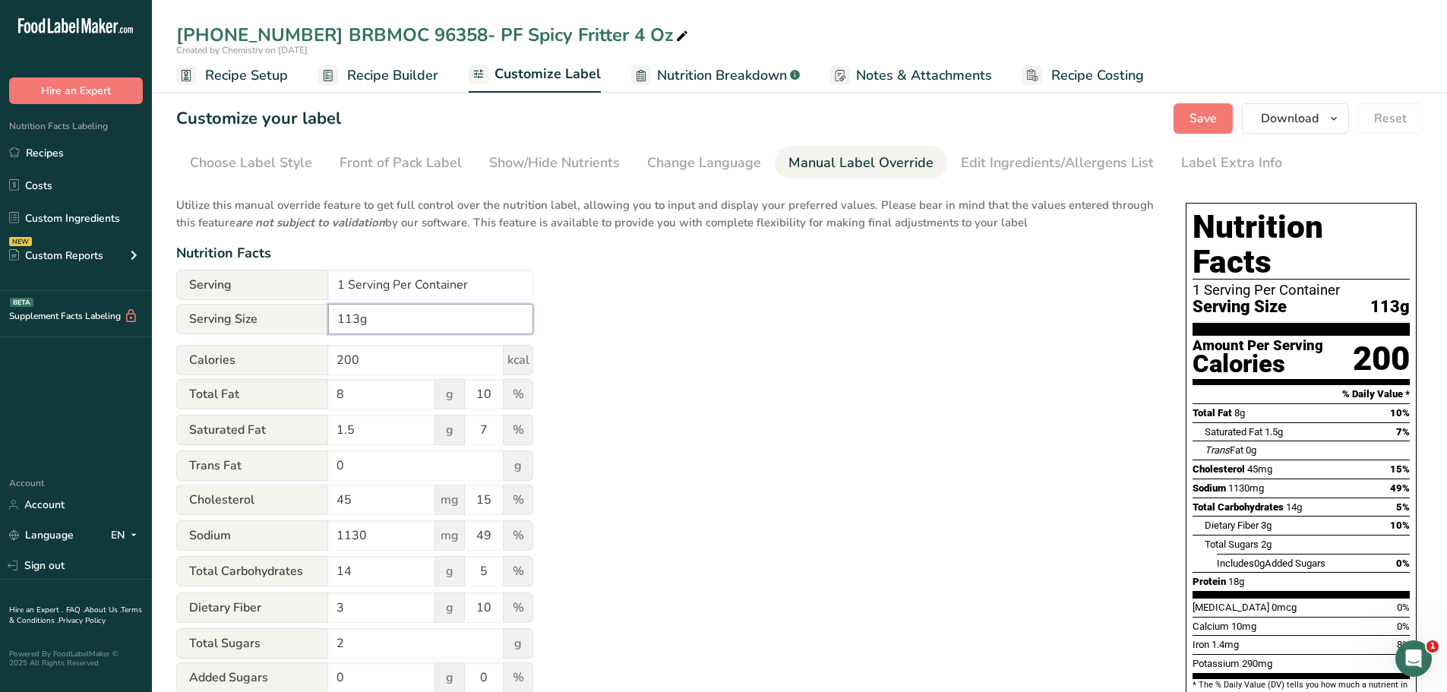
drag, startPoint x: 369, startPoint y: 319, endPoint x: 256, endPoint y: 311, distance: 113.5
click at [256, 311] on div "Serving Size 113g" at bounding box center [354, 319] width 357 height 30
type input "4 oz"
click at [345, 283] on input "1 Serving Per Container" at bounding box center [430, 285] width 205 height 30
type input "About 40 Servings Per Container"
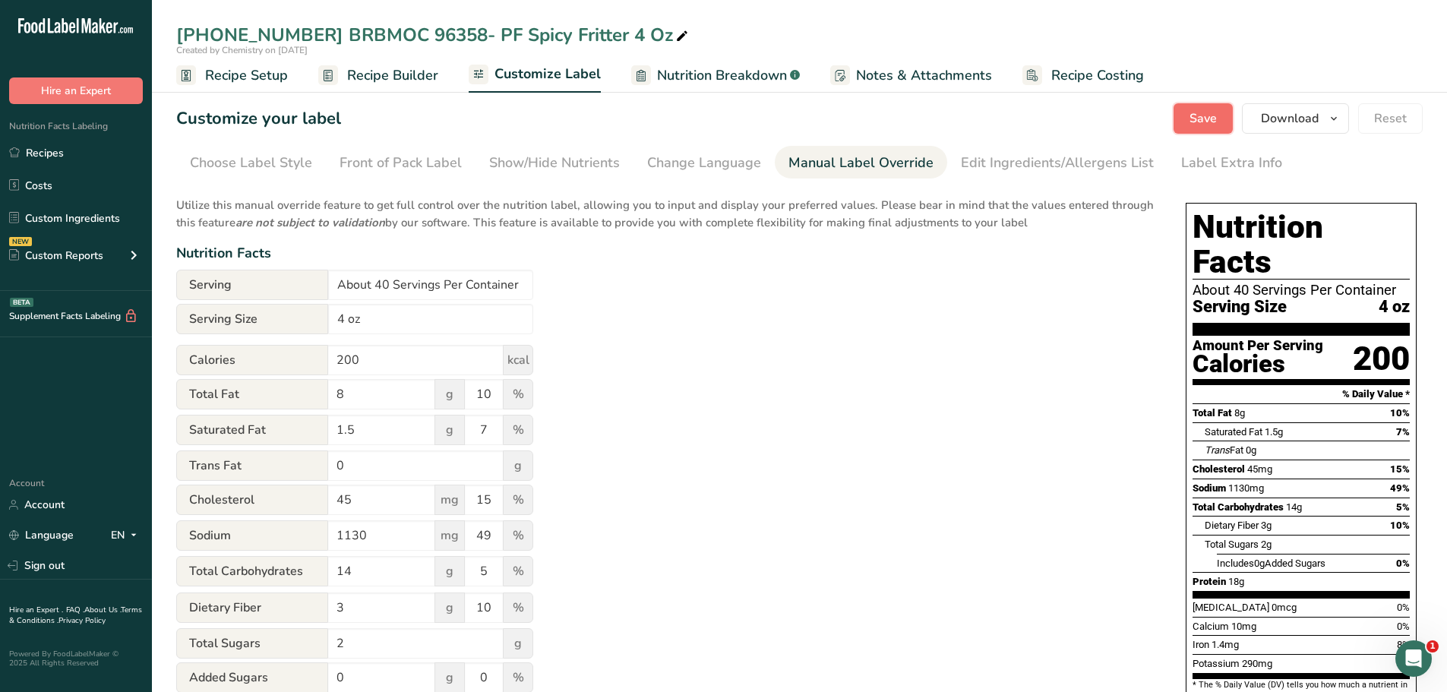
click at [1184, 122] on button "Save" at bounding box center [1202, 118] width 59 height 30
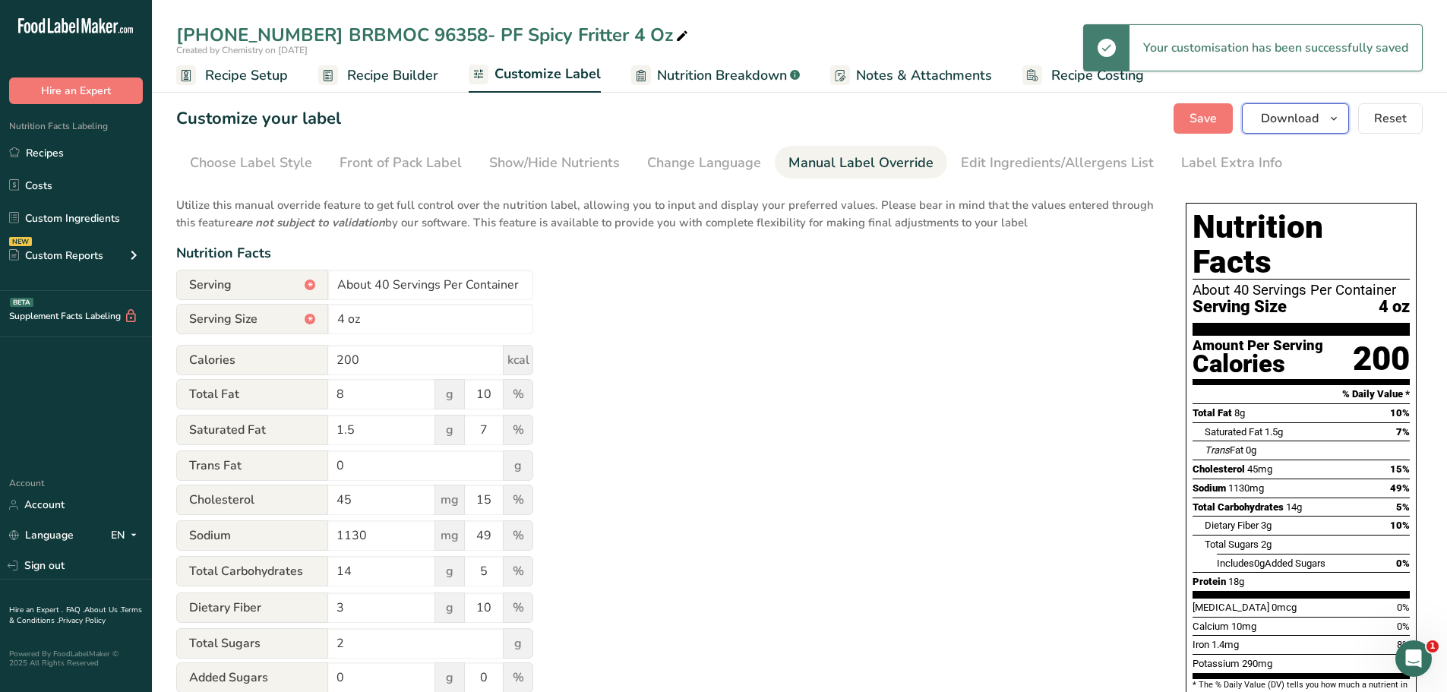
click at [1338, 118] on icon "button" at bounding box center [1334, 118] width 12 height 19
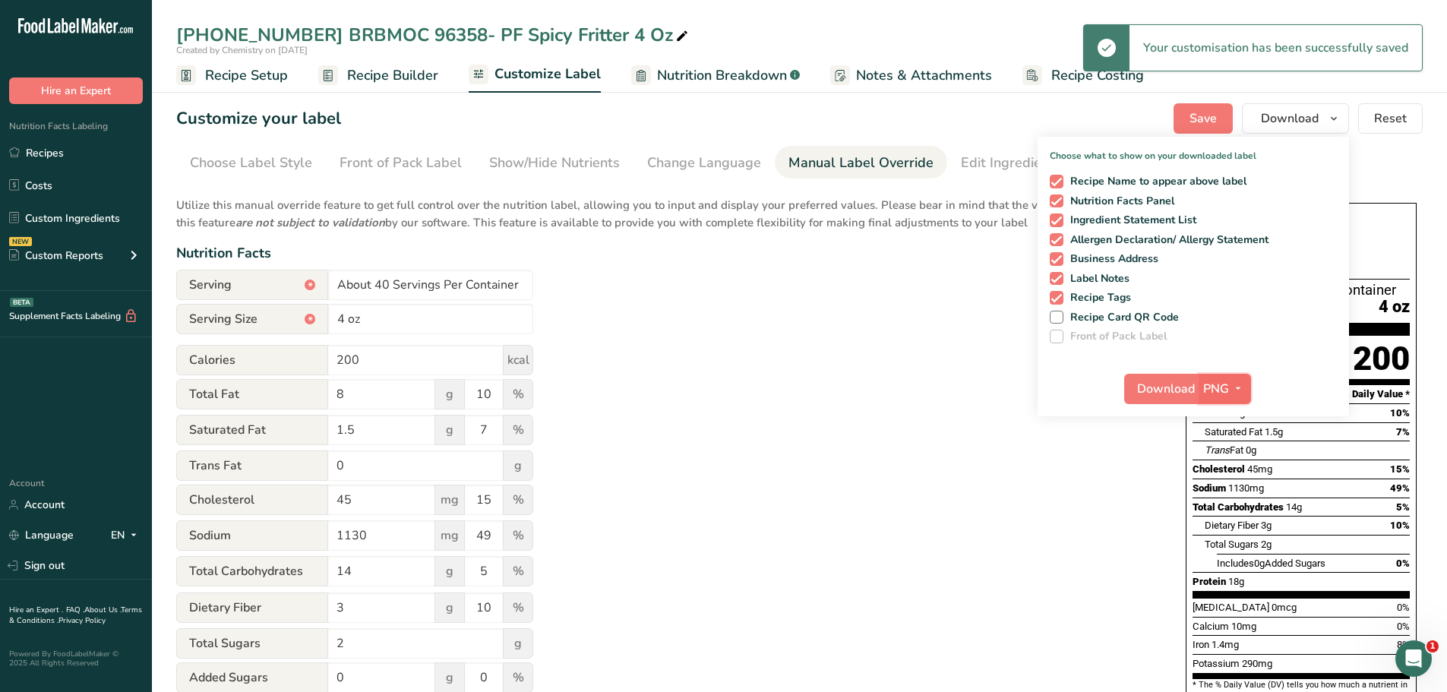
click at [1238, 382] on icon "button" at bounding box center [1238, 388] width 12 height 19
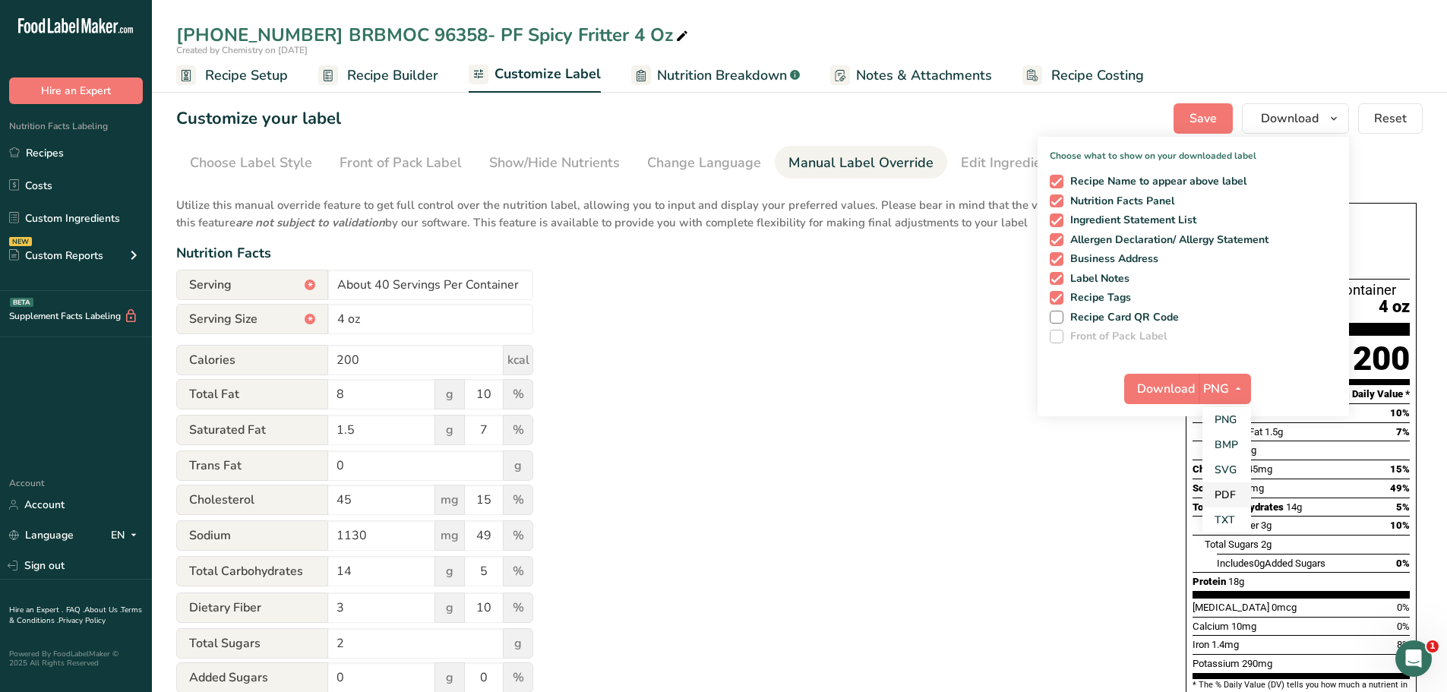
click at [1237, 489] on link "PDF" at bounding box center [1226, 494] width 49 height 25
click at [1180, 394] on span "Download" at bounding box center [1167, 389] width 58 height 18
